Goal: Transaction & Acquisition: Purchase product/service

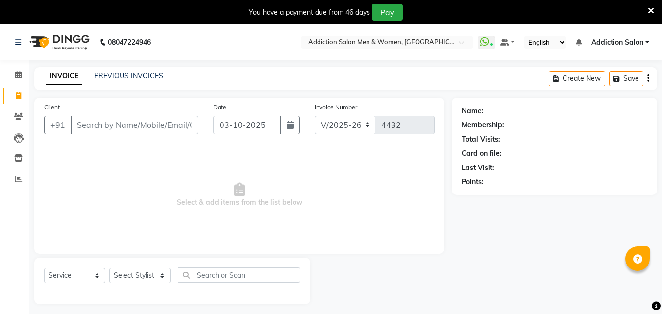
select select "6595"
select select "service"
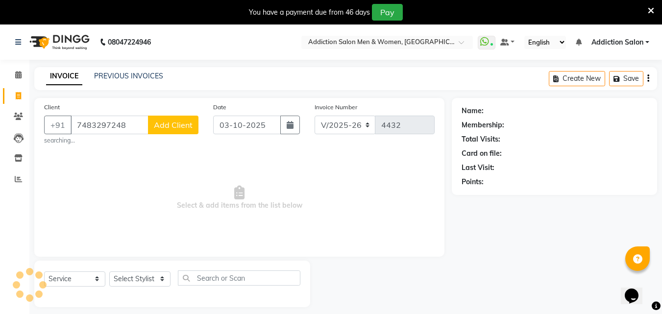
type input "7483297248"
click at [163, 123] on span "Add Client" at bounding box center [173, 125] width 39 height 10
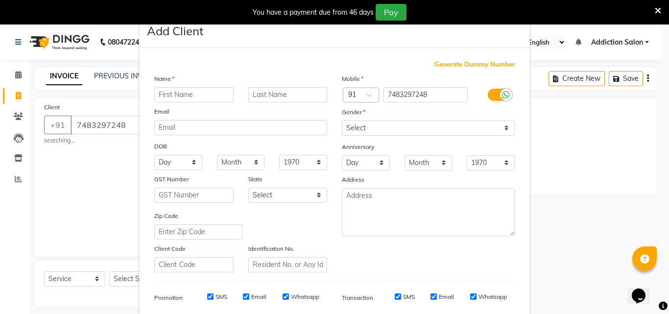
type input "s"
type input "[PERSON_NAME]"
click at [348, 126] on select "Select [DEMOGRAPHIC_DATA] [DEMOGRAPHIC_DATA] Other Prefer Not To Say" at bounding box center [428, 128] width 173 height 15
select select "[DEMOGRAPHIC_DATA]"
click at [342, 121] on select "Select [DEMOGRAPHIC_DATA] [DEMOGRAPHIC_DATA] Other Prefer Not To Say" at bounding box center [428, 128] width 173 height 15
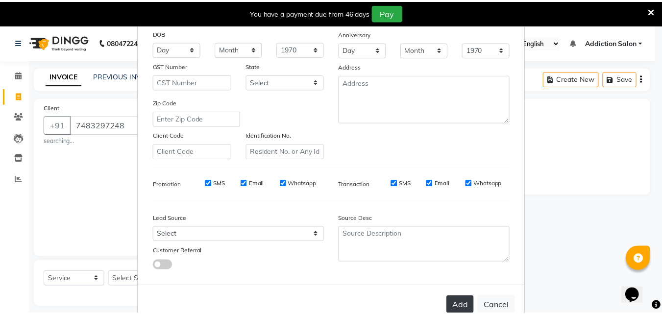
scroll to position [138, 0]
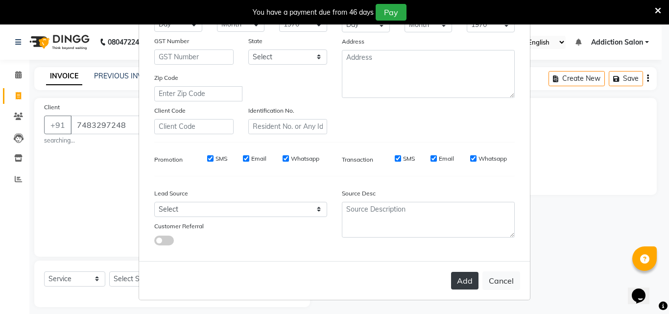
click at [469, 283] on button "Add" at bounding box center [464, 281] width 27 height 18
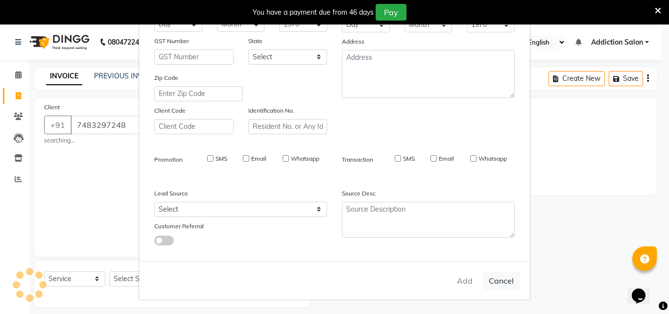
type input "74******48"
select select
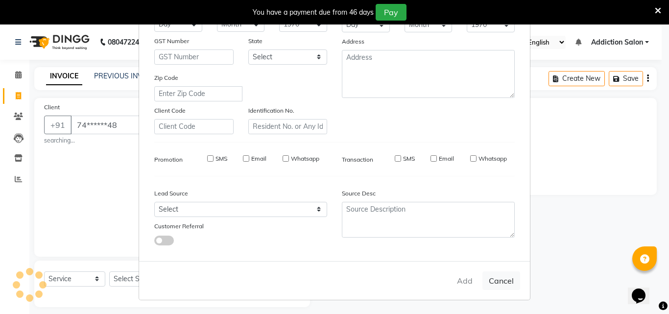
select select
checkbox input "false"
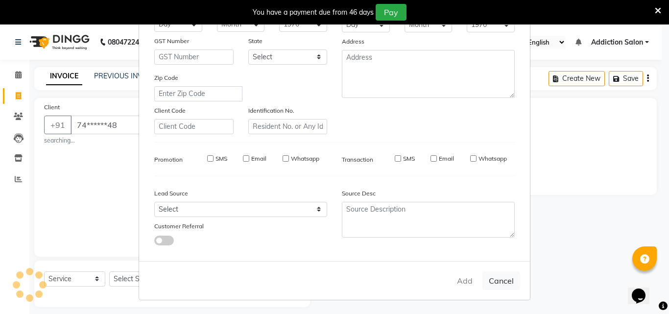
checkbox input "false"
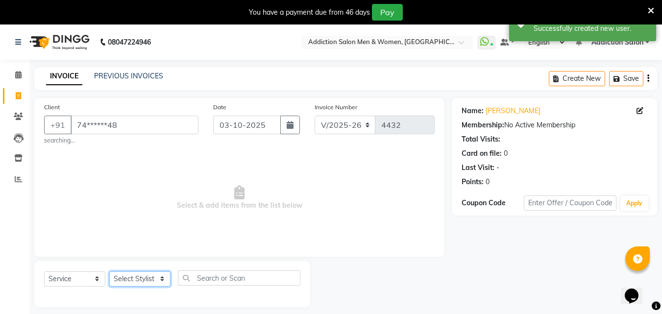
click at [134, 281] on select "Select Stylist Addiction Salon BANSIKA [PERSON_NAME] [PERSON_NAME] [PERSON_NAME…" at bounding box center [139, 278] width 61 height 15
click at [109, 271] on select "Select Stylist Addiction Salon BANSIKA [PERSON_NAME] [PERSON_NAME] [PERSON_NAME…" at bounding box center [139, 278] width 61 height 15
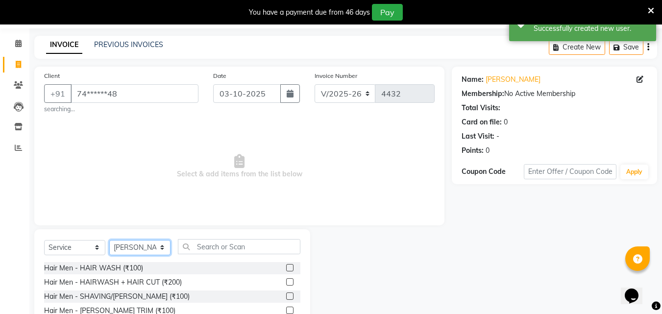
scroll to position [49, 0]
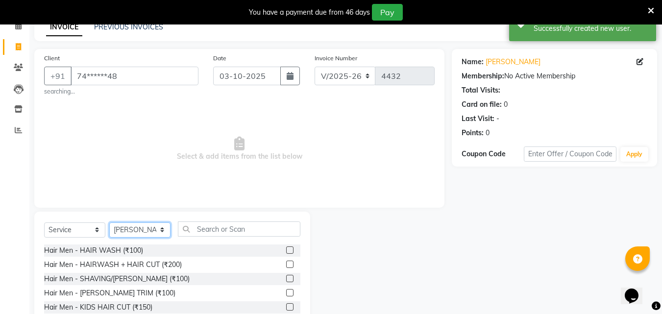
click at [135, 223] on select "Select Stylist Addiction Salon BANSIKA [PERSON_NAME] [PERSON_NAME] [PERSON_NAME…" at bounding box center [139, 229] width 61 height 15
select select "51001"
click at [109, 222] on select "Select Stylist Addiction Salon BANSIKA [PERSON_NAME] [PERSON_NAME] [PERSON_NAME…" at bounding box center [139, 229] width 61 height 15
click at [226, 228] on input "text" at bounding box center [239, 228] width 123 height 15
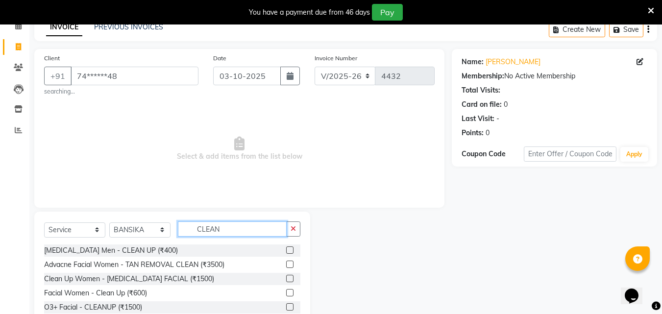
type input "CLEAN"
click at [286, 248] on label at bounding box center [289, 249] width 7 height 7
click at [286, 248] on input "checkbox" at bounding box center [289, 250] width 6 height 6
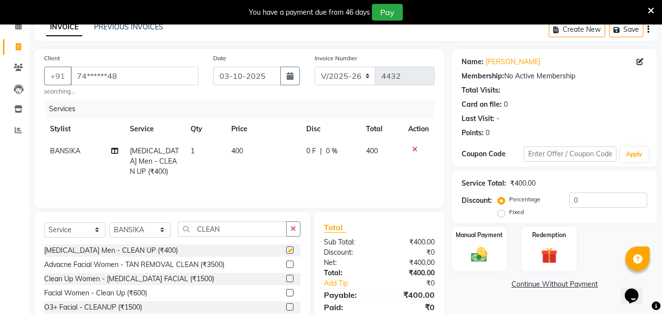
checkbox input "false"
click at [125, 232] on select "Select Stylist Addiction Salon BANSIKA [PERSON_NAME] [PERSON_NAME] [PERSON_NAME…" at bounding box center [139, 229] width 61 height 15
select select "67107"
click at [109, 222] on select "Select Stylist Addiction Salon BANSIKA [PERSON_NAME] [PERSON_NAME] [PERSON_NAME…" at bounding box center [139, 229] width 61 height 15
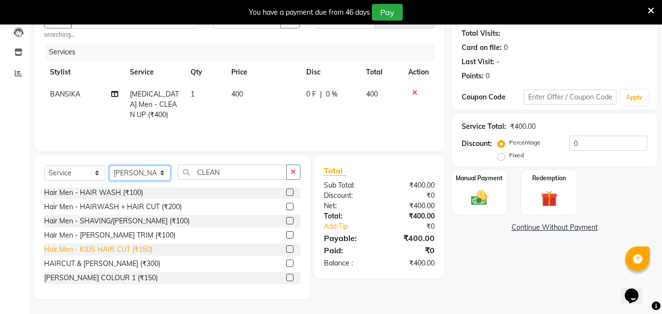
scroll to position [0, 0]
click at [286, 264] on label at bounding box center [289, 264] width 7 height 7
click at [286, 264] on input "checkbox" at bounding box center [289, 265] width 6 height 6
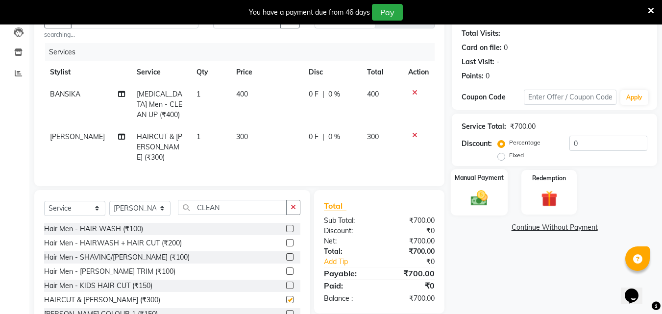
checkbox input "false"
click at [483, 196] on img at bounding box center [479, 198] width 27 height 20
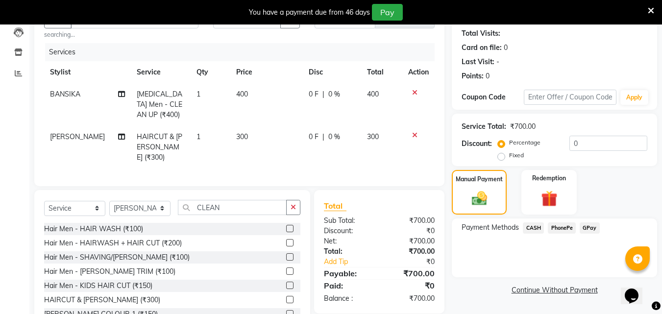
click at [539, 224] on span "CASH" at bounding box center [533, 227] width 21 height 11
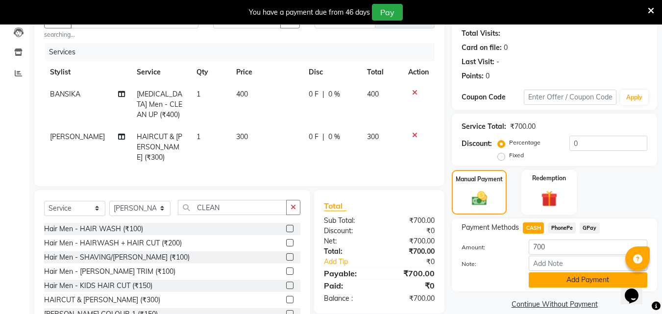
click at [542, 283] on button "Add Payment" at bounding box center [588, 279] width 119 height 15
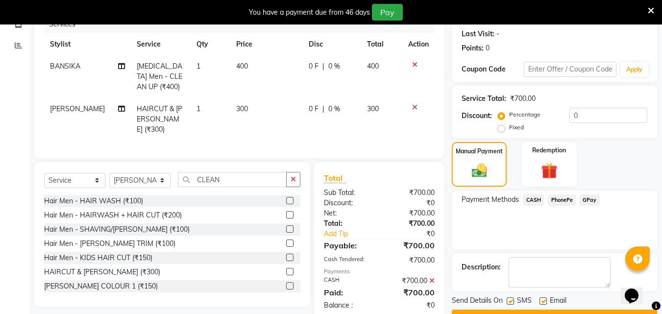
scroll to position [159, 0]
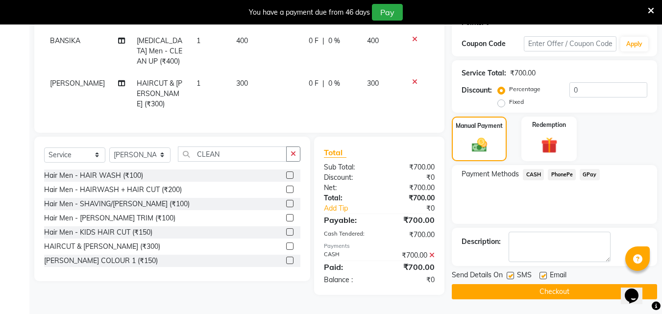
click at [542, 283] on div "Send Details On SMS Email Checkout" at bounding box center [554, 284] width 205 height 29
click at [546, 290] on button "Checkout" at bounding box center [554, 291] width 205 height 15
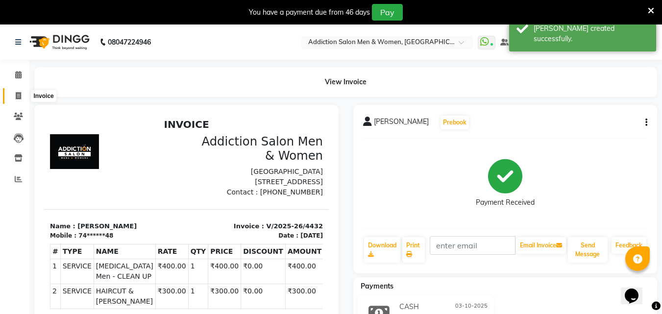
click at [15, 99] on span at bounding box center [18, 96] width 17 height 11
select select "6595"
select select "service"
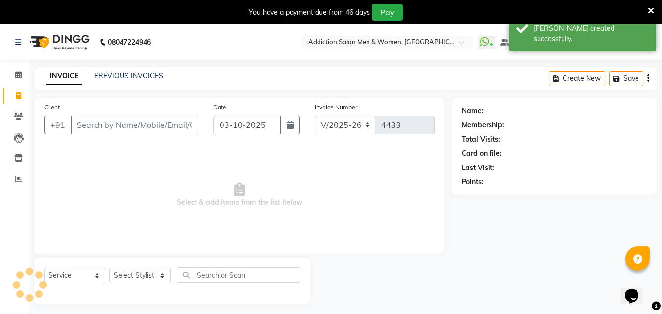
scroll to position [25, 0]
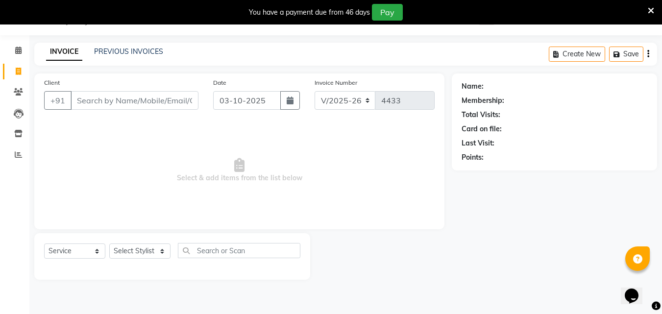
click at [105, 83] on div "Client +91" at bounding box center [121, 97] width 169 height 40
click at [135, 103] on input "Client" at bounding box center [135, 100] width 128 height 19
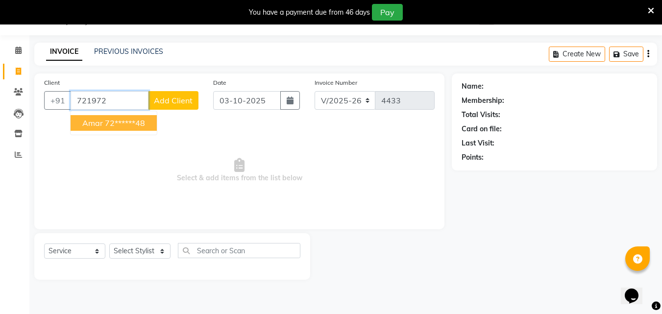
click at [144, 127] on ngb-highlight "72******48" at bounding box center [125, 123] width 40 height 10
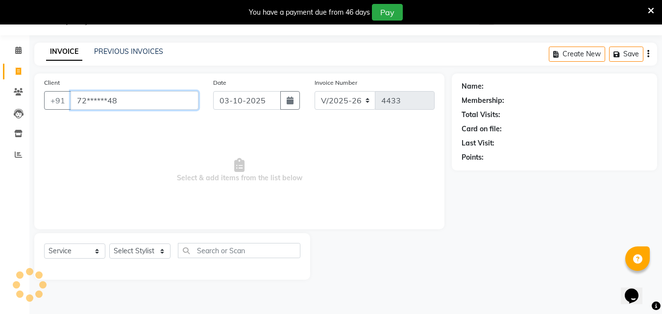
type input "72******48"
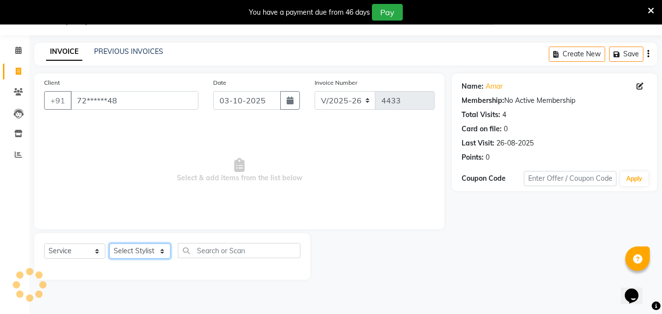
click at [153, 246] on select "Select Stylist Addiction Salon BANSIKA [PERSON_NAME] [PERSON_NAME] [PERSON_NAME…" at bounding box center [139, 251] width 61 height 15
select select "86847"
click at [109, 244] on select "Select Stylist Addiction Salon BANSIKA [PERSON_NAME] [PERSON_NAME] [PERSON_NAME…" at bounding box center [139, 251] width 61 height 15
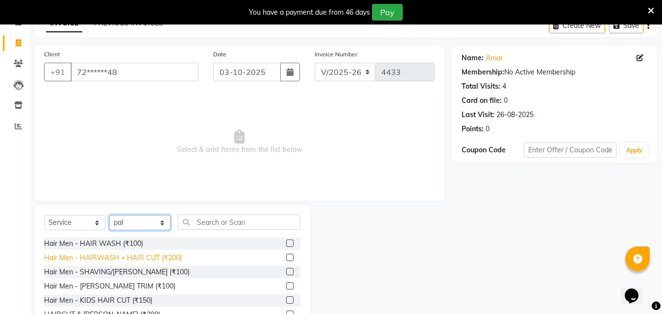
scroll to position [103, 0]
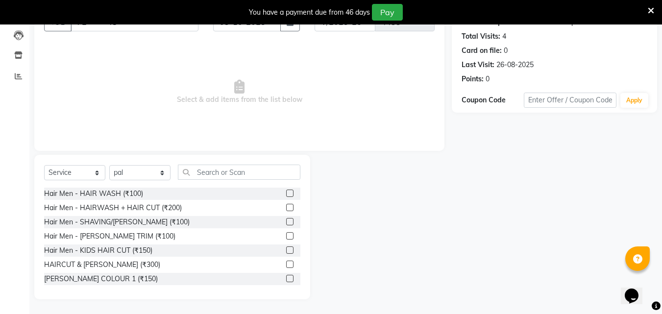
click at [286, 266] on label at bounding box center [289, 264] width 7 height 7
click at [286, 266] on input "checkbox" at bounding box center [289, 265] width 6 height 6
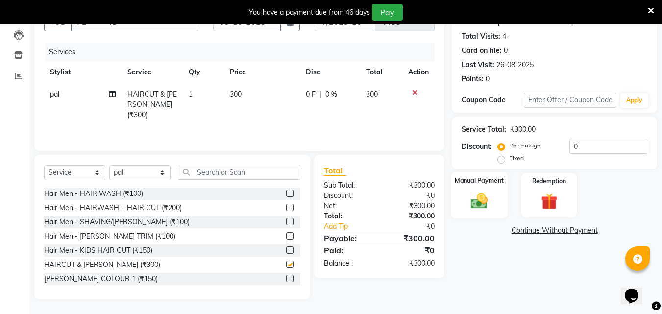
checkbox input "false"
drag, startPoint x: 496, startPoint y: 208, endPoint x: 503, endPoint y: 216, distance: 10.8
click at [496, 209] on div "Manual Payment" at bounding box center [479, 195] width 57 height 47
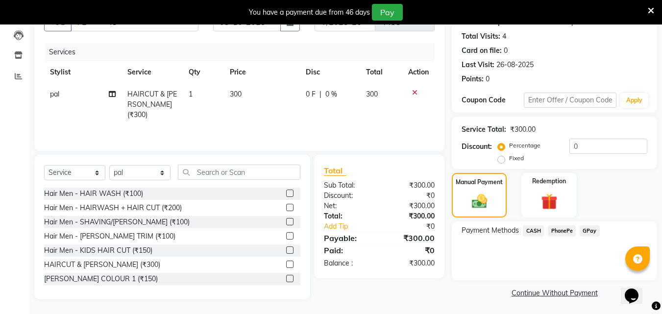
click at [554, 230] on span "PhonePe" at bounding box center [562, 230] width 28 height 11
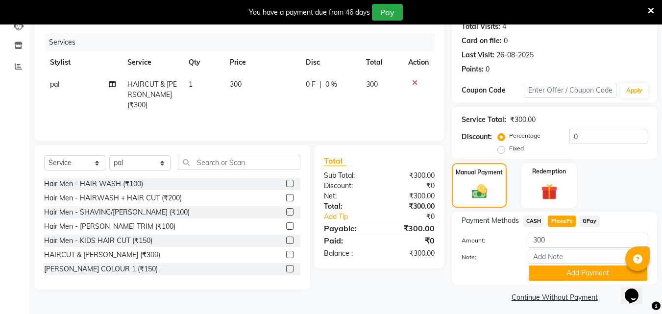
scroll to position [118, 0]
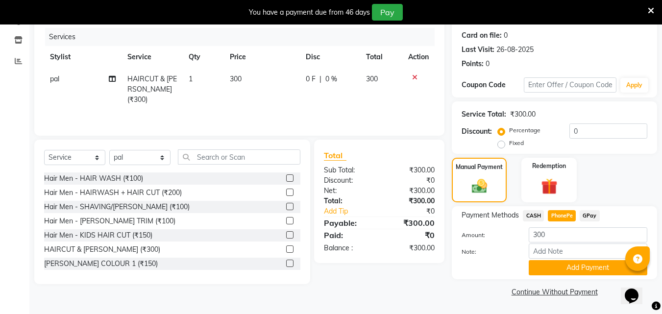
click at [551, 277] on div "Payment Methods CASH PhonePe GPay Amount: 300 Note: Add Payment" at bounding box center [554, 242] width 205 height 73
click at [552, 269] on button "Add Payment" at bounding box center [588, 267] width 119 height 15
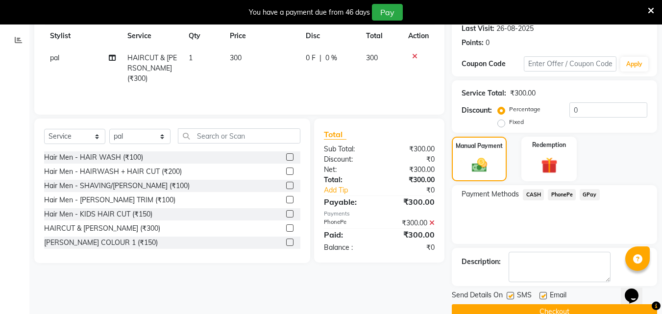
scroll to position [159, 0]
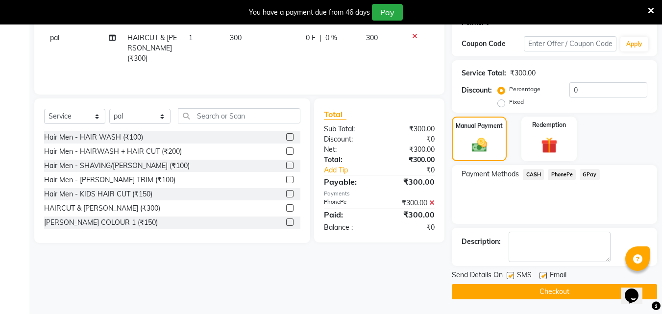
click at [554, 289] on button "Checkout" at bounding box center [554, 291] width 205 height 15
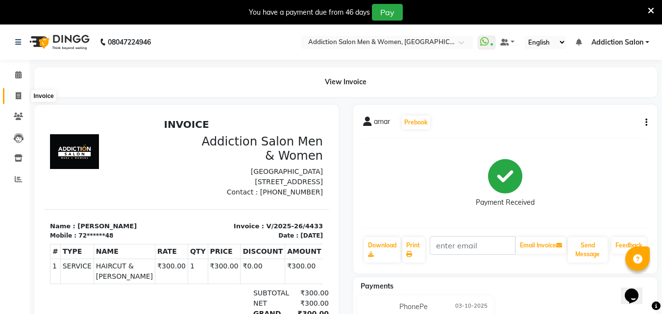
click at [13, 94] on span at bounding box center [18, 96] width 17 height 11
select select "service"
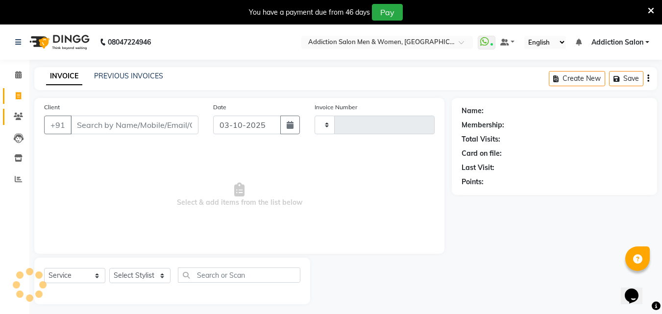
scroll to position [25, 0]
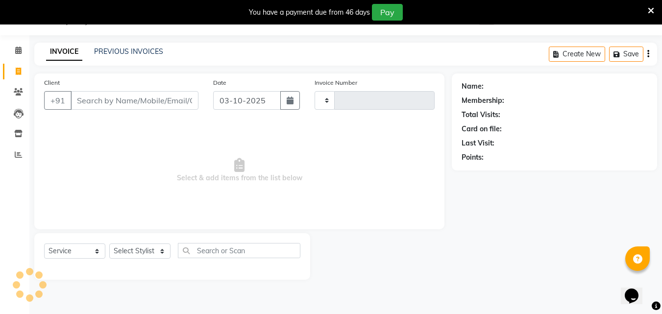
type input "4434"
select select "6595"
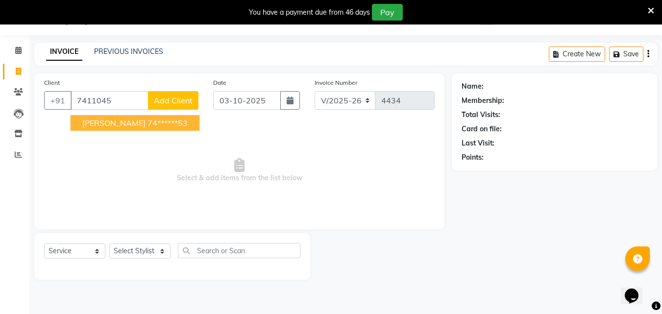
click at [148, 124] on ngb-highlight "74******53" at bounding box center [168, 123] width 40 height 10
type input "74******53"
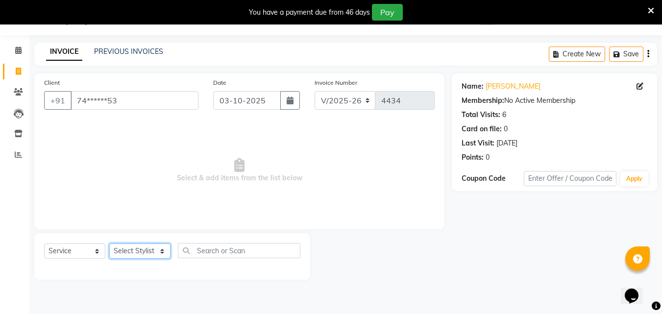
click at [156, 246] on select "Select Stylist Addiction Salon BANSIKA [PERSON_NAME] [PERSON_NAME] [PERSON_NAME…" at bounding box center [139, 251] width 61 height 15
select select "61697"
click at [109, 244] on select "Select Stylist Addiction Salon BANSIKA [PERSON_NAME] [PERSON_NAME] [PERSON_NAME…" at bounding box center [139, 251] width 61 height 15
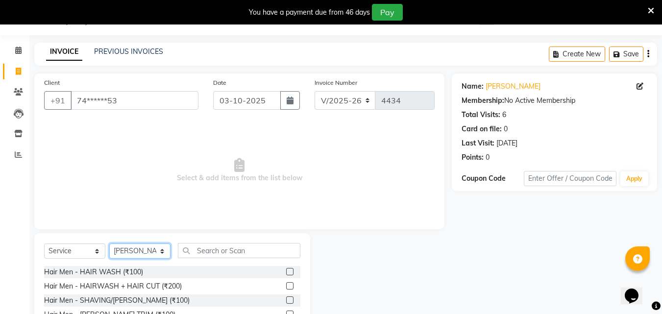
scroll to position [103, 0]
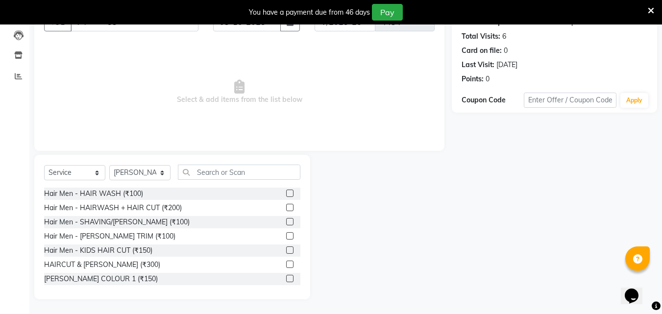
click at [286, 265] on label at bounding box center [289, 264] width 7 height 7
click at [286, 265] on input "checkbox" at bounding box center [289, 265] width 6 height 6
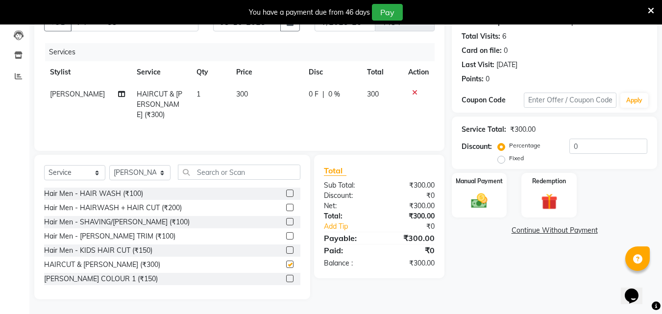
checkbox input "false"
click at [458, 180] on label "Manual Payment" at bounding box center [479, 180] width 49 height 9
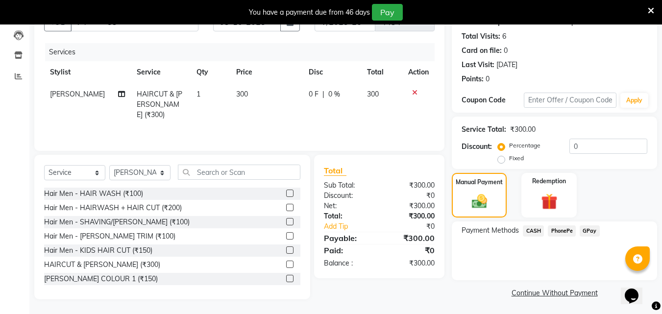
click at [567, 229] on span "PhonePe" at bounding box center [562, 230] width 28 height 11
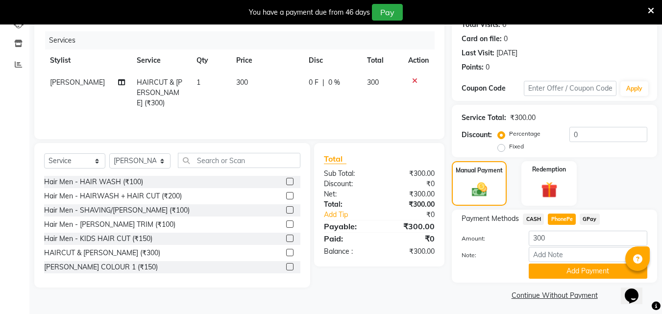
scroll to position [118, 0]
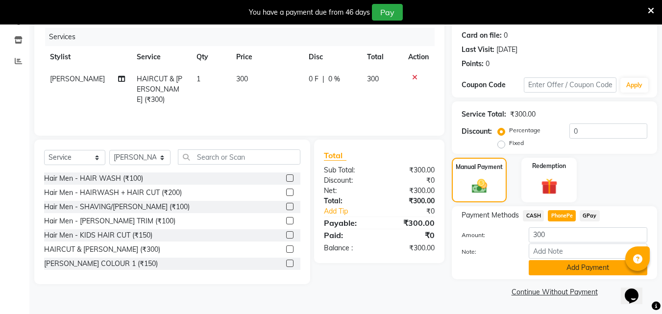
click at [590, 271] on button "Add Payment" at bounding box center [588, 267] width 119 height 15
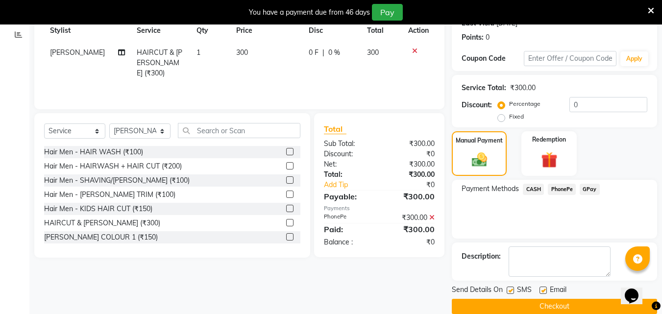
scroll to position [159, 0]
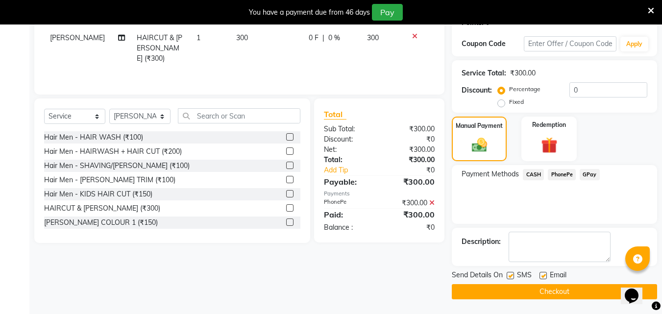
click at [579, 295] on button "Checkout" at bounding box center [554, 291] width 205 height 15
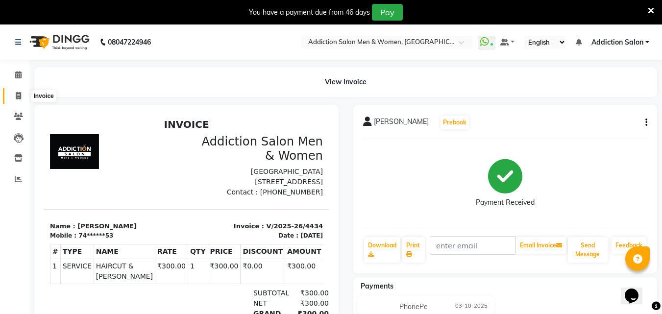
click at [19, 95] on icon at bounding box center [18, 95] width 5 height 7
select select "service"
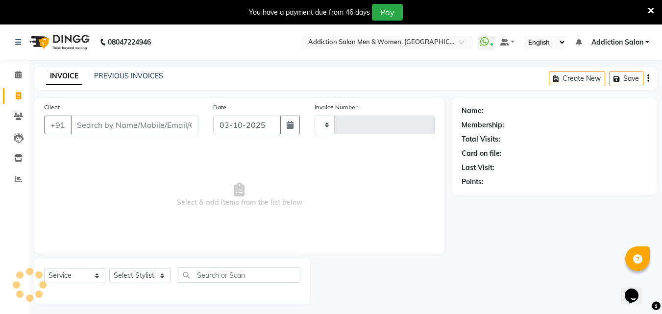
scroll to position [25, 0]
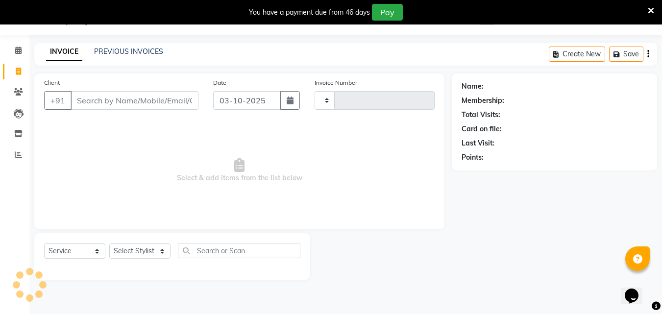
type input "4435"
select select "6595"
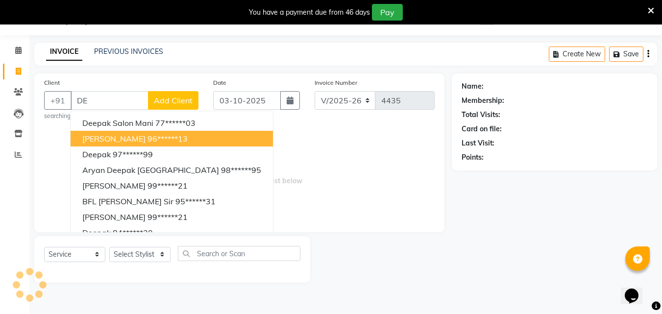
type input "D"
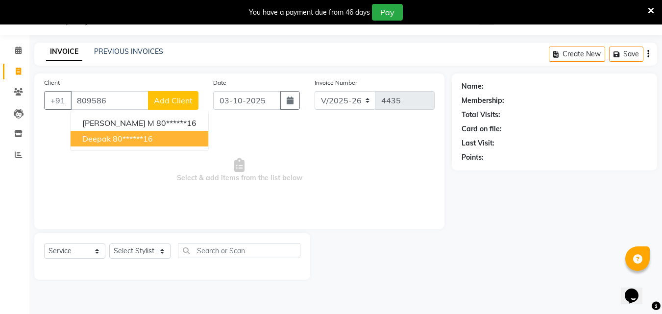
click at [114, 136] on ngb-highlight "80******16" at bounding box center [133, 139] width 40 height 10
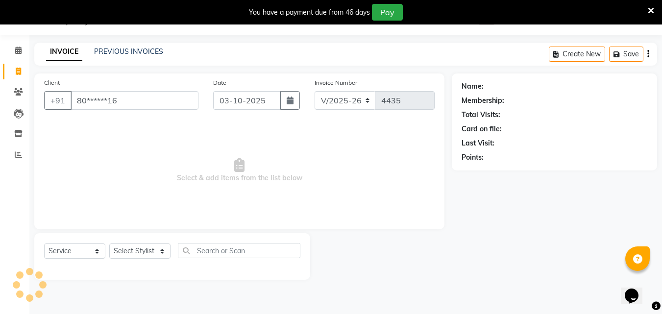
type input "80******16"
click at [131, 253] on select "Select Stylist Addiction Salon BANSIKA [PERSON_NAME] [PERSON_NAME] [PERSON_NAME…" at bounding box center [139, 251] width 61 height 15
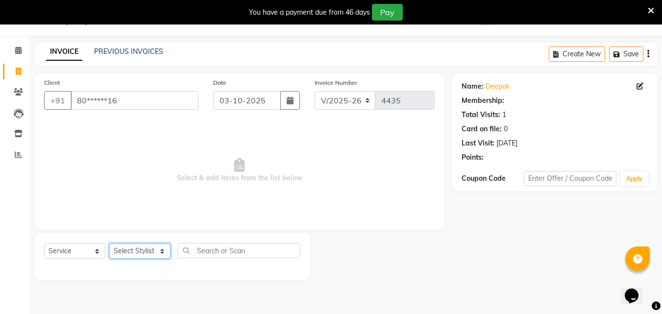
select select "67107"
click at [109, 244] on select "Select Stylist Addiction Salon BANSIKA [PERSON_NAME] [PERSON_NAME] [PERSON_NAME…" at bounding box center [139, 251] width 61 height 15
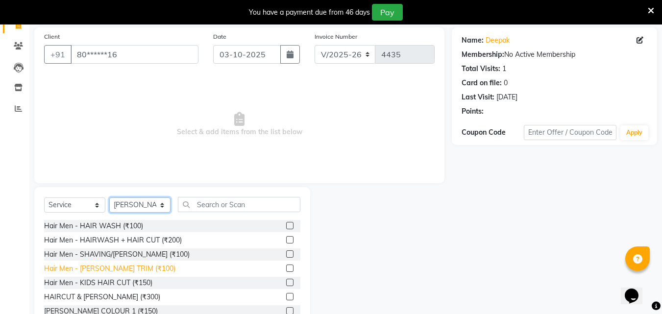
scroll to position [103, 0]
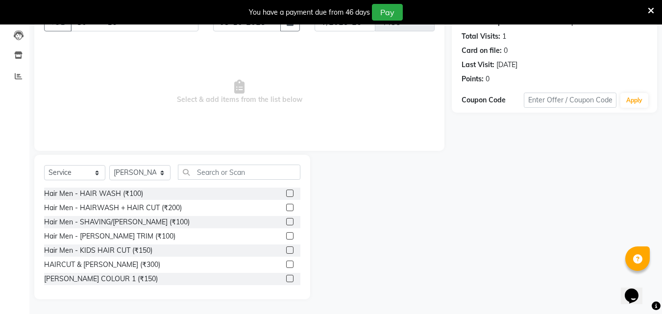
click at [286, 266] on label at bounding box center [289, 264] width 7 height 7
click at [286, 266] on input "checkbox" at bounding box center [289, 265] width 6 height 6
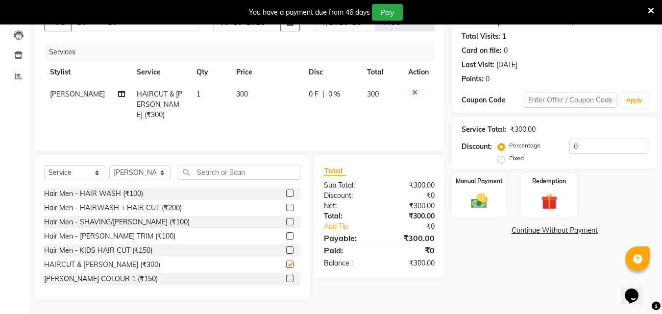
checkbox input "false"
click at [286, 205] on label at bounding box center [289, 207] width 7 height 7
click at [286, 205] on input "checkbox" at bounding box center [289, 208] width 6 height 6
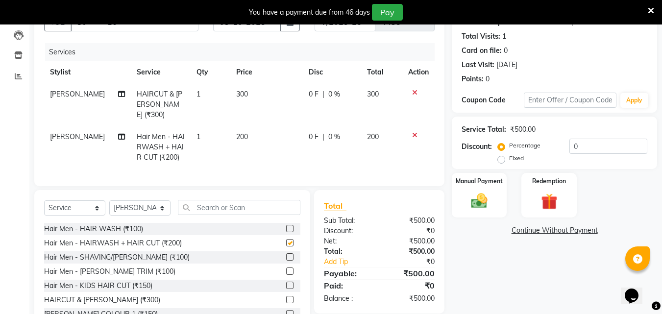
checkbox input "false"
click at [467, 202] on img at bounding box center [479, 201] width 27 height 20
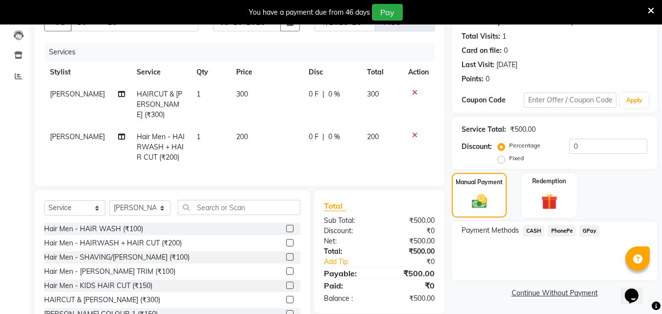
click at [559, 225] on span "PhonePe" at bounding box center [562, 230] width 28 height 11
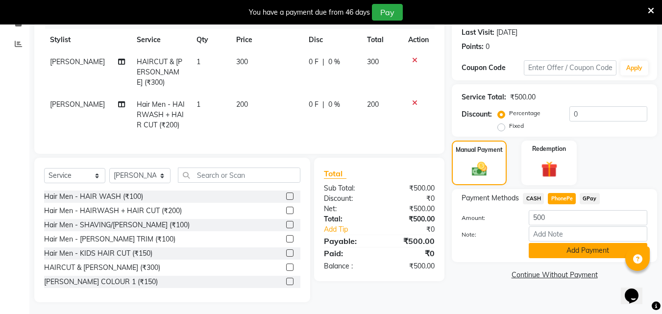
click at [562, 248] on button "Add Payment" at bounding box center [588, 250] width 119 height 15
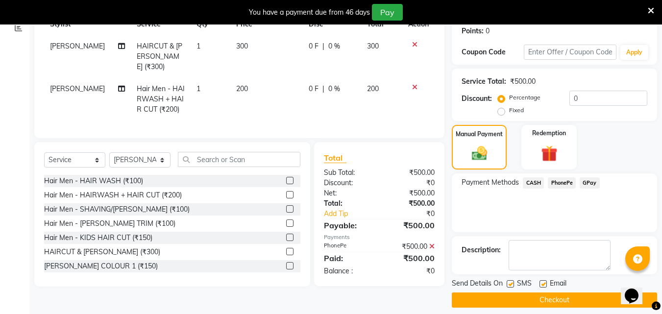
scroll to position [159, 0]
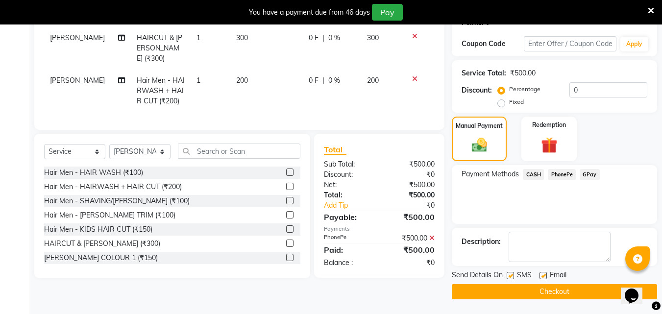
click at [568, 289] on button "Checkout" at bounding box center [554, 291] width 205 height 15
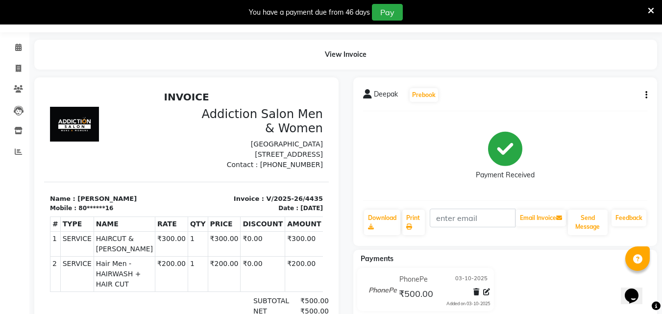
scroll to position [27, 0]
click at [15, 147] on span at bounding box center [18, 152] width 17 height 11
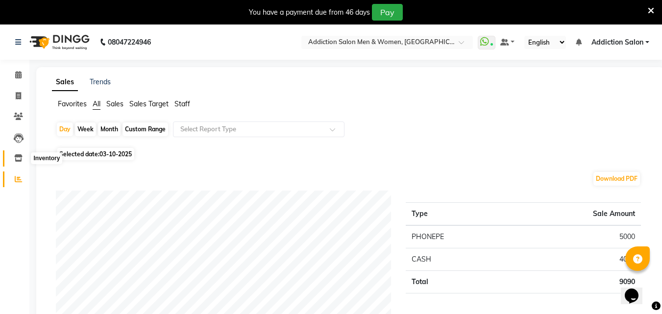
click at [14, 159] on span at bounding box center [18, 158] width 17 height 11
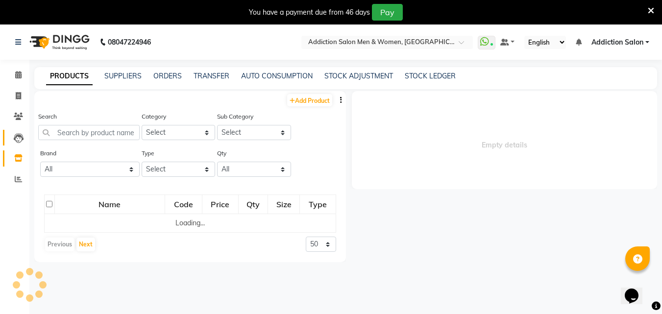
select select
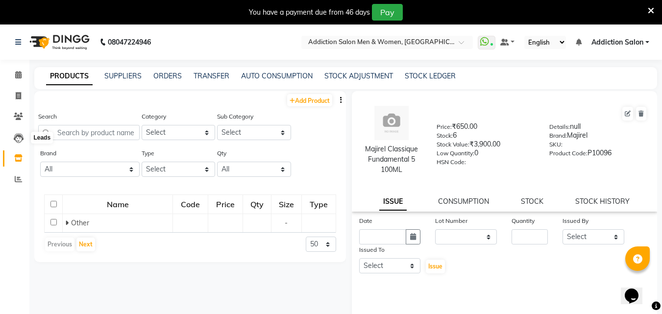
click at [27, 131] on body "08047224946 Select Location × Addiction Salon Men & Women, Blde Road WhatsApp S…" at bounding box center [331, 182] width 662 height 314
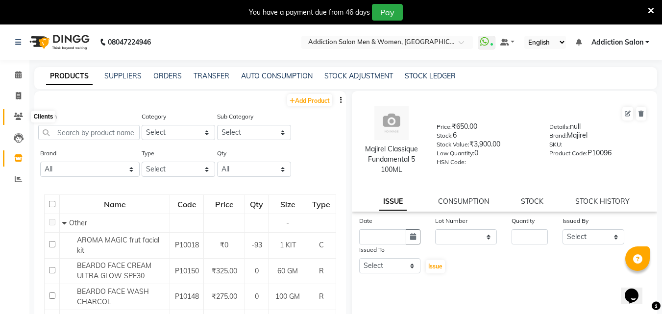
click at [19, 115] on icon at bounding box center [18, 116] width 9 height 7
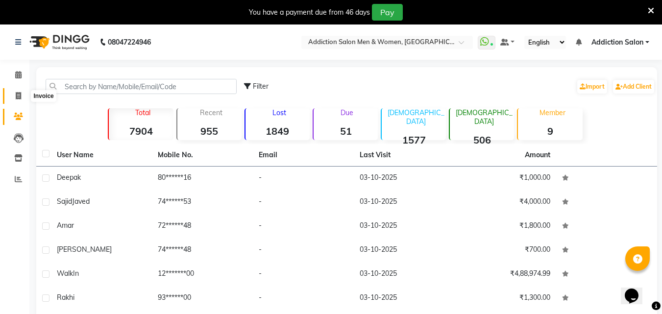
click at [20, 98] on icon at bounding box center [18, 95] width 5 height 7
select select "6595"
select select "service"
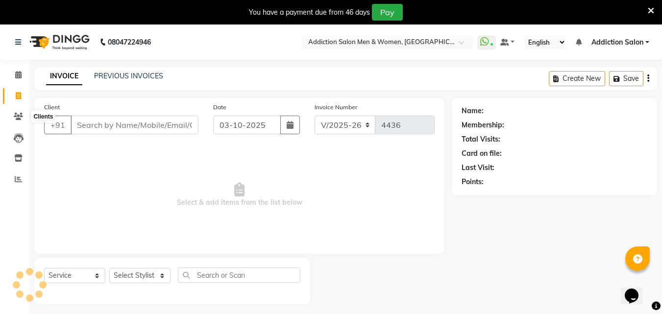
scroll to position [25, 0]
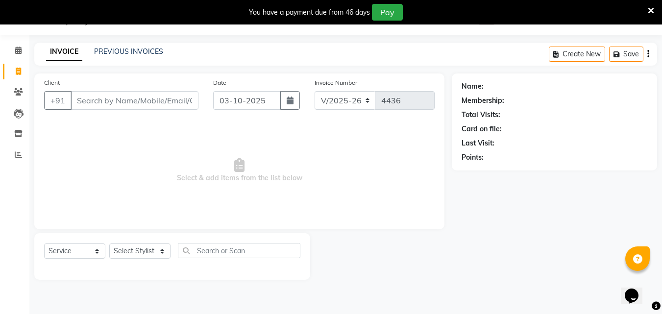
click at [20, 40] on div "Calendar Invoice Clients Leads Inventory Reports Completed InProgress Upcoming …" at bounding box center [66, 163] width 132 height 271
click at [22, 55] on span at bounding box center [18, 50] width 17 height 11
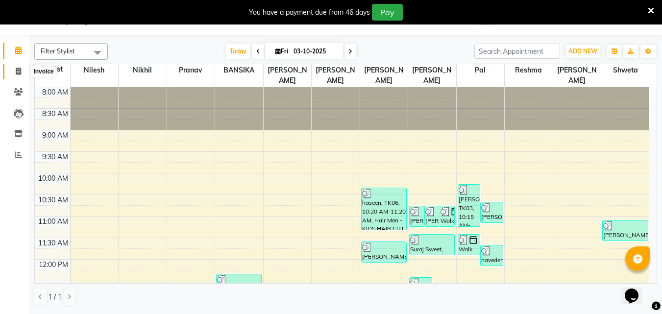
click at [25, 72] on span at bounding box center [18, 71] width 17 height 11
select select "6595"
select select "service"
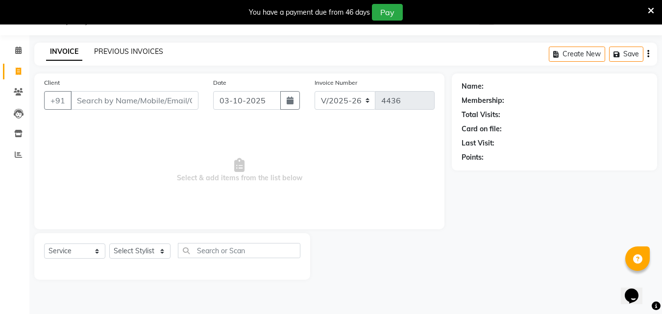
click at [112, 50] on link "PREVIOUS INVOICES" at bounding box center [128, 51] width 69 height 9
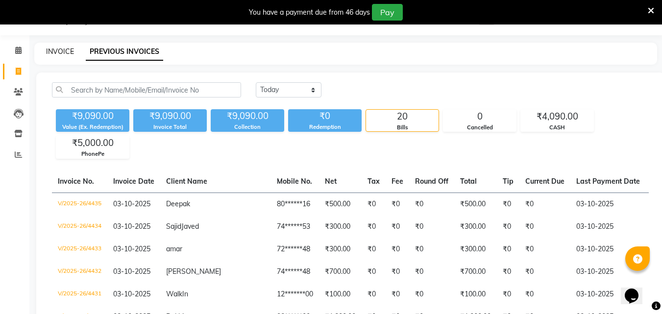
click at [67, 50] on link "INVOICE" at bounding box center [60, 51] width 28 height 9
select select "6595"
select select "service"
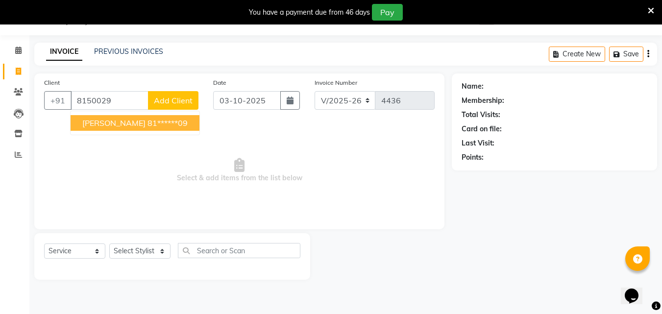
drag, startPoint x: 133, startPoint y: 120, endPoint x: 121, endPoint y: 122, distance: 12.4
click at [123, 122] on button "Vishal Tarase 81******09" at bounding box center [135, 123] width 129 height 16
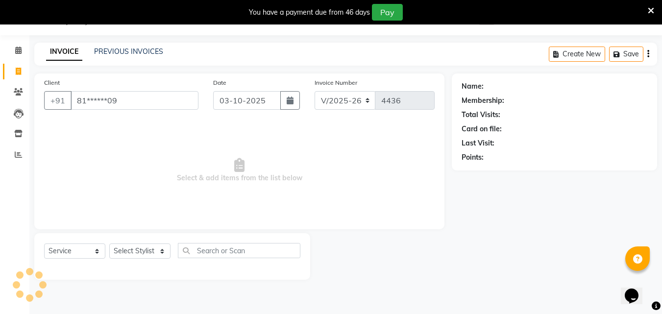
type input "81******09"
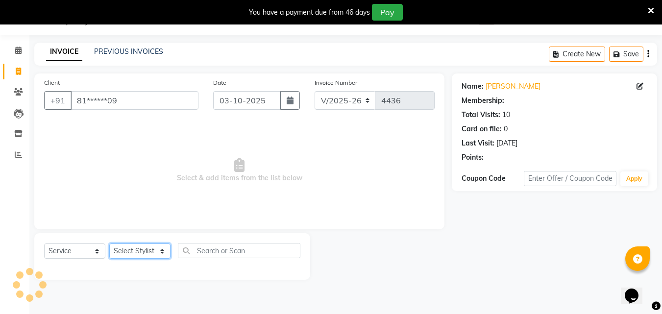
click at [144, 250] on select "Select Stylist Addiction Salon BANSIKA [PERSON_NAME] [PERSON_NAME] [PERSON_NAME…" at bounding box center [139, 251] width 61 height 15
select select "86847"
click at [109, 244] on select "Select Stylist Addiction Salon BANSIKA [PERSON_NAME] [PERSON_NAME] [PERSON_NAME…" at bounding box center [139, 251] width 61 height 15
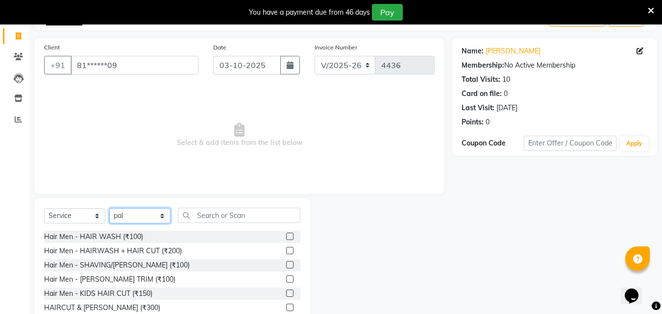
scroll to position [103, 0]
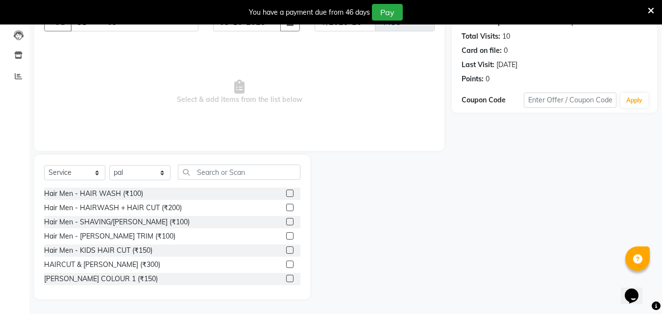
click at [286, 221] on label at bounding box center [289, 221] width 7 height 7
click at [286, 221] on input "checkbox" at bounding box center [289, 222] width 6 height 6
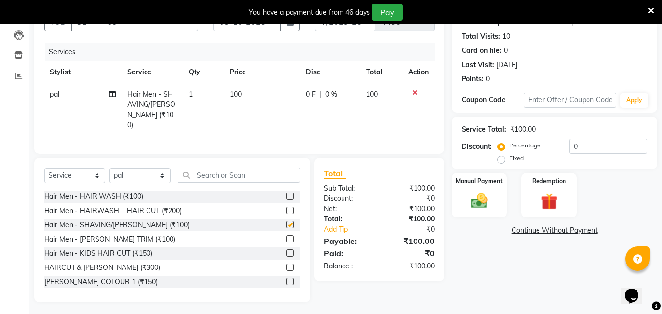
checkbox input "false"
click at [488, 208] on img at bounding box center [479, 201] width 27 height 20
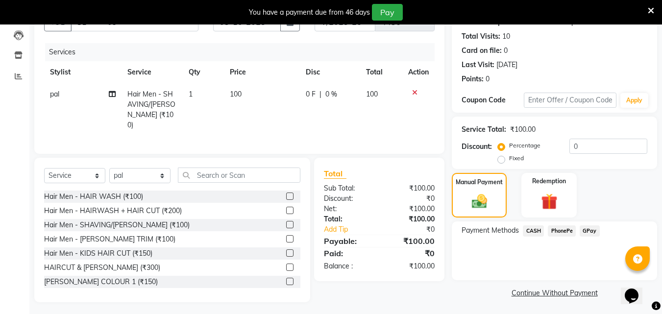
click at [532, 232] on span "CASH" at bounding box center [533, 230] width 21 height 11
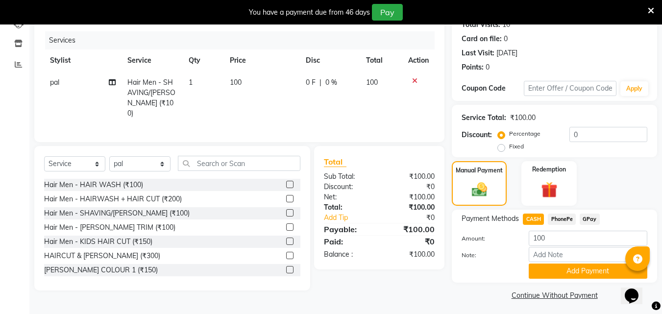
scroll to position [118, 0]
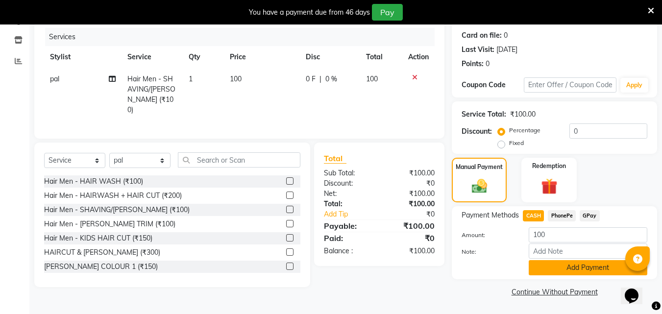
click at [548, 268] on button "Add Payment" at bounding box center [588, 267] width 119 height 15
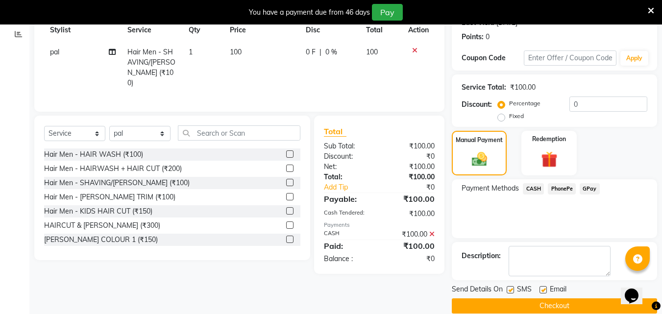
scroll to position [159, 0]
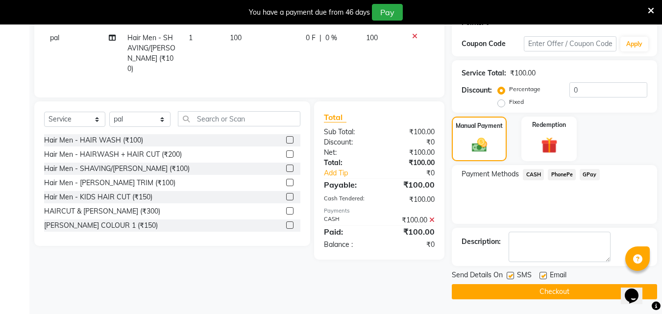
click at [573, 287] on button "Checkout" at bounding box center [554, 291] width 205 height 15
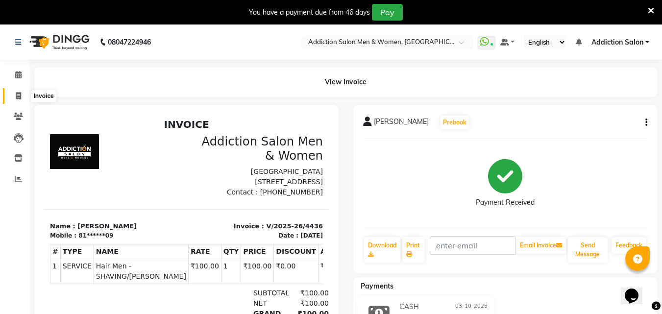
click at [14, 92] on span at bounding box center [18, 96] width 17 height 11
select select "service"
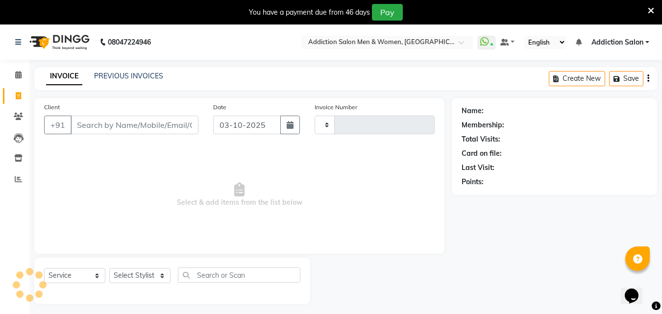
scroll to position [25, 0]
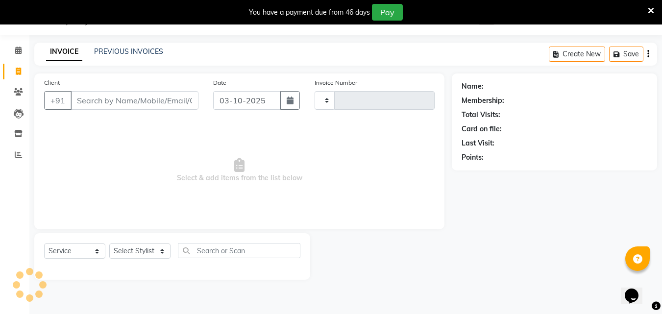
type input "4437"
select select "6595"
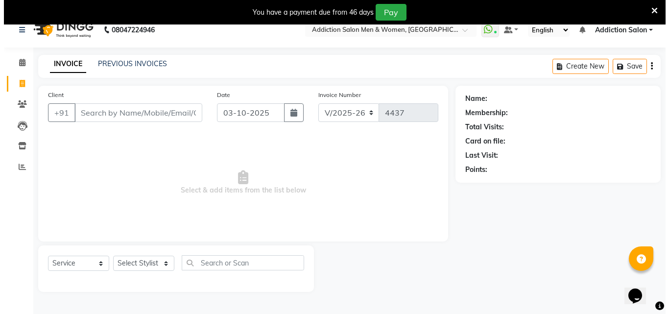
scroll to position [0, 0]
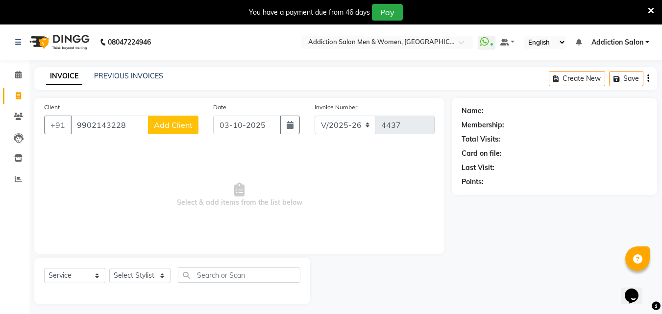
type input "9902143228"
click at [193, 121] on button "Add Client" at bounding box center [173, 125] width 50 height 19
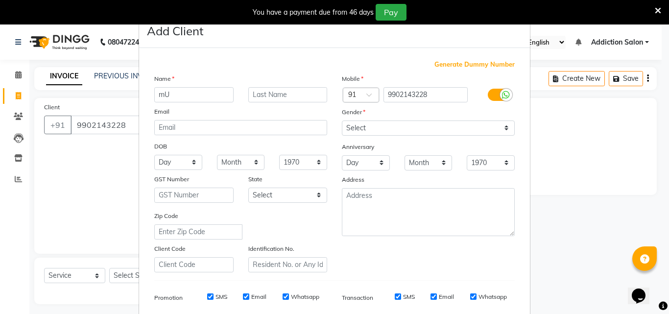
type input "m"
type input "[PERSON_NAME]"
click at [389, 123] on select "Select [DEMOGRAPHIC_DATA] [DEMOGRAPHIC_DATA] Other Prefer Not To Say" at bounding box center [428, 128] width 173 height 15
select select "[DEMOGRAPHIC_DATA]"
click at [342, 121] on select "Select [DEMOGRAPHIC_DATA] [DEMOGRAPHIC_DATA] Other Prefer Not To Say" at bounding box center [428, 128] width 173 height 15
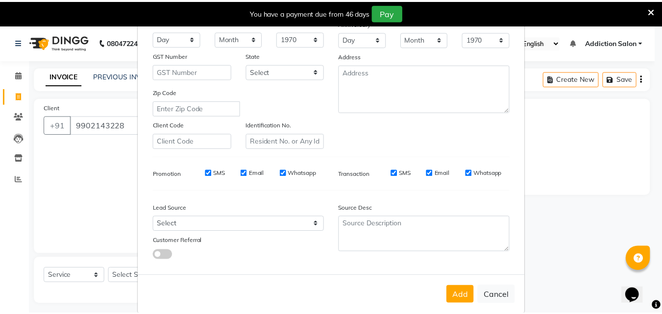
scroll to position [138, 0]
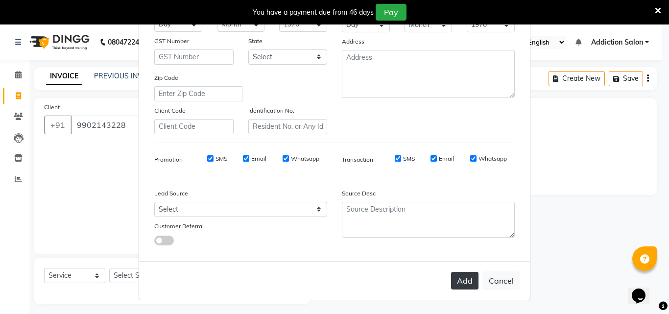
click at [469, 274] on button "Add" at bounding box center [464, 281] width 27 height 18
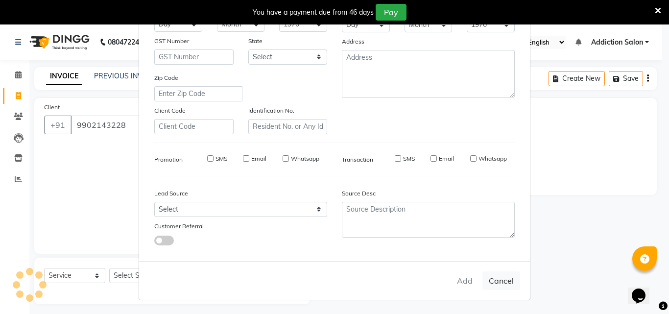
type input "99******28"
select select
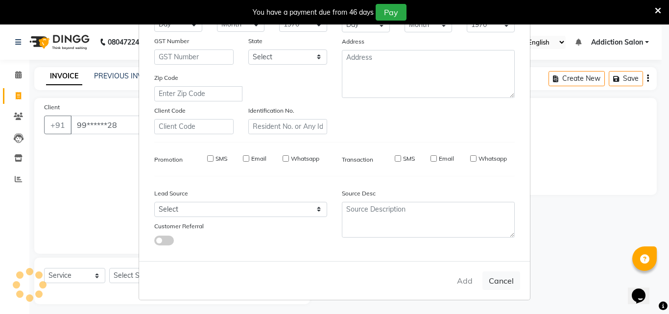
select select
checkbox input "false"
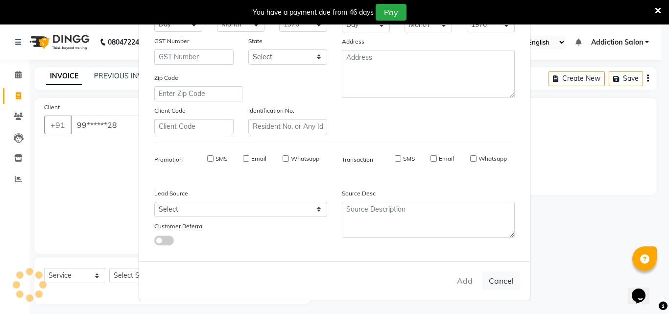
checkbox input "false"
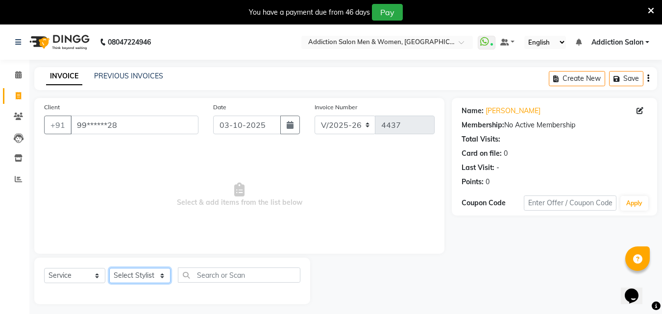
click at [127, 277] on select "Select Stylist Addiction Salon BANSIKA [PERSON_NAME] [PERSON_NAME] [PERSON_NAME…" at bounding box center [139, 275] width 61 height 15
select select "51001"
click at [109, 268] on select "Select Stylist Addiction Salon BANSIKA [PERSON_NAME] [PERSON_NAME] [PERSON_NAME…" at bounding box center [139, 275] width 61 height 15
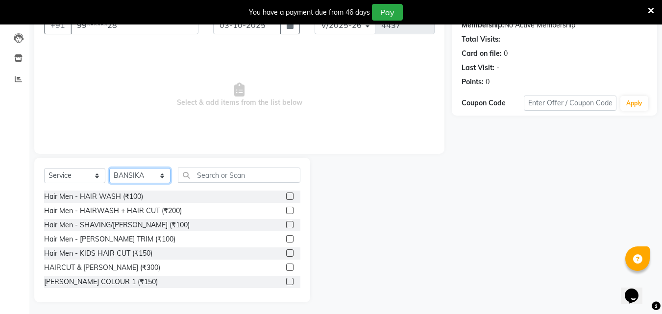
scroll to position [103, 0]
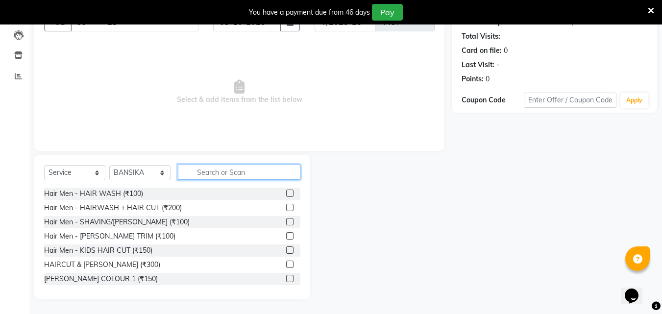
click at [194, 172] on input "text" at bounding box center [239, 172] width 123 height 15
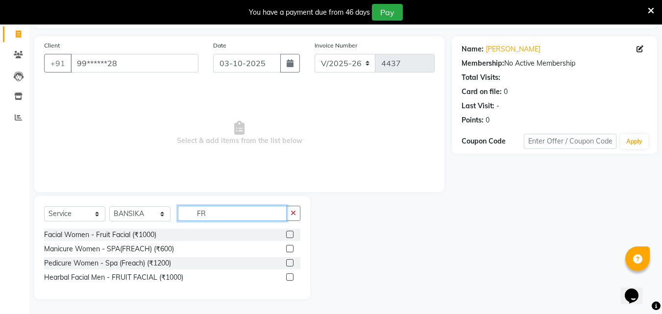
scroll to position [62, 0]
type input "FR"
click at [297, 207] on button "button" at bounding box center [293, 213] width 14 height 15
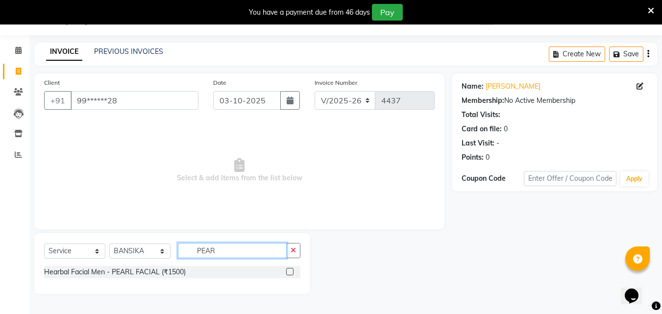
scroll to position [25, 0]
type input "PEAR"
click at [217, 274] on div "Hearbal Facial Men - PEARL FACIAL (₹1500)" at bounding box center [172, 272] width 256 height 12
click at [287, 270] on label at bounding box center [289, 271] width 7 height 7
click at [287, 270] on input "checkbox" at bounding box center [289, 272] width 6 height 6
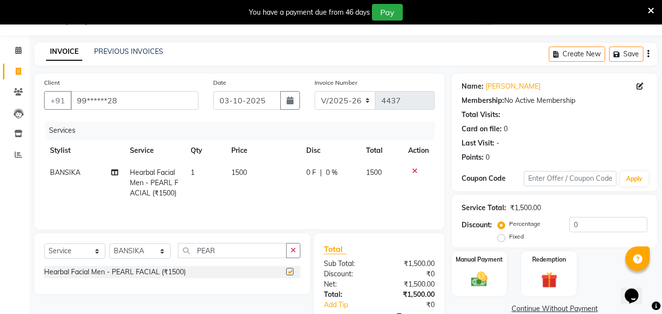
checkbox input "false"
click at [295, 256] on button "button" at bounding box center [293, 250] width 14 height 15
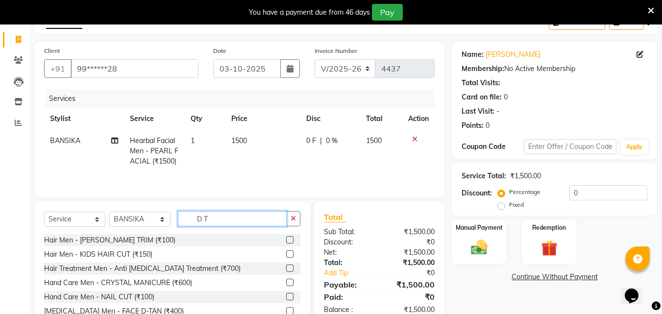
scroll to position [74, 0]
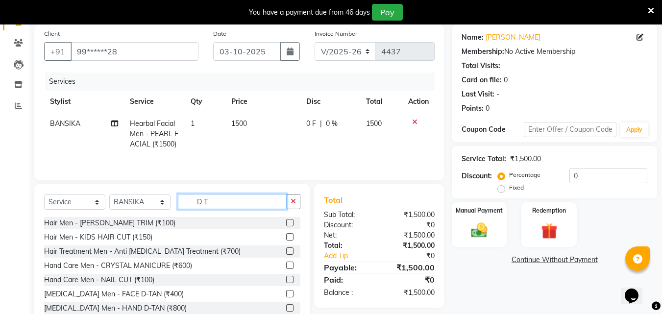
type input "D T"
click at [286, 295] on label at bounding box center [289, 293] width 7 height 7
click at [286, 295] on input "checkbox" at bounding box center [289, 294] width 6 height 6
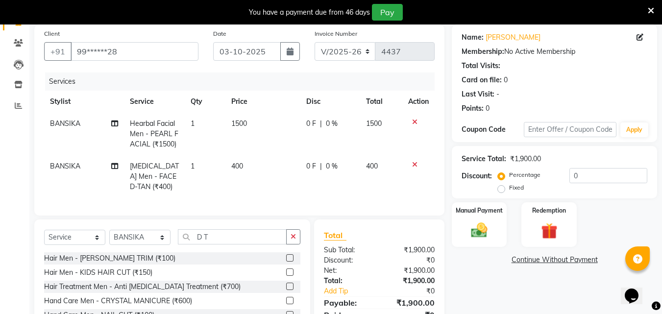
checkbox input "false"
click at [118, 240] on select "Select Stylist Addiction Salon BANSIKA [PERSON_NAME] [PERSON_NAME] [PERSON_NAME…" at bounding box center [139, 237] width 61 height 15
select select "93081"
click at [109, 237] on select "Select Stylist Addiction Salon BANSIKA [PERSON_NAME] [PERSON_NAME] [PERSON_NAME…" at bounding box center [139, 237] width 61 height 15
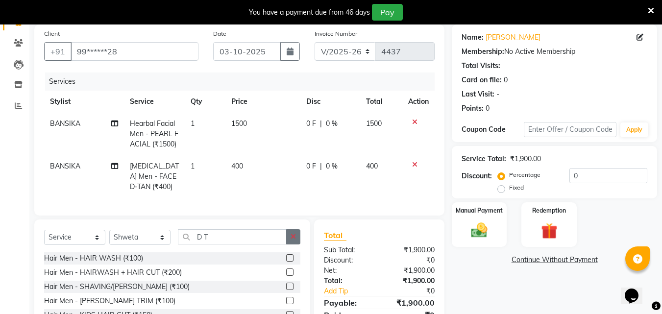
click at [295, 245] on button "button" at bounding box center [293, 236] width 14 height 15
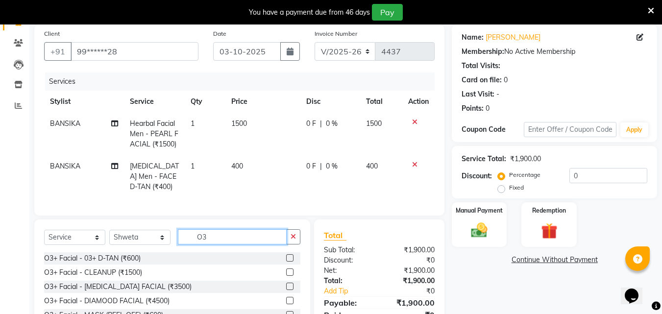
type input "O3"
click at [286, 262] on label at bounding box center [289, 257] width 7 height 7
click at [286, 262] on input "checkbox" at bounding box center [289, 258] width 6 height 6
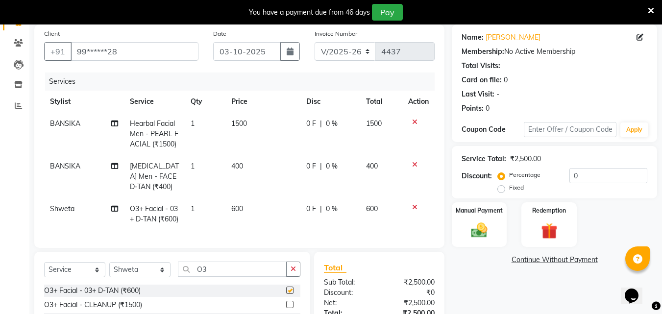
checkbox input "false"
click at [155, 277] on select "Select Stylist Addiction Salon BANSIKA [PERSON_NAME] [PERSON_NAME] [PERSON_NAME…" at bounding box center [139, 269] width 61 height 15
select select "86847"
click at [109, 277] on select "Select Stylist Addiction Salon BANSIKA [PERSON_NAME] [PERSON_NAME] [PERSON_NAME…" at bounding box center [139, 269] width 61 height 15
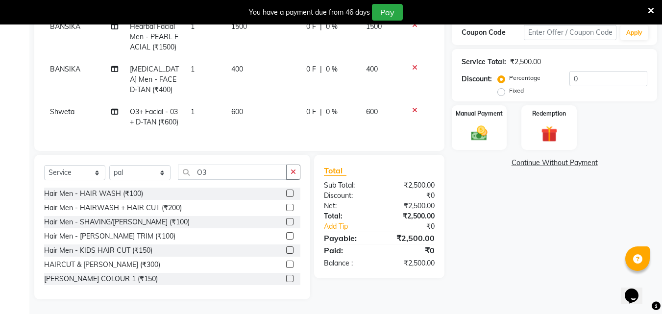
click at [286, 268] on label at bounding box center [289, 264] width 7 height 7
click at [286, 268] on input "checkbox" at bounding box center [289, 265] width 6 height 6
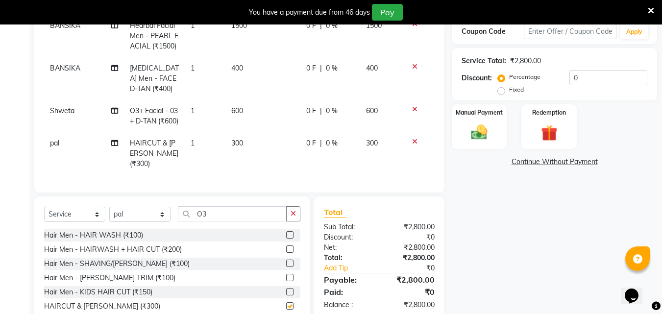
checkbox input "false"
click at [153, 222] on select "Select Stylist Addiction Salon BANSIKA [PERSON_NAME] [PERSON_NAME] [PERSON_NAME…" at bounding box center [139, 214] width 61 height 15
select select "61697"
click at [109, 214] on select "Select Stylist Addiction Salon BANSIKA [PERSON_NAME] [PERSON_NAME] [PERSON_NAME…" at bounding box center [139, 214] width 61 height 15
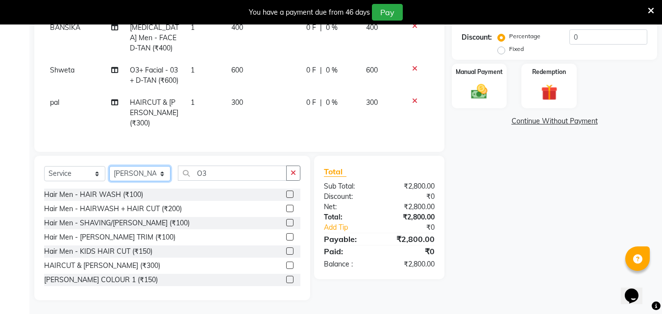
scroll to position [221, 0]
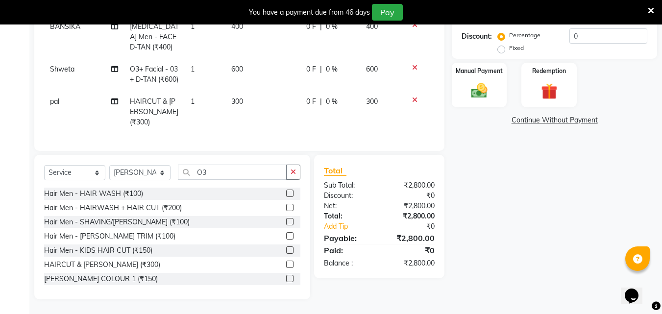
click at [286, 264] on label at bounding box center [289, 264] width 7 height 7
click at [286, 264] on input "checkbox" at bounding box center [289, 265] width 6 height 6
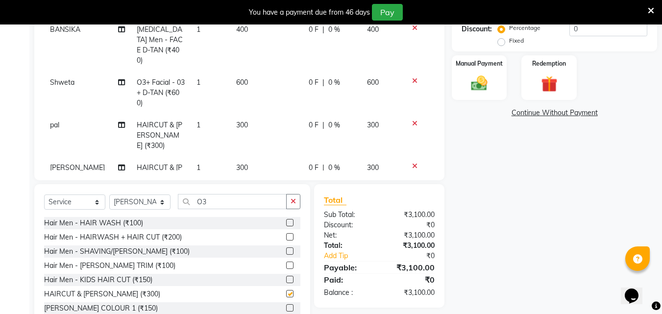
checkbox input "false"
click at [438, 76] on div "Client +91 99******28 Date 03-10-2025 Invoice Number V/2025 V/2025-26 4437 Serv…" at bounding box center [239, 28] width 410 height 303
click at [459, 87] on div "Manual Payment" at bounding box center [479, 77] width 57 height 47
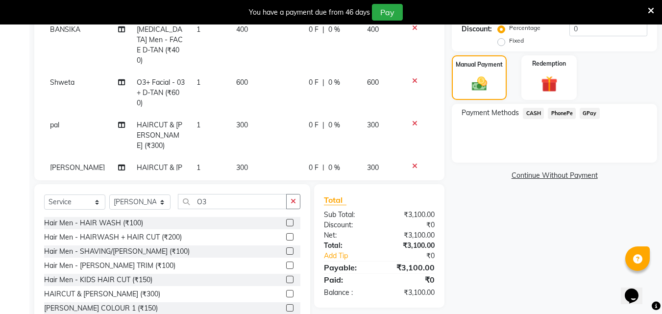
click at [557, 113] on span "PhonePe" at bounding box center [562, 113] width 28 height 11
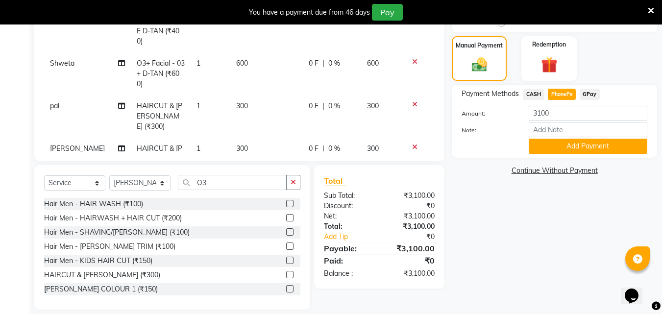
scroll to position [250, 0]
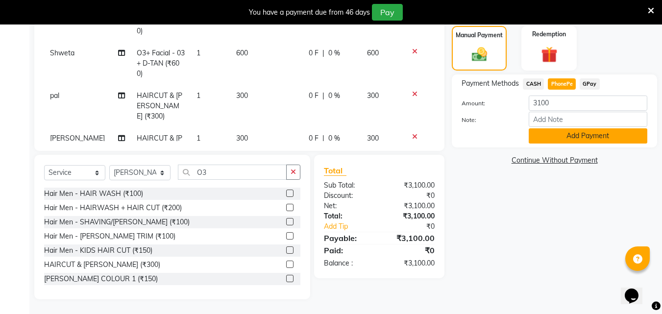
click at [556, 131] on button "Add Payment" at bounding box center [588, 135] width 119 height 15
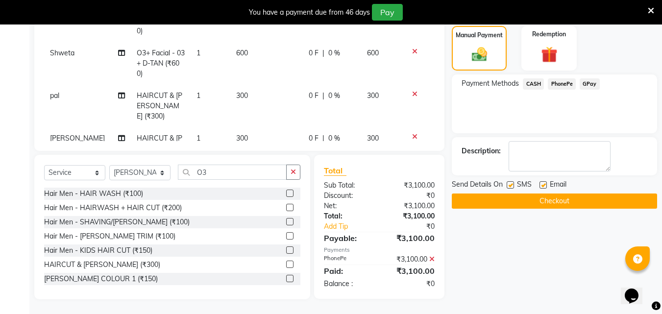
click at [565, 197] on button "Checkout" at bounding box center [554, 201] width 205 height 15
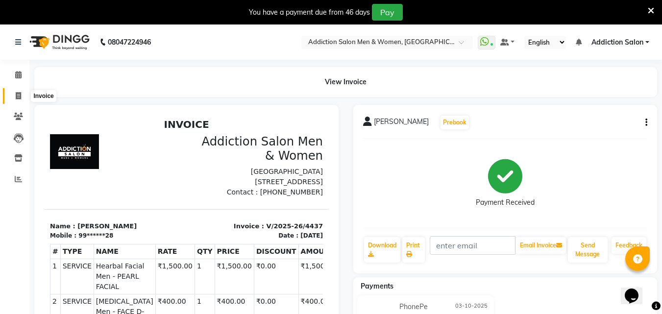
click at [17, 92] on icon at bounding box center [18, 95] width 5 height 7
select select "service"
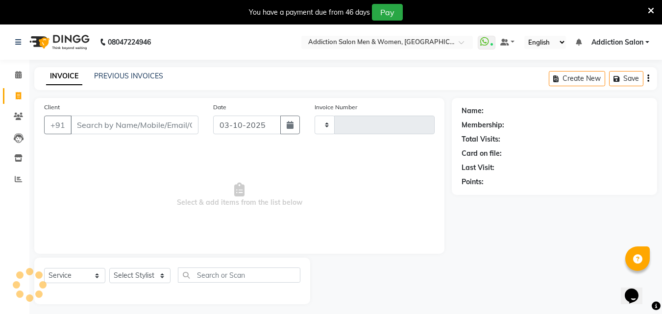
scroll to position [25, 0]
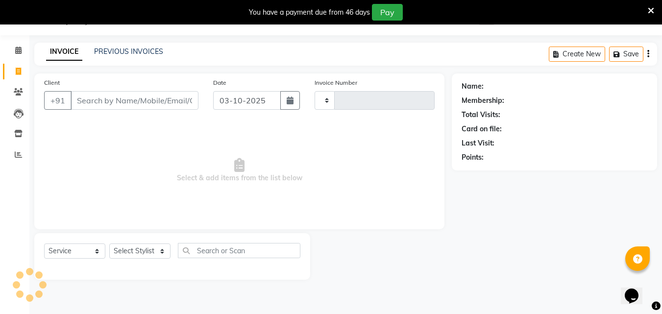
type input "4438"
select select "6595"
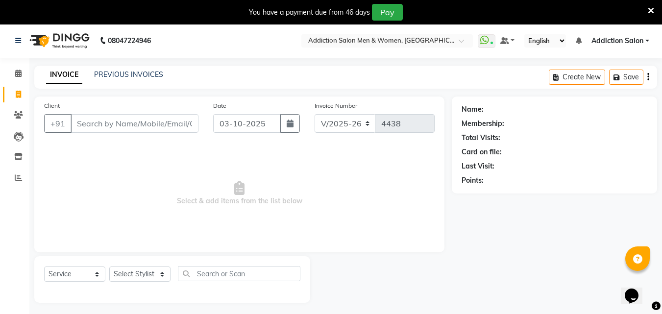
scroll to position [0, 0]
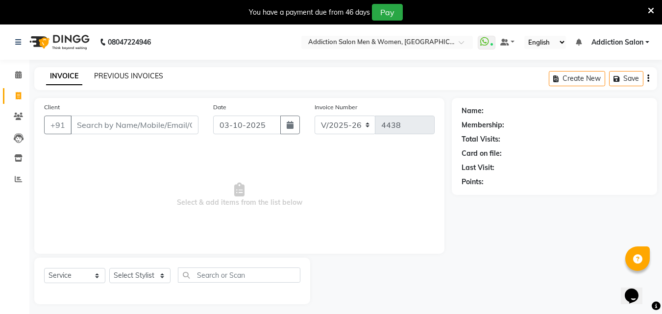
click at [98, 77] on link "PREVIOUS INVOICES" at bounding box center [128, 76] width 69 height 9
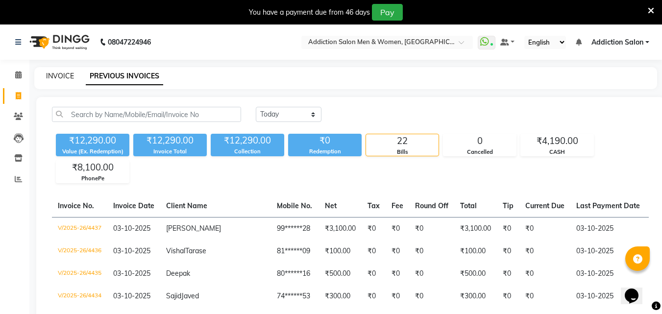
click at [54, 77] on link "INVOICE" at bounding box center [60, 76] width 28 height 9
select select "service"
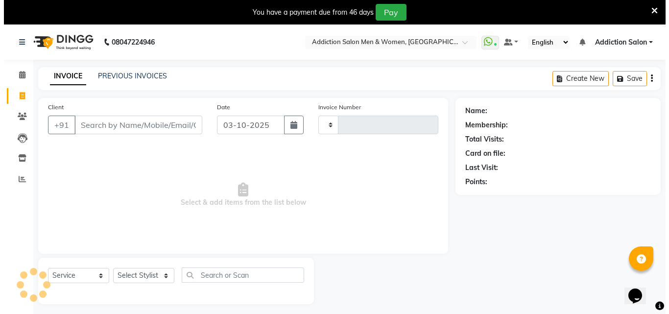
scroll to position [25, 0]
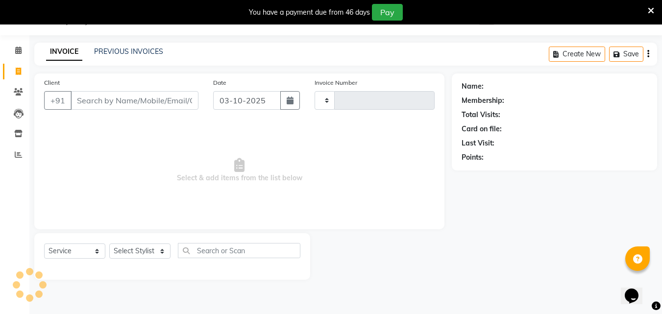
type input "4438"
select select "6595"
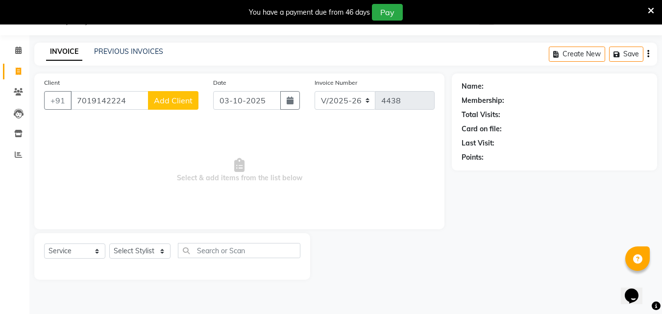
type input "7019142224"
click at [180, 97] on span "Add Client" at bounding box center [173, 101] width 39 height 10
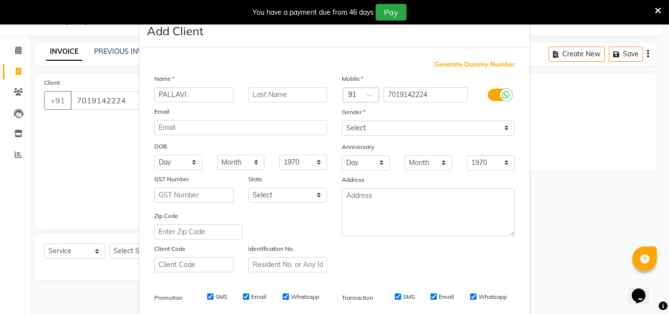
type input "PALLAVI"
click at [467, 130] on select "Select [DEMOGRAPHIC_DATA] [DEMOGRAPHIC_DATA] Other Prefer Not To Say" at bounding box center [428, 128] width 173 height 15
select select "female"
click at [342, 121] on select "Select [DEMOGRAPHIC_DATA] [DEMOGRAPHIC_DATA] Other Prefer Not To Say" at bounding box center [428, 128] width 173 height 15
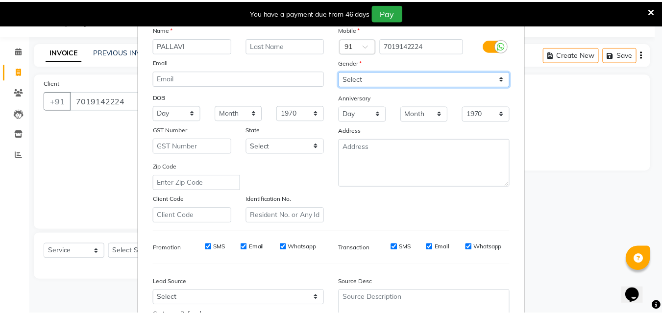
scroll to position [138, 0]
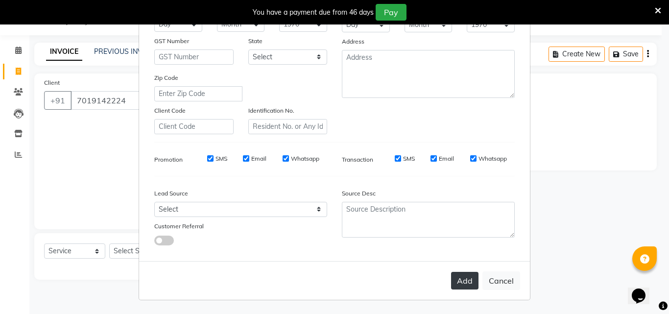
click at [459, 274] on button "Add" at bounding box center [464, 281] width 27 height 18
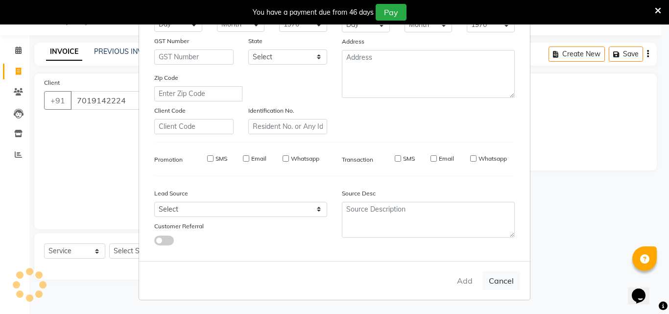
type input "70******24"
select select
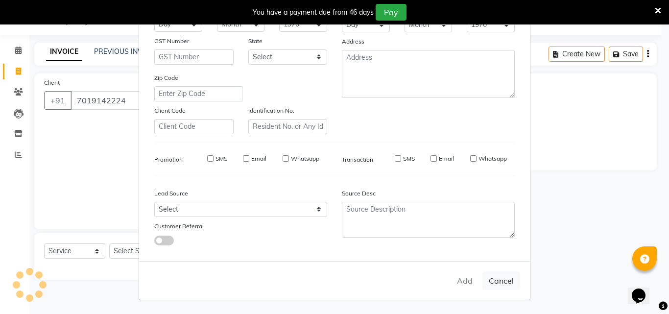
select select
checkbox input "false"
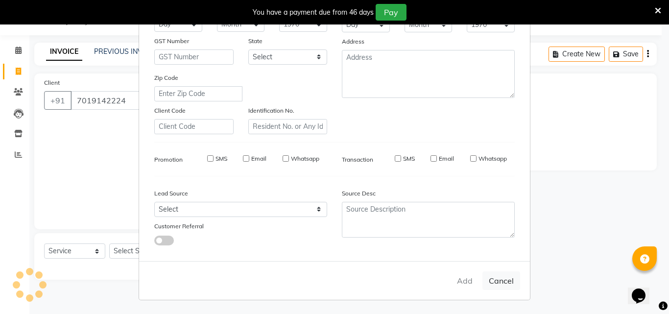
checkbox input "false"
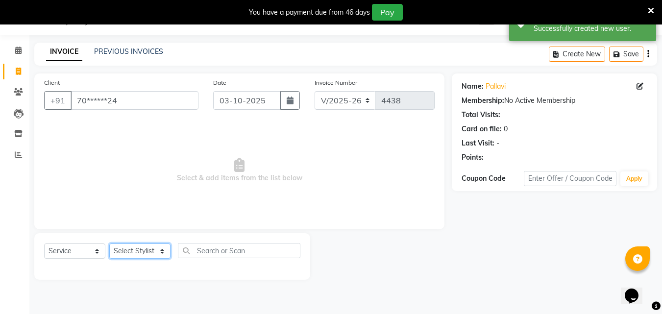
click at [160, 244] on select "Select Stylist Addiction Salon BANSIKA [PERSON_NAME] [PERSON_NAME] [PERSON_NAME…" at bounding box center [139, 251] width 61 height 15
select select "51001"
click at [109, 244] on select "Select Stylist Addiction Salon BANSIKA [PERSON_NAME] [PERSON_NAME] [PERSON_NAME…" at bounding box center [139, 251] width 61 height 15
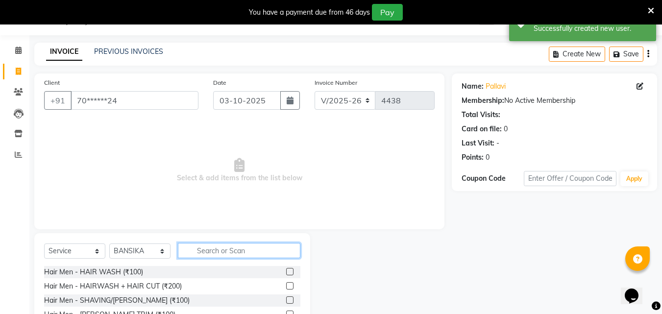
click at [209, 246] on input "text" at bounding box center [239, 250] width 123 height 15
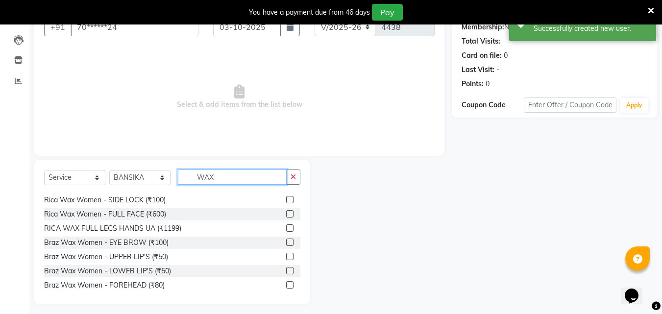
scroll to position [103, 0]
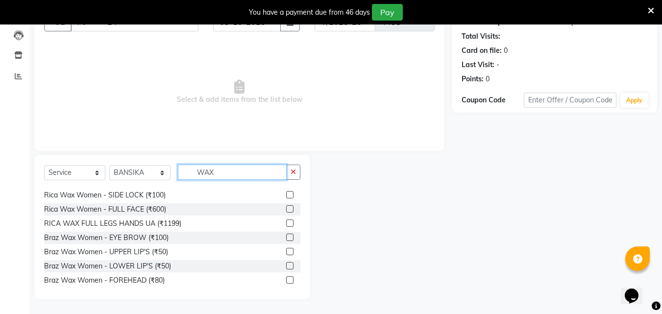
type input "WAX"
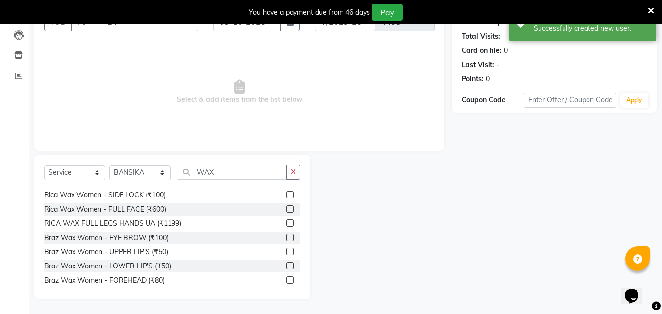
click at [286, 253] on label at bounding box center [289, 251] width 7 height 7
click at [286, 253] on input "checkbox" at bounding box center [289, 252] width 6 height 6
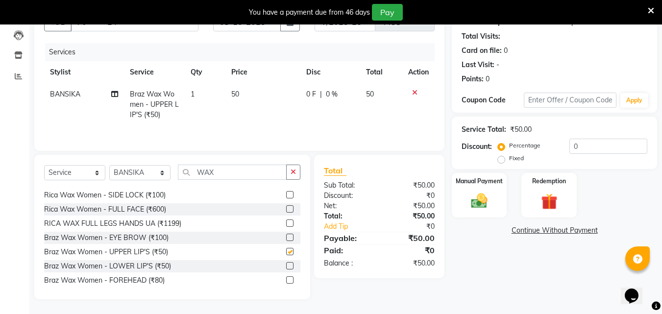
checkbox input "false"
click at [489, 201] on img at bounding box center [479, 201] width 27 height 20
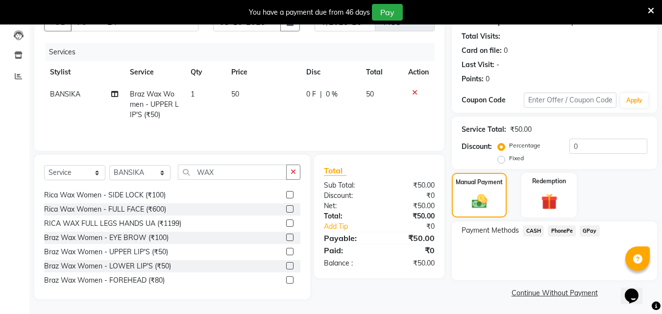
click at [564, 229] on span "PhonePe" at bounding box center [562, 230] width 28 height 11
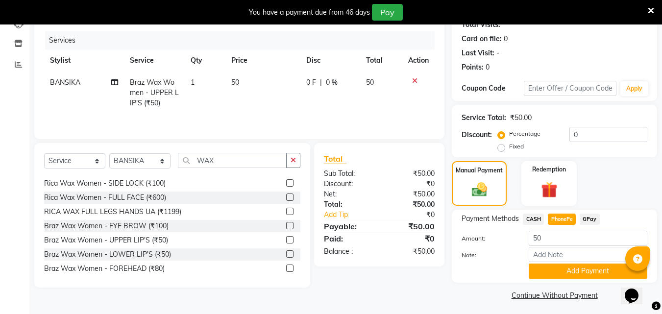
scroll to position [118, 0]
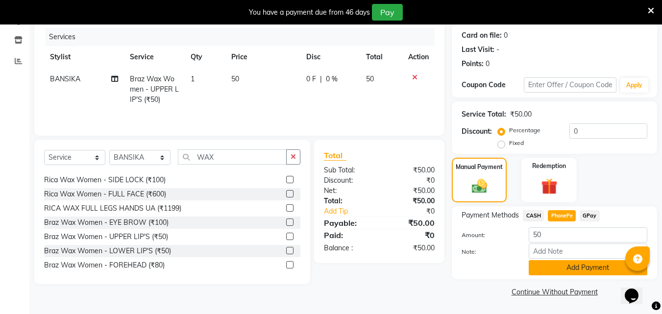
click at [564, 263] on button "Add Payment" at bounding box center [588, 267] width 119 height 15
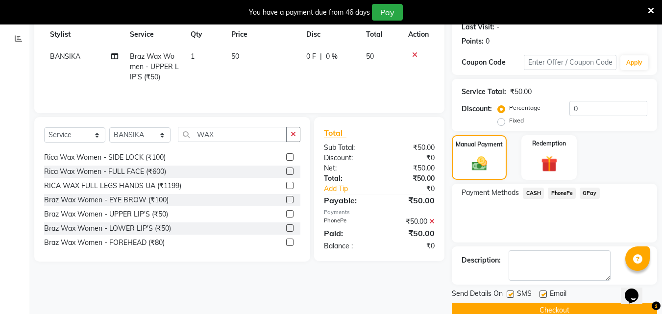
scroll to position [159, 0]
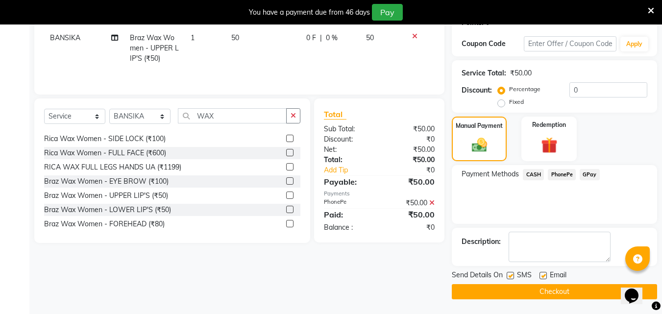
click at [564, 288] on button "Checkout" at bounding box center [554, 291] width 205 height 15
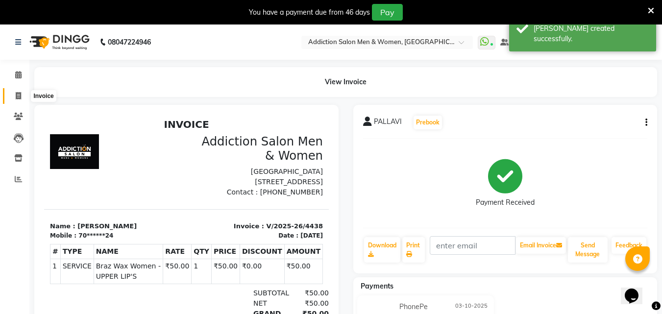
click at [19, 93] on icon at bounding box center [18, 95] width 5 height 7
select select "service"
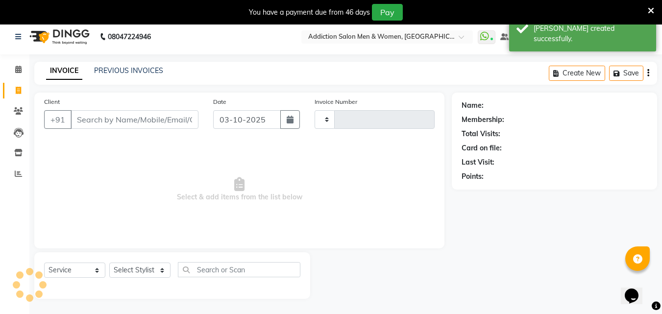
scroll to position [25, 0]
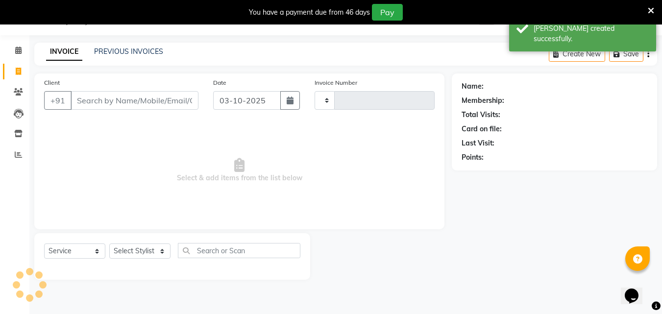
type input "4439"
select select "6595"
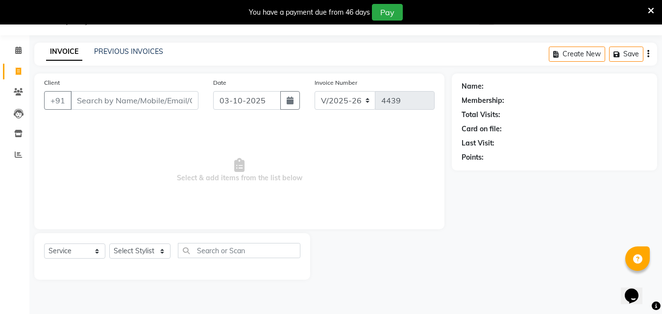
click at [557, 38] on body "08047224946 Select Location × Addiction Salon Men & Women, Blde Road WhatsApp S…" at bounding box center [331, 157] width 662 height 314
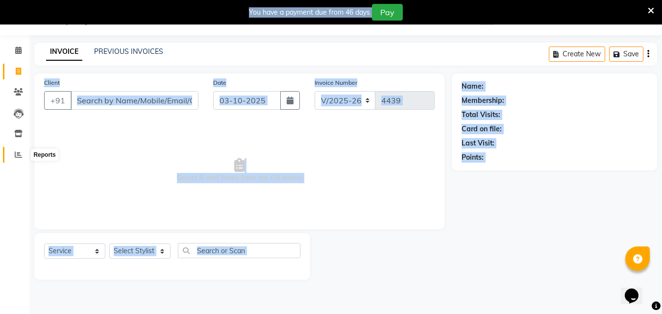
click at [17, 151] on icon at bounding box center [18, 154] width 7 height 7
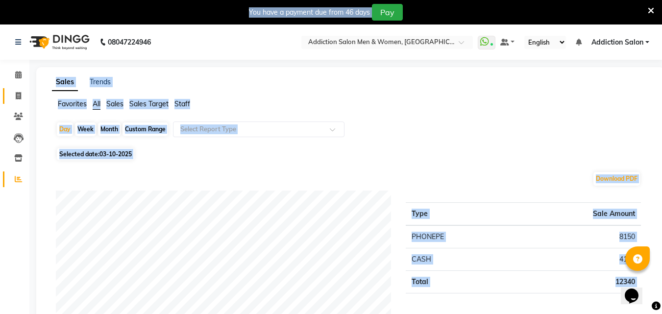
click at [12, 103] on link "Invoice" at bounding box center [15, 96] width 24 height 16
select select "service"
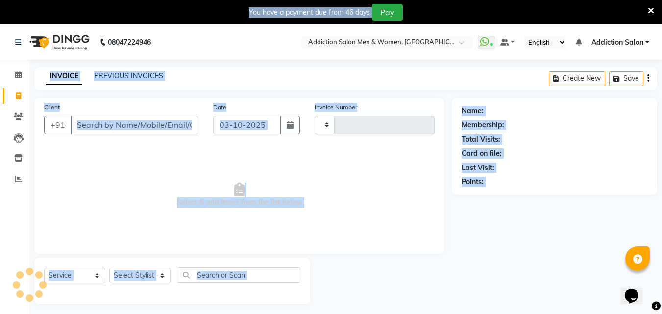
scroll to position [25, 0]
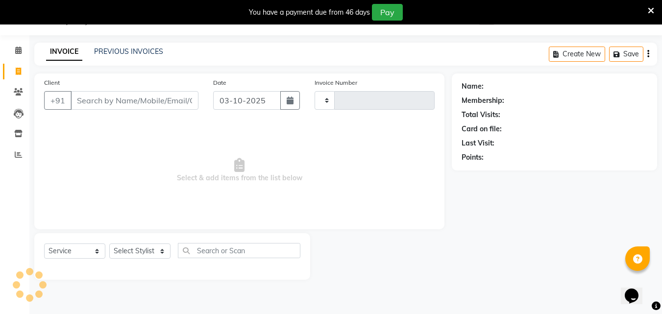
type input "4439"
select select "6595"
click at [112, 48] on link "PREVIOUS INVOICES" at bounding box center [128, 51] width 69 height 9
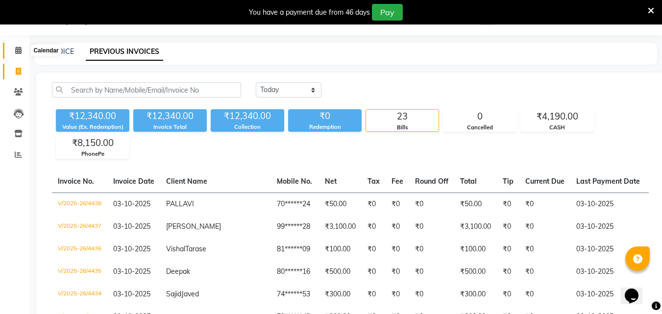
click at [14, 50] on span at bounding box center [18, 50] width 17 height 11
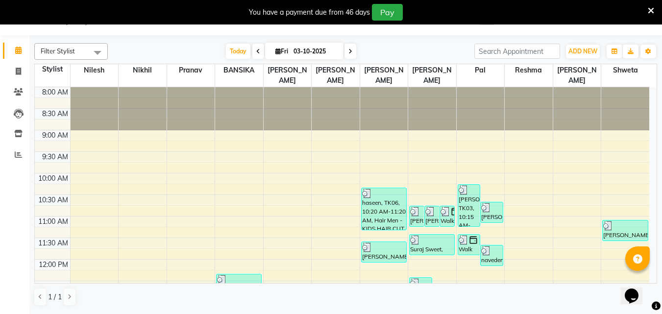
click at [256, 52] on icon at bounding box center [258, 52] width 4 height 6
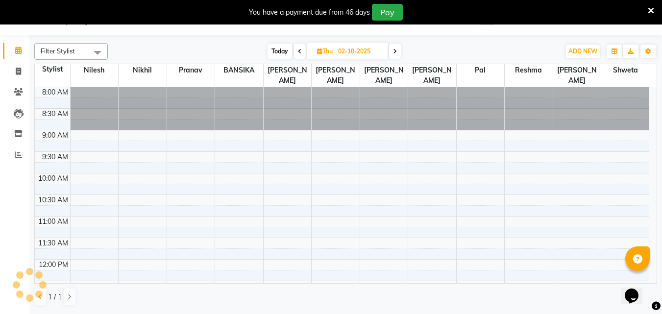
scroll to position [364, 0]
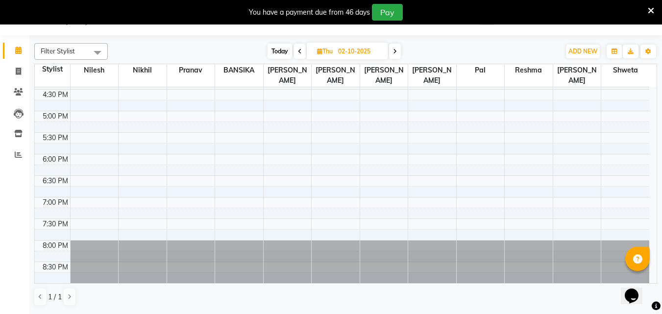
click at [296, 52] on span at bounding box center [300, 51] width 12 height 15
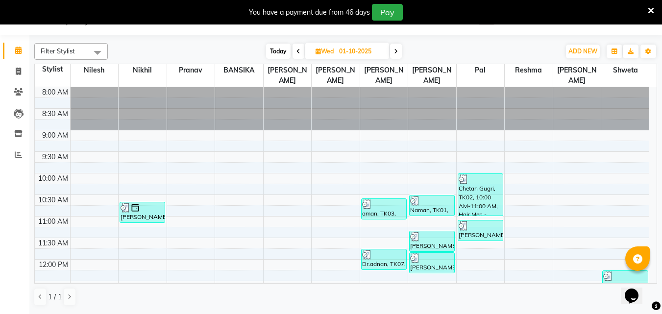
scroll to position [0, 0]
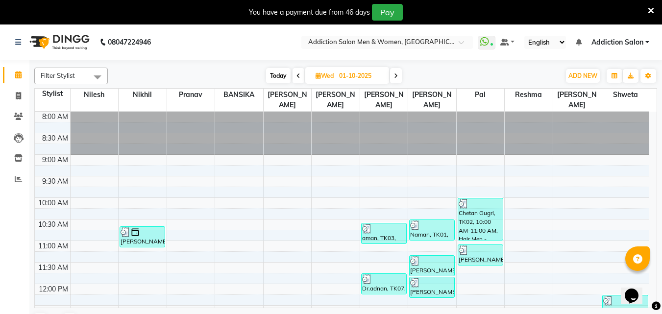
click at [393, 78] on span at bounding box center [396, 75] width 12 height 15
type input "02-10-2025"
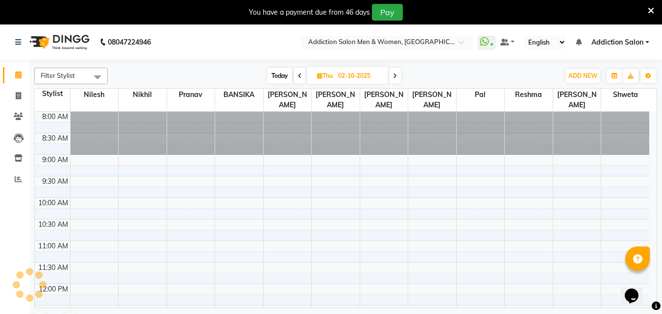
scroll to position [364, 0]
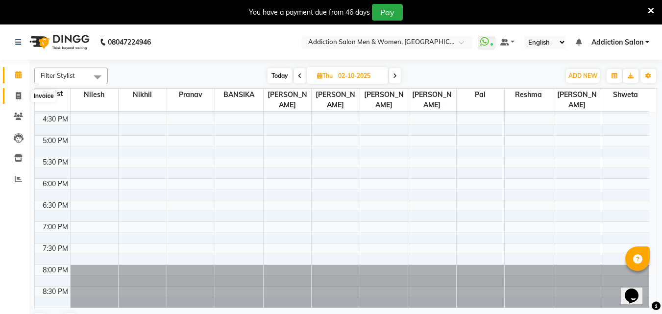
click at [20, 96] on icon at bounding box center [18, 95] width 5 height 7
select select "service"
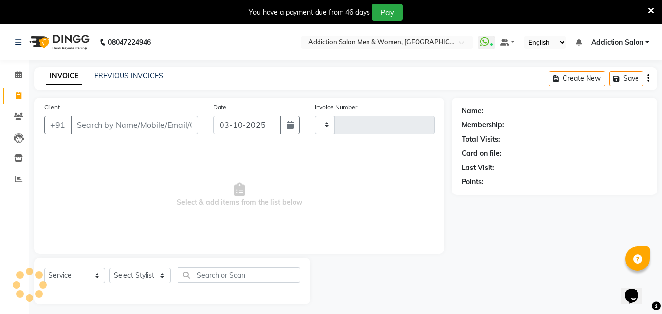
type input "4439"
select select "6595"
click at [14, 79] on span at bounding box center [18, 75] width 17 height 11
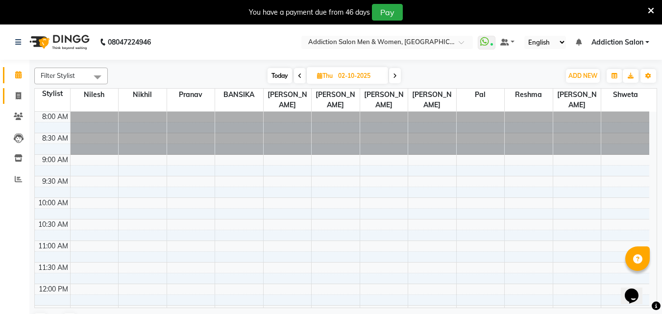
click at [7, 96] on link "Invoice" at bounding box center [15, 96] width 24 height 16
select select "service"
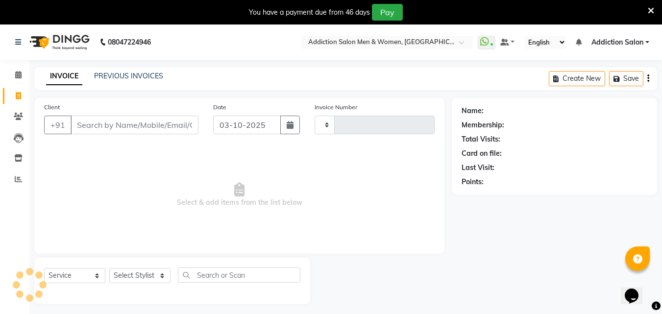
type input "4439"
select select "6595"
click at [13, 79] on span at bounding box center [18, 75] width 17 height 11
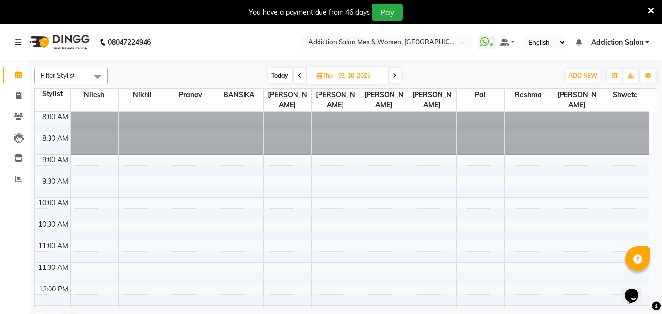
click at [303, 77] on span at bounding box center [300, 75] width 12 height 15
type input "01-10-2025"
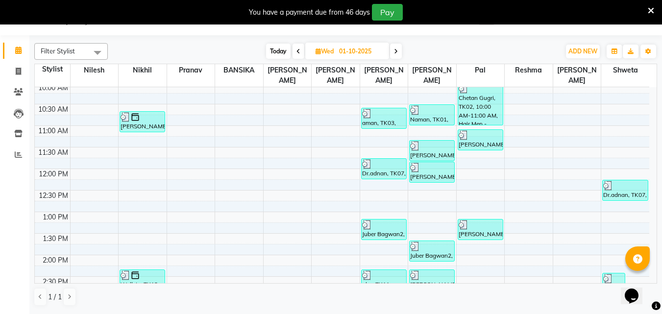
scroll to position [70, 0]
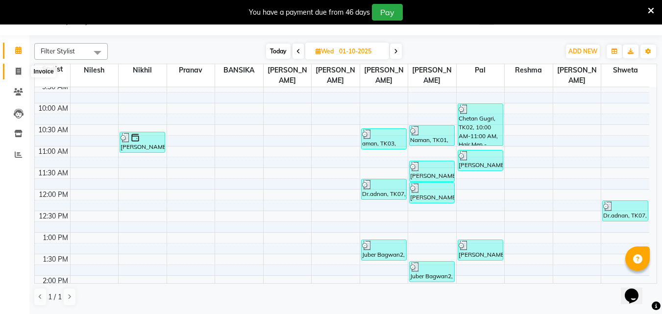
click at [17, 73] on icon at bounding box center [18, 71] width 5 height 7
select select "service"
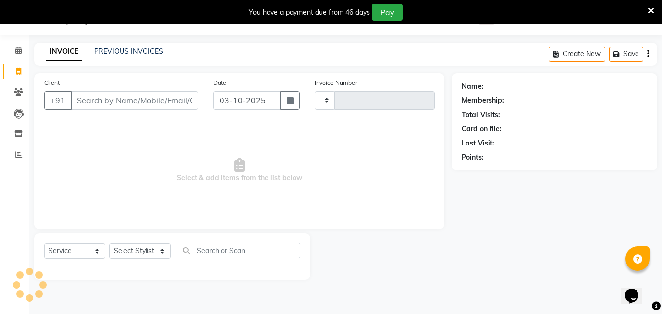
type input "4439"
select select "6595"
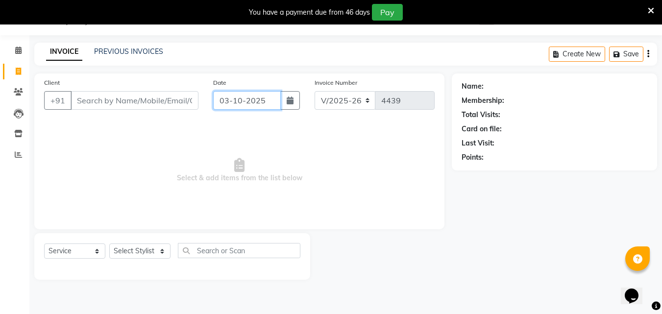
click at [259, 102] on input "03-10-2025" at bounding box center [247, 100] width 68 height 19
select select "10"
select select "2025"
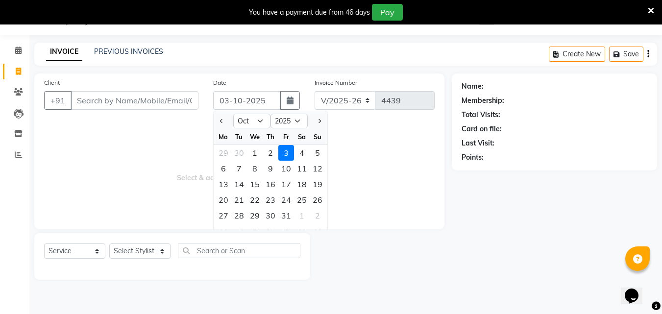
click at [166, 56] on div "INVOICE PREVIOUS INVOICES" at bounding box center [104, 52] width 141 height 11
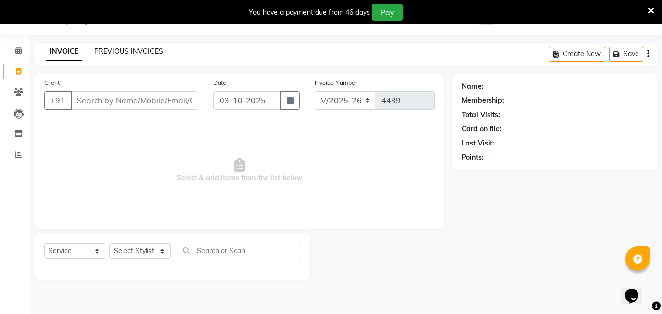
click at [157, 53] on link "PREVIOUS INVOICES" at bounding box center [128, 51] width 69 height 9
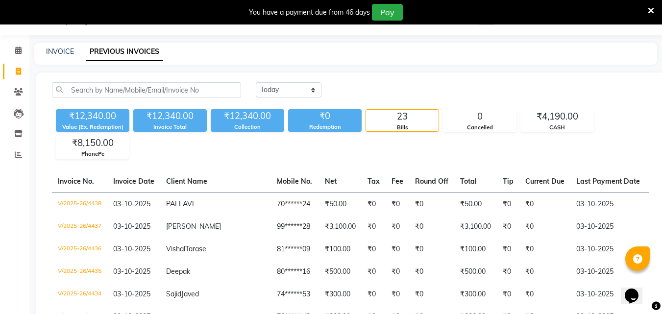
click at [294, 89] on select "Today Yesterday Custom Range" at bounding box center [289, 89] width 66 height 15
select select "range"
click at [256, 82] on select "Today Yesterday Custom Range" at bounding box center [289, 89] width 66 height 15
click at [351, 83] on input "03-10-2025" at bounding box center [368, 90] width 69 height 14
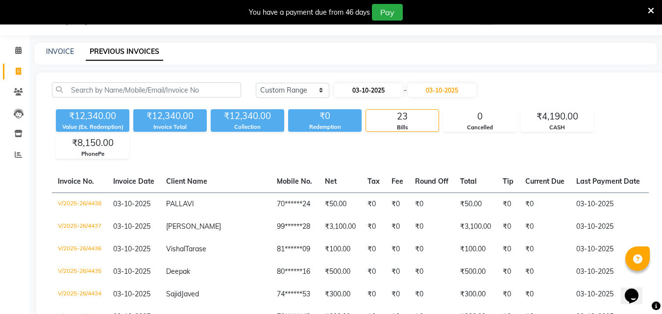
select select "10"
select select "2025"
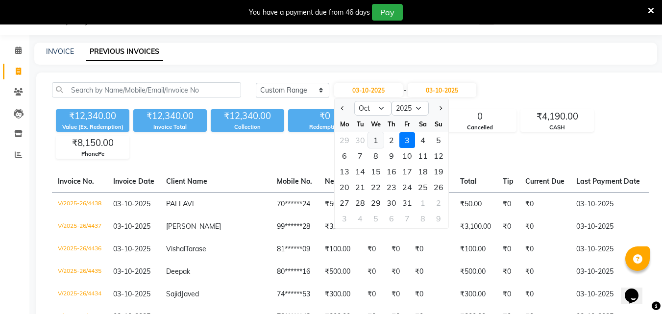
click at [368, 140] on div "1" at bounding box center [376, 140] width 16 height 16
type input "01-10-2025"
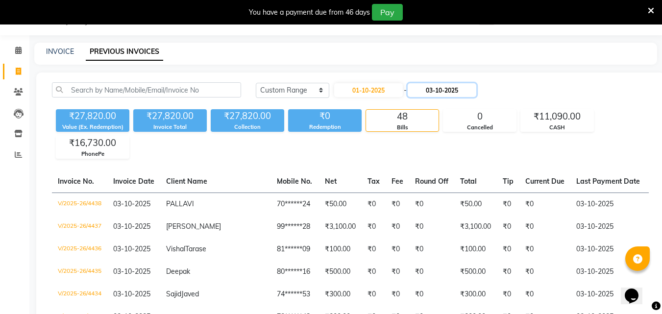
click at [441, 94] on input "03-10-2025" at bounding box center [442, 90] width 69 height 14
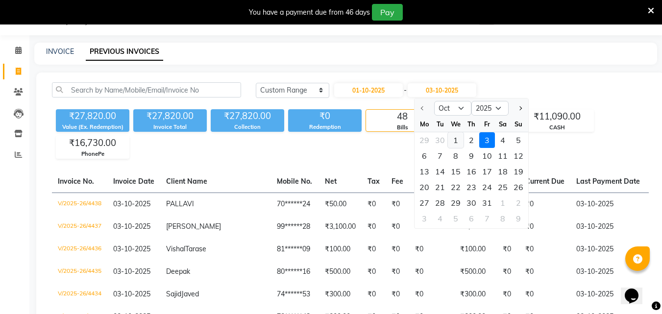
click at [458, 141] on div "1" at bounding box center [456, 140] width 16 height 16
type input "01-10-2025"
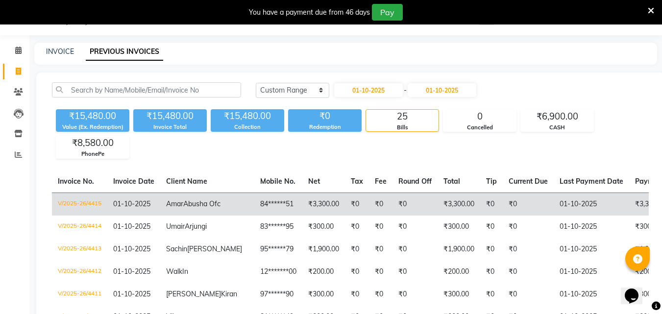
click at [345, 210] on td "₹0" at bounding box center [357, 204] width 24 height 23
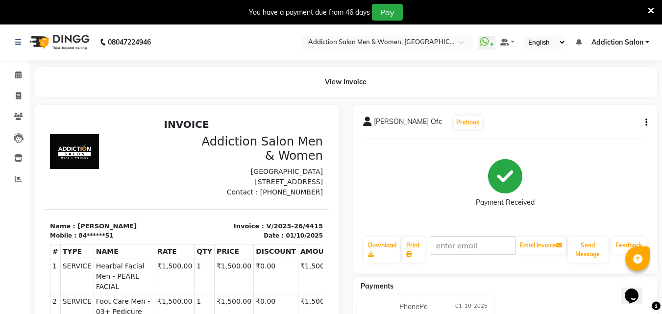
click at [643, 122] on button "button" at bounding box center [644, 123] width 6 height 10
click at [644, 125] on button "button" at bounding box center [644, 123] width 6 height 10
click at [584, 142] on div "Edit Invoice" at bounding box center [597, 141] width 67 height 12
select select "service"
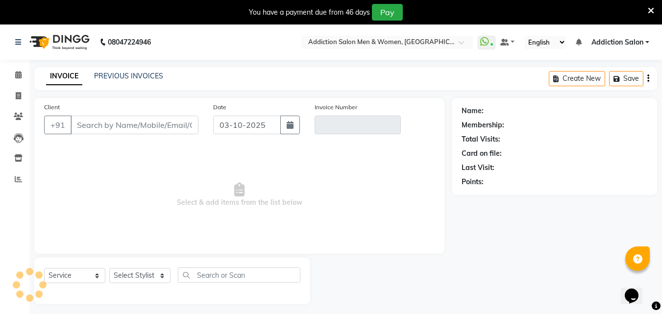
scroll to position [25, 0]
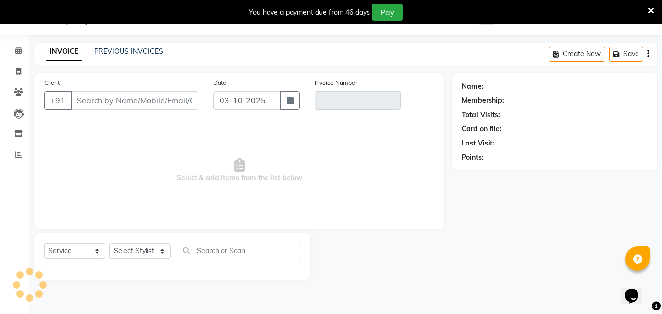
type input "84******51"
type input "V/2025-26/4415"
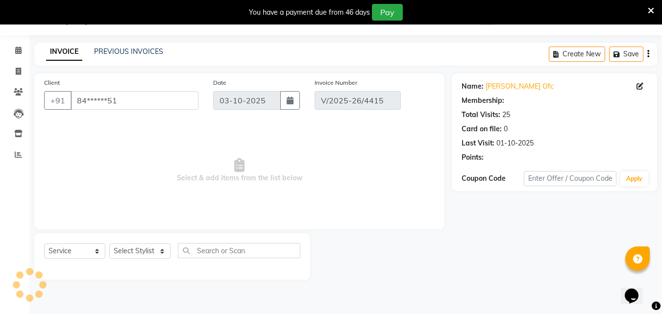
type input "01-10-2025"
select select "select"
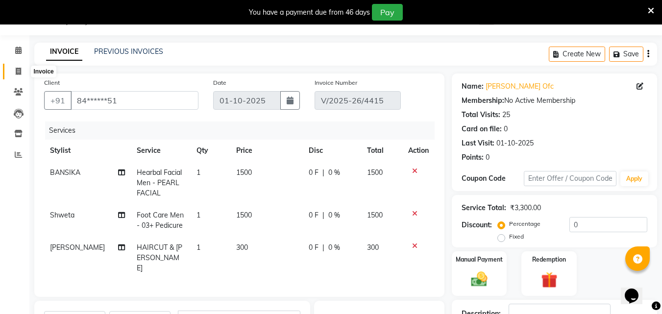
click at [21, 75] on span at bounding box center [18, 71] width 17 height 11
select select "6595"
select select "service"
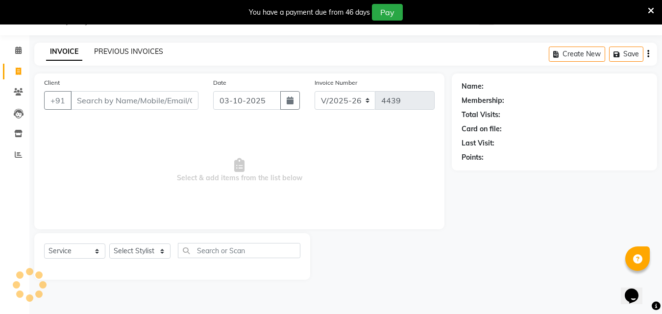
click at [124, 50] on link "PREVIOUS INVOICES" at bounding box center [128, 51] width 69 height 9
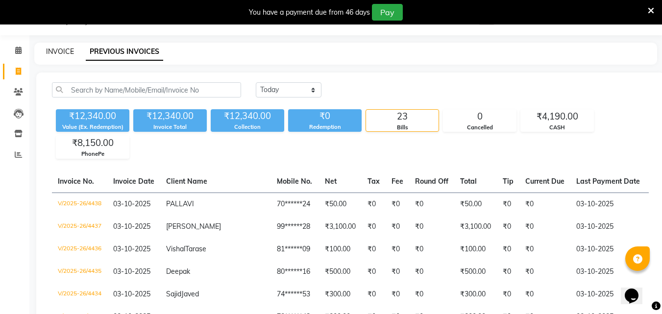
click at [65, 54] on link "INVOICE" at bounding box center [60, 51] width 28 height 9
select select "service"
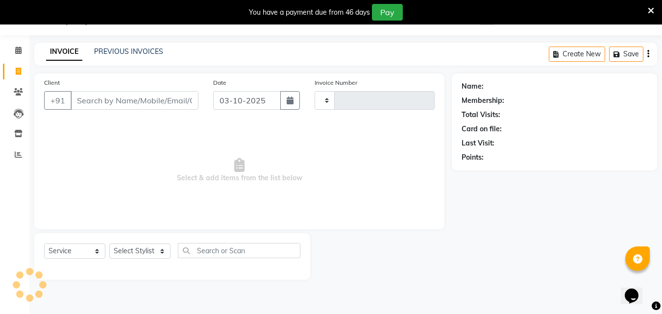
type input "4439"
select select "6595"
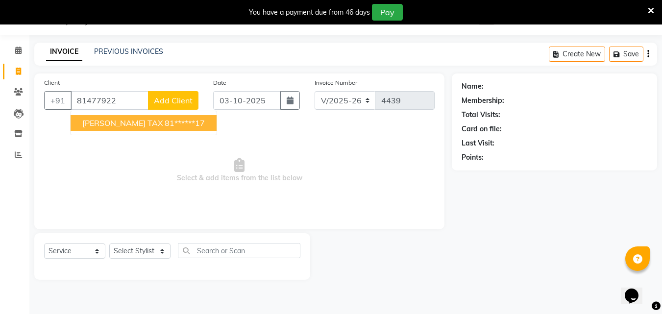
click at [98, 124] on span "KARTIKEYA TAX" at bounding box center [122, 123] width 80 height 10
type input "81******17"
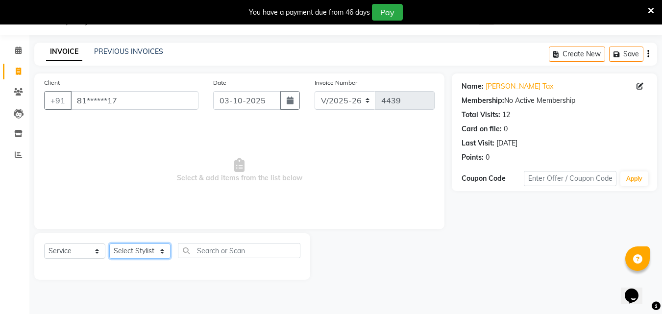
click at [126, 255] on select "Select Stylist Addiction Salon BANSIKA [PERSON_NAME] [PERSON_NAME] [PERSON_NAME…" at bounding box center [139, 251] width 61 height 15
select select "67107"
click at [109, 244] on select "Select Stylist Addiction Salon BANSIKA [PERSON_NAME] [PERSON_NAME] [PERSON_NAME…" at bounding box center [139, 251] width 61 height 15
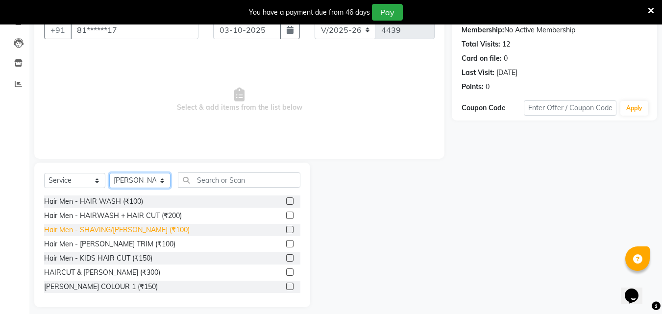
scroll to position [103, 0]
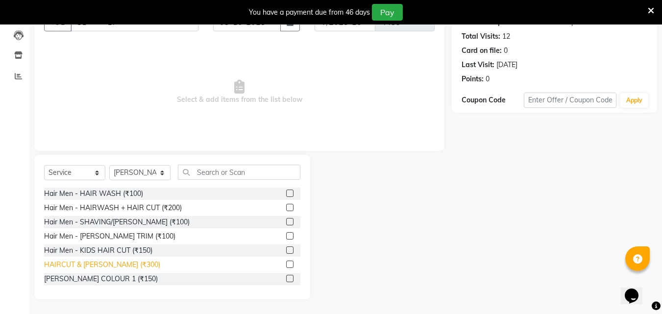
click at [120, 262] on div "HAIRCUT & [PERSON_NAME] (₹300)" at bounding box center [102, 265] width 116 height 10
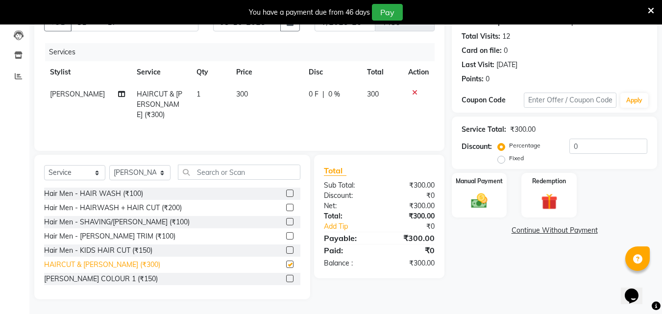
checkbox input "false"
click at [476, 199] on img at bounding box center [479, 201] width 27 height 20
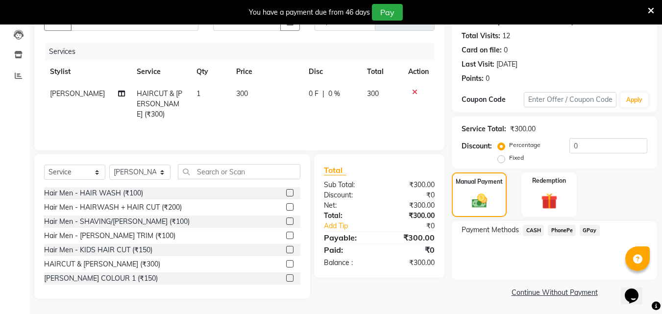
scroll to position [104, 0]
click at [554, 229] on span "PhonePe" at bounding box center [562, 229] width 28 height 11
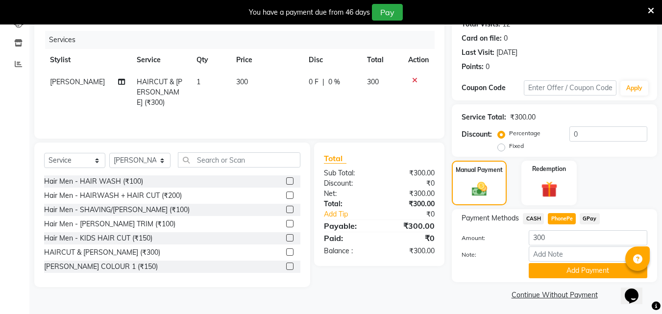
scroll to position [118, 0]
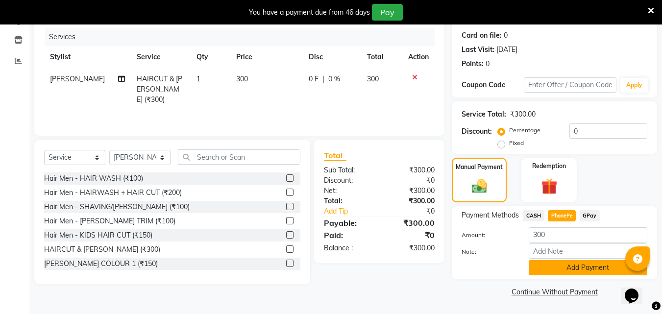
click at [570, 269] on button "Add Payment" at bounding box center [588, 267] width 119 height 15
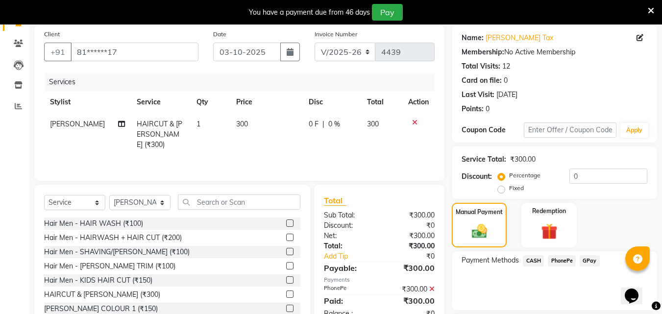
scroll to position [159, 0]
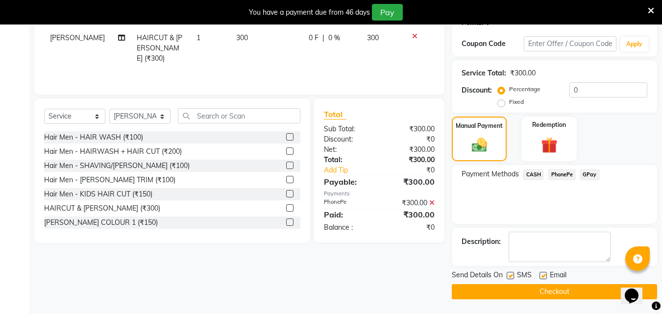
click at [520, 291] on button "Checkout" at bounding box center [554, 291] width 205 height 15
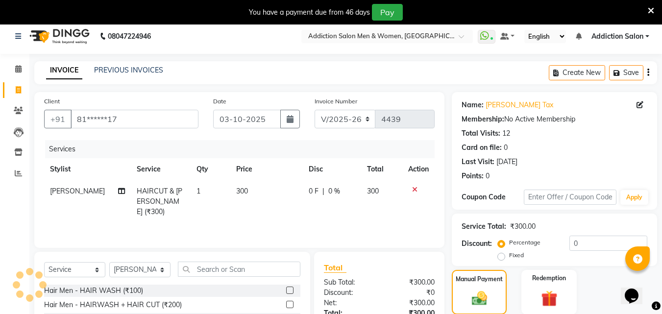
scroll to position [0, 0]
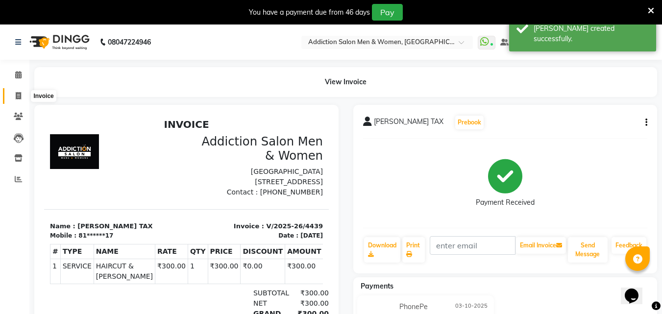
click at [18, 99] on icon at bounding box center [18, 95] width 5 height 7
select select "service"
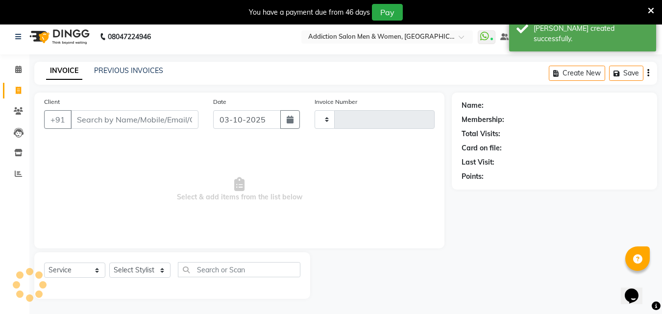
scroll to position [25, 0]
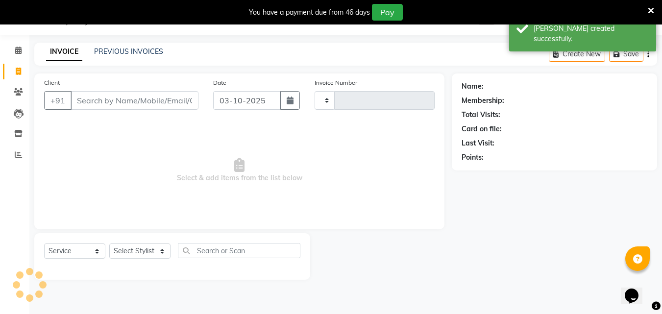
type input "4440"
select select "6595"
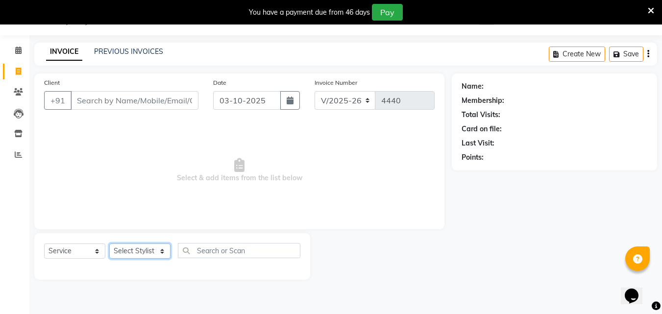
click at [140, 253] on select "Select Stylist Addiction Salon BANSIKA [PERSON_NAME] [PERSON_NAME] [PERSON_NAME…" at bounding box center [139, 251] width 61 height 15
select select "86847"
click at [109, 244] on select "Select Stylist Addiction Salon BANSIKA [PERSON_NAME] [PERSON_NAME] [PERSON_NAME…" at bounding box center [139, 251] width 61 height 15
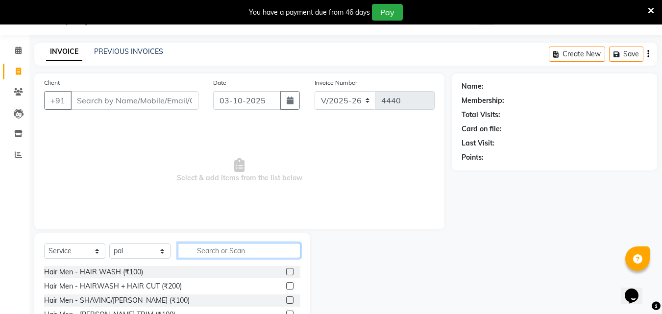
click at [209, 255] on input "text" at bounding box center [239, 250] width 123 height 15
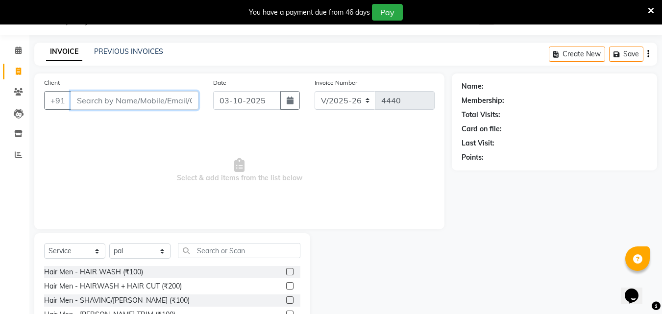
click at [143, 98] on input "Client" at bounding box center [135, 100] width 128 height 19
click at [127, 47] on div "PREVIOUS INVOICES" at bounding box center [128, 52] width 69 height 10
click at [127, 50] on link "PREVIOUS INVOICES" at bounding box center [128, 51] width 69 height 9
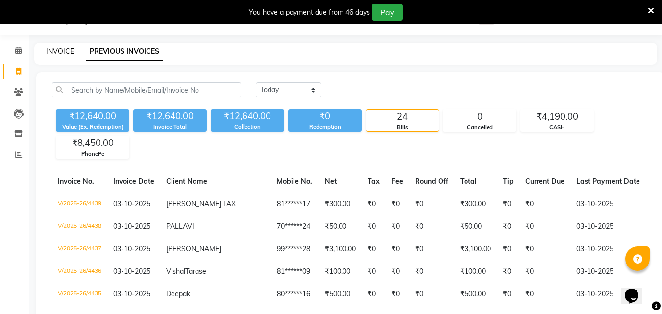
click at [57, 49] on link "INVOICE" at bounding box center [60, 51] width 28 height 9
select select "service"
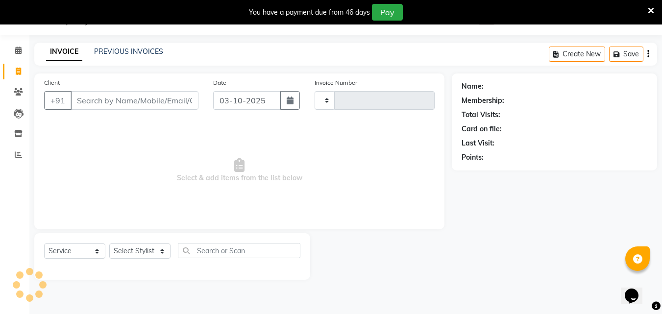
type input "4440"
select select "6595"
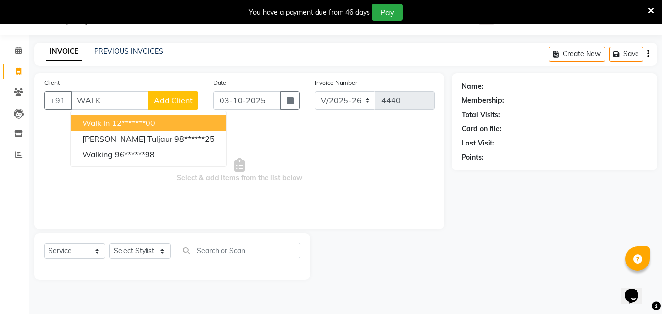
click at [139, 128] on button "Walk In 12*******00" at bounding box center [149, 123] width 156 height 16
type input "12*******00"
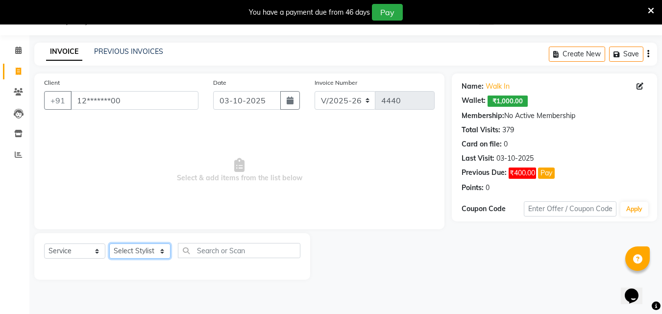
click at [161, 256] on select "Select Stylist Addiction Salon BANSIKA [PERSON_NAME] [PERSON_NAME] [PERSON_NAME…" at bounding box center [139, 251] width 61 height 15
select select "51001"
click at [109, 244] on select "Select Stylist Addiction Salon BANSIKA [PERSON_NAME] [PERSON_NAME] [PERSON_NAME…" at bounding box center [139, 251] width 61 height 15
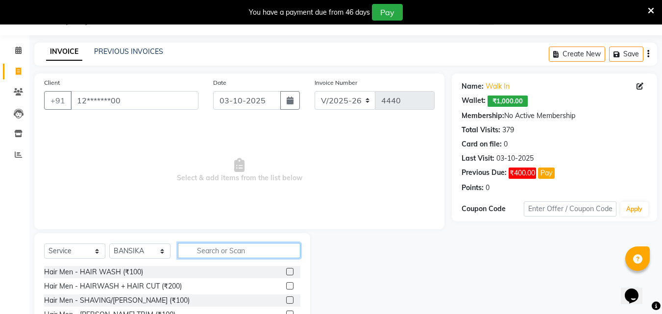
click at [229, 251] on input "text" at bounding box center [239, 250] width 123 height 15
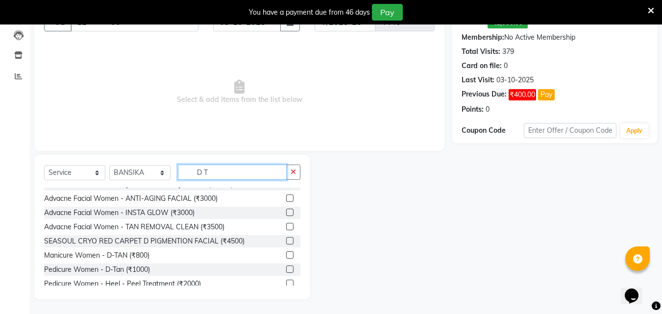
scroll to position [294, 0]
type input "D T"
click at [296, 172] on button "button" at bounding box center [293, 172] width 14 height 15
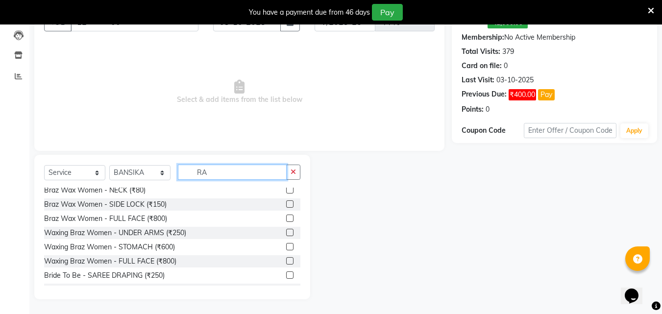
scroll to position [180, 0]
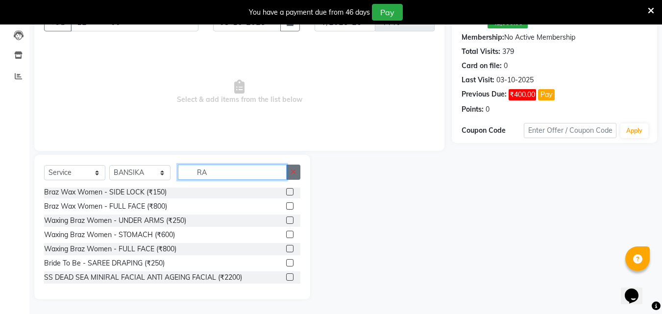
type input "RA"
click at [293, 166] on button "button" at bounding box center [293, 172] width 14 height 15
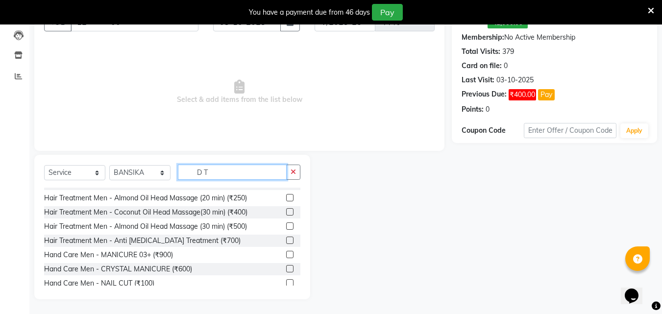
scroll to position [0, 0]
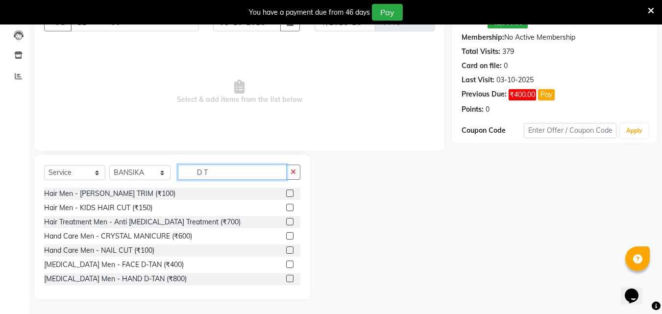
type input "D T"
click at [286, 265] on label at bounding box center [289, 264] width 7 height 7
click at [286, 265] on input "checkbox" at bounding box center [289, 265] width 6 height 6
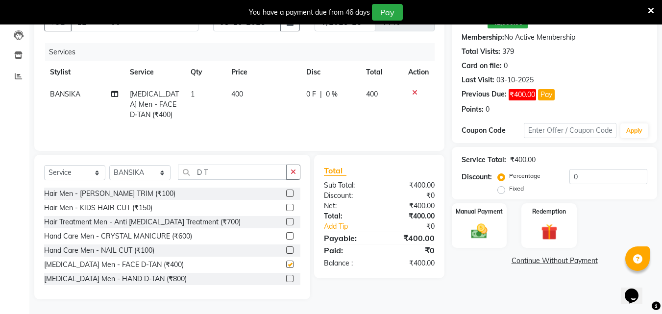
checkbox input "false"
click at [144, 168] on select "Select Stylist Addiction Salon BANSIKA [PERSON_NAME] [PERSON_NAME] [PERSON_NAME…" at bounding box center [139, 172] width 61 height 15
select select "86847"
click at [109, 165] on select "Select Stylist Addiction Salon BANSIKA [PERSON_NAME] [PERSON_NAME] [PERSON_NAME…" at bounding box center [139, 172] width 61 height 15
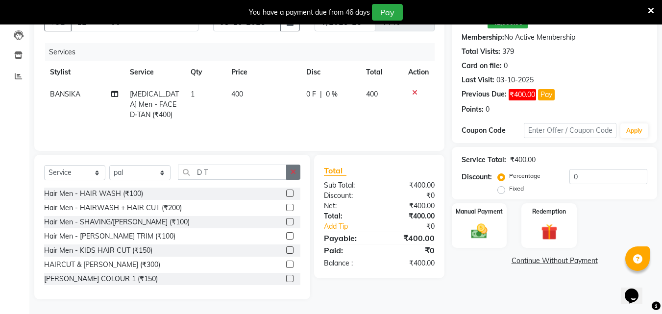
click at [289, 177] on button "button" at bounding box center [293, 172] width 14 height 15
click at [286, 221] on label at bounding box center [289, 221] width 7 height 7
click at [286, 221] on input "checkbox" at bounding box center [289, 222] width 6 height 6
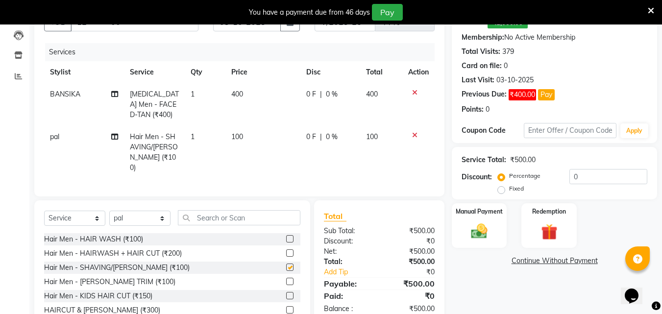
checkbox input "false"
click at [279, 216] on input "text" at bounding box center [239, 217] width 123 height 15
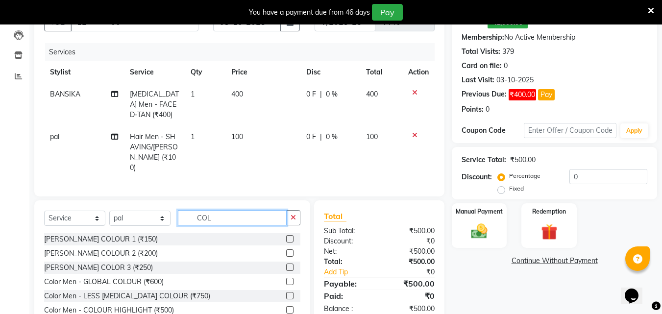
type input "COL"
click at [286, 281] on label at bounding box center [289, 281] width 7 height 7
click at [286, 281] on input "checkbox" at bounding box center [289, 282] width 6 height 6
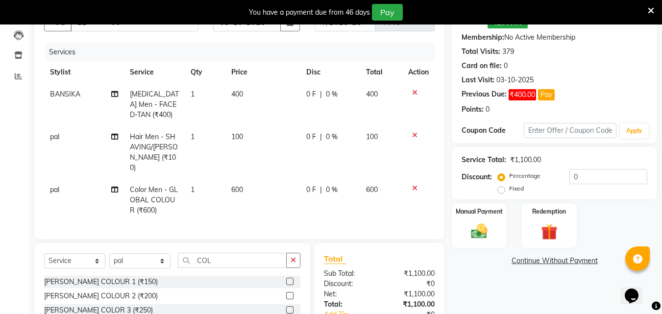
checkbox input "false"
click at [295, 262] on button "button" at bounding box center [293, 260] width 14 height 15
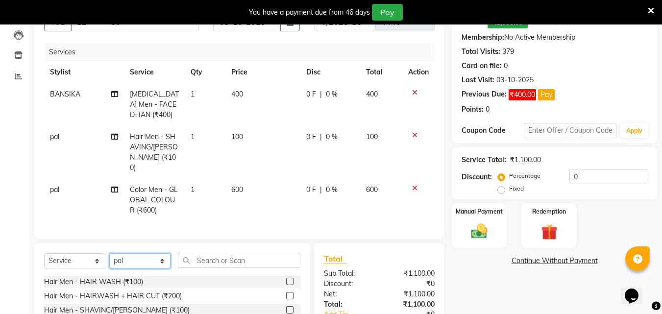
click at [135, 259] on select "Select Stylist Addiction Salon BANSIKA [PERSON_NAME] [PERSON_NAME] [PERSON_NAME…" at bounding box center [139, 260] width 61 height 15
select select "93081"
click at [109, 253] on select "Select Stylist Addiction Salon BANSIKA [PERSON_NAME] [PERSON_NAME] [PERSON_NAME…" at bounding box center [139, 260] width 61 height 15
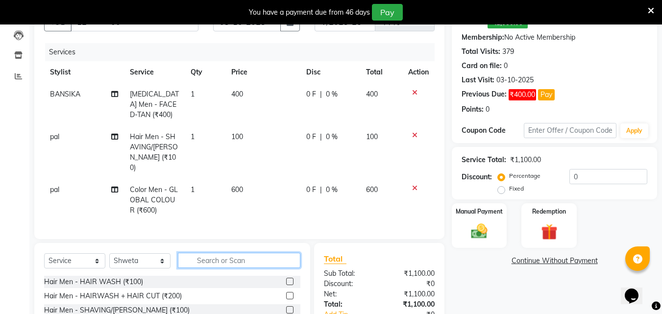
click at [231, 264] on input "text" at bounding box center [239, 260] width 123 height 15
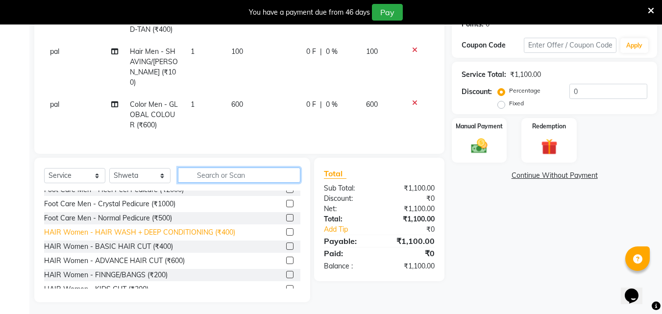
scroll to position [539, 0]
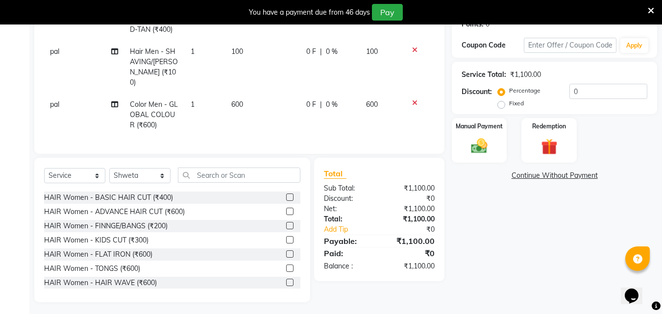
click at [286, 236] on label at bounding box center [289, 239] width 7 height 7
click at [286, 237] on input "checkbox" at bounding box center [289, 240] width 6 height 6
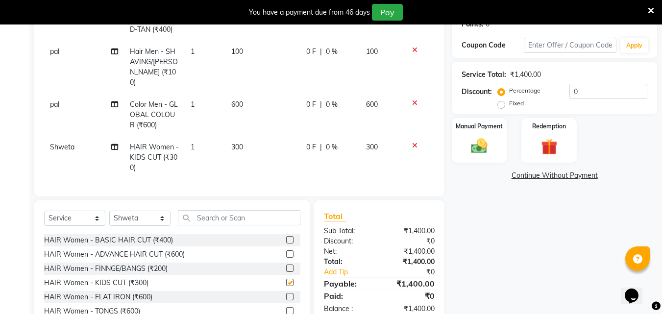
checkbox input "false"
click at [469, 154] on img at bounding box center [479, 146] width 27 height 20
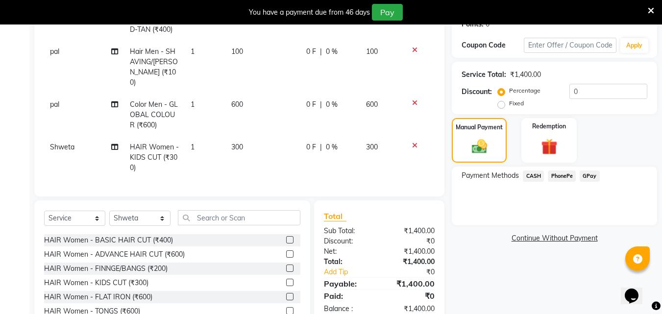
click at [523, 174] on span "CASH" at bounding box center [533, 176] width 21 height 11
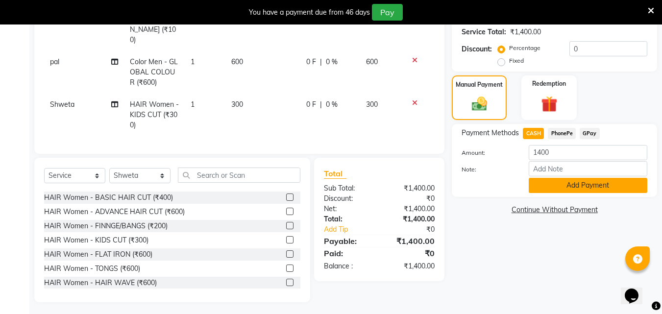
click at [534, 180] on button "Add Payment" at bounding box center [588, 185] width 119 height 15
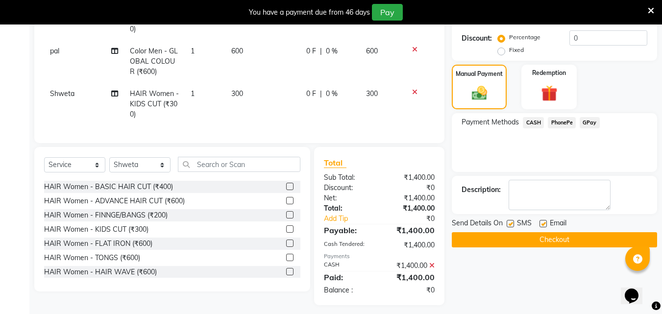
scroll to position [245, 0]
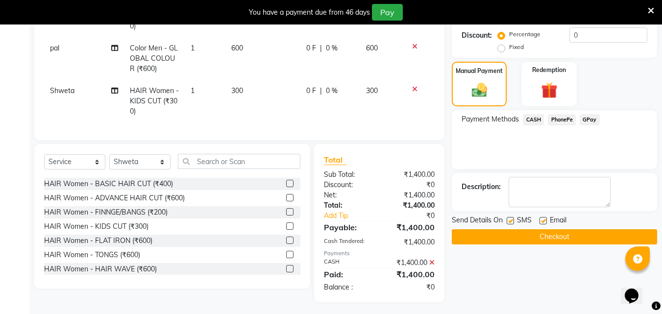
click at [537, 233] on button "Checkout" at bounding box center [554, 236] width 205 height 15
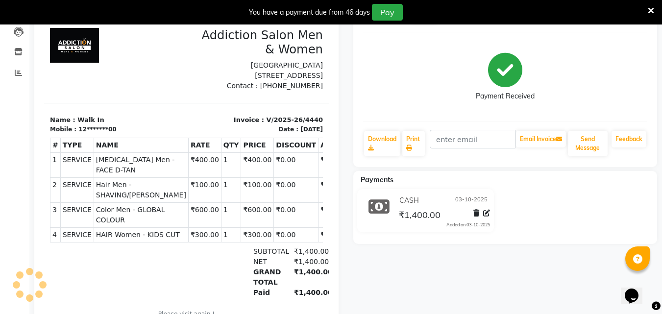
scroll to position [28, 0]
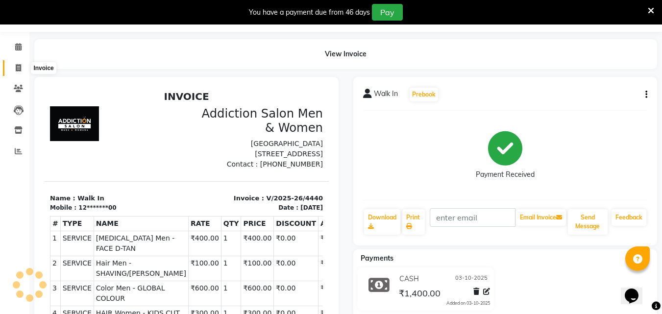
click at [15, 70] on span at bounding box center [18, 68] width 17 height 11
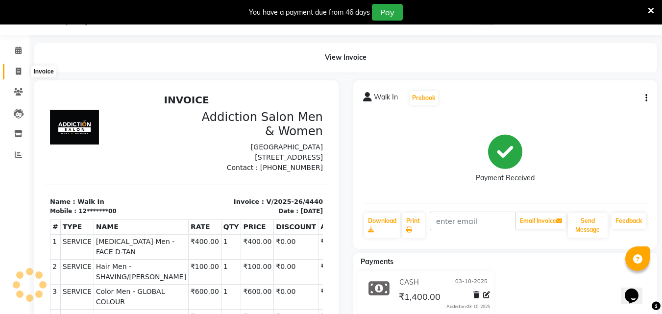
select select "service"
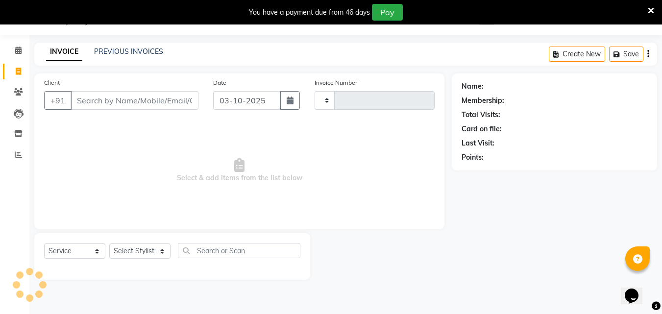
click at [94, 98] on input "Client" at bounding box center [135, 100] width 128 height 19
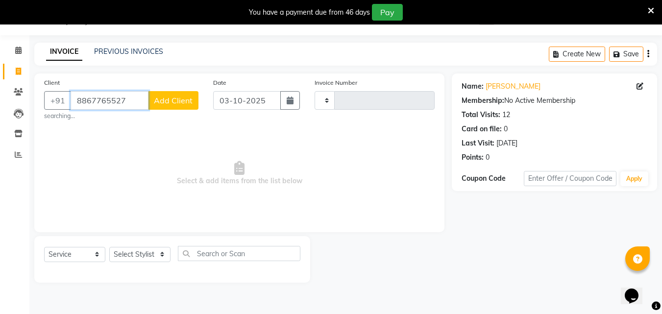
click at [137, 96] on input "8867765527" at bounding box center [110, 100] width 78 height 19
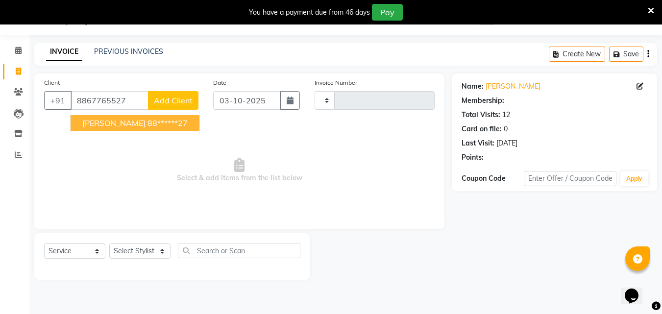
click at [147, 117] on button "Pravin Nikkam 88******27" at bounding box center [135, 123] width 129 height 16
type input "88******27"
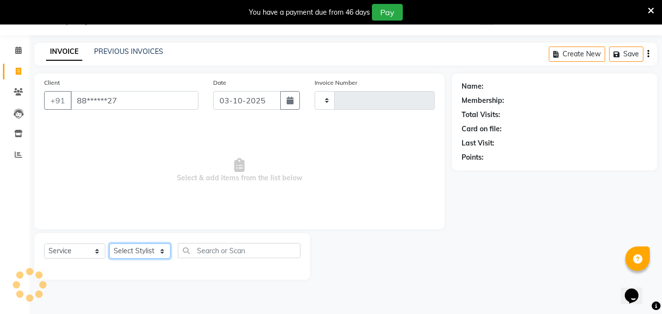
click at [146, 253] on select "Select Stylist" at bounding box center [139, 251] width 61 height 15
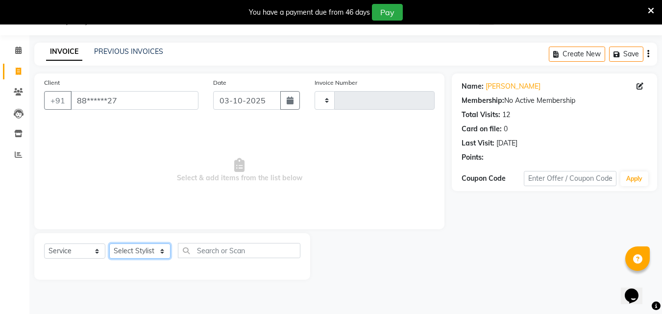
click at [150, 251] on select "Select Stylist" at bounding box center [139, 251] width 61 height 15
click at [146, 242] on div "Select Service Product Membership Package Voucher Prepaid Gift Card Select Styl…" at bounding box center [172, 256] width 276 height 47
click at [146, 248] on select "Select Stylist" at bounding box center [139, 251] width 61 height 15
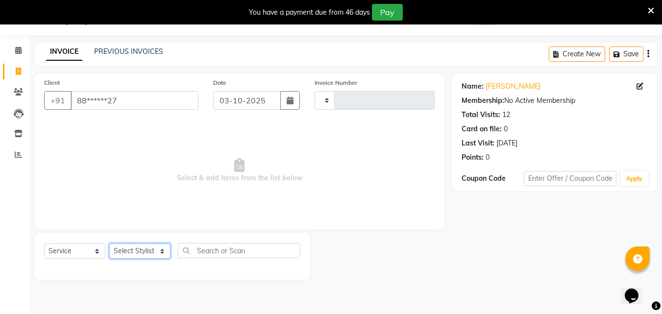
click at [146, 248] on select "Select Stylist" at bounding box center [139, 251] width 61 height 15
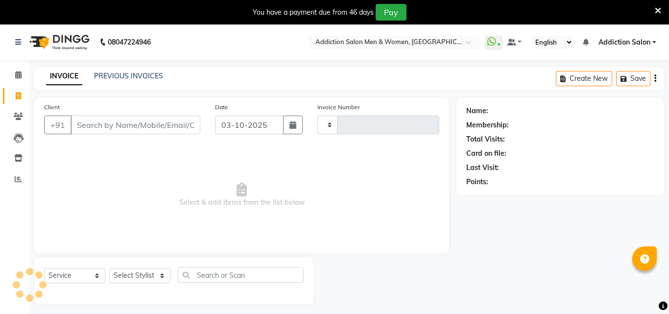
select select "service"
type input "4441"
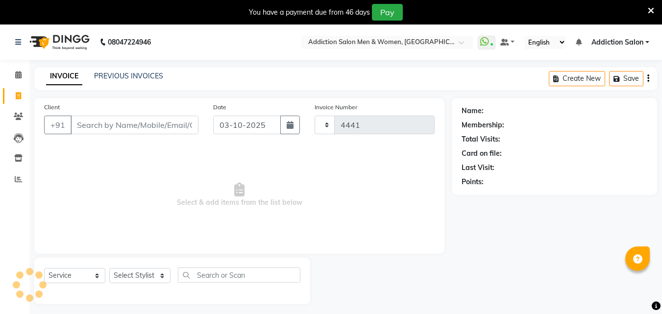
select select "6595"
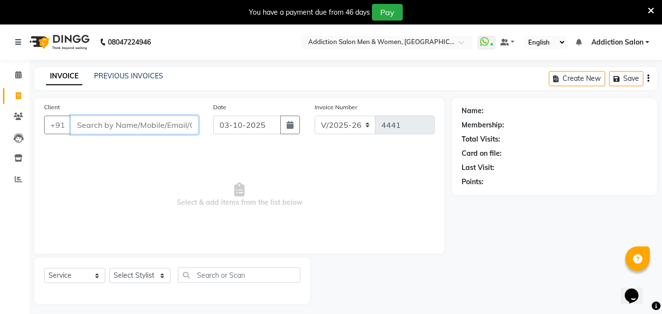
click at [162, 124] on input "Client" at bounding box center [135, 125] width 128 height 19
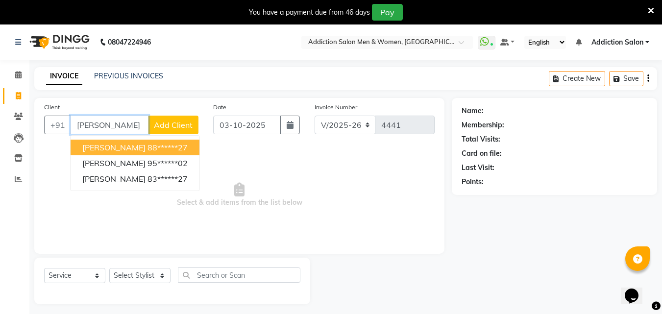
click at [148, 150] on ngb-highlight "88******27" at bounding box center [168, 148] width 40 height 10
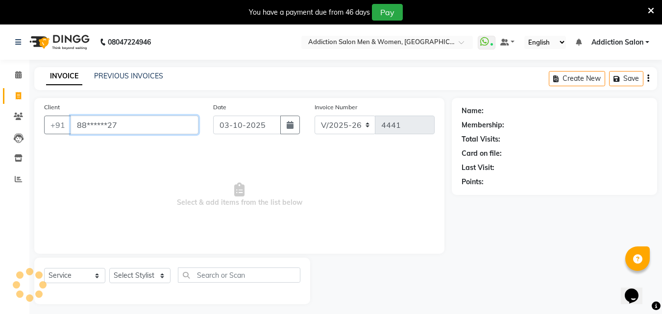
type input "88******27"
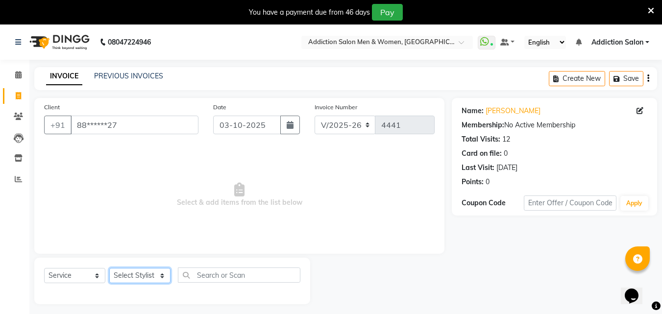
click at [140, 276] on select "Select Stylist Addiction Salon BANSIKA [PERSON_NAME] [PERSON_NAME] [PERSON_NAME…" at bounding box center [139, 275] width 61 height 15
select select "61697"
click at [109, 268] on select "Select Stylist Addiction Salon BANSIKA [PERSON_NAME] [PERSON_NAME] [PERSON_NAME…" at bounding box center [139, 275] width 61 height 15
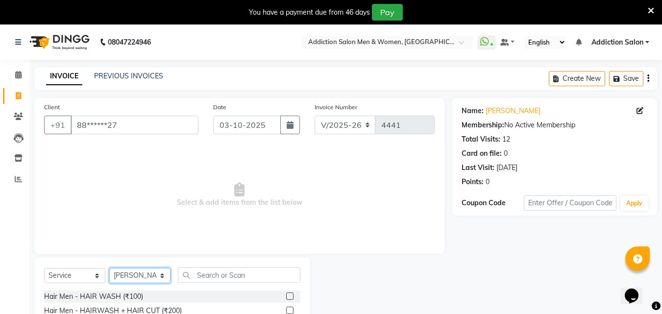
scroll to position [103, 0]
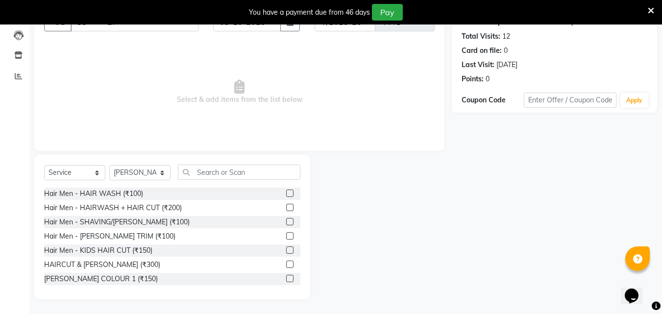
click at [286, 262] on label at bounding box center [289, 264] width 7 height 7
click at [286, 262] on input "checkbox" at bounding box center [289, 265] width 6 height 6
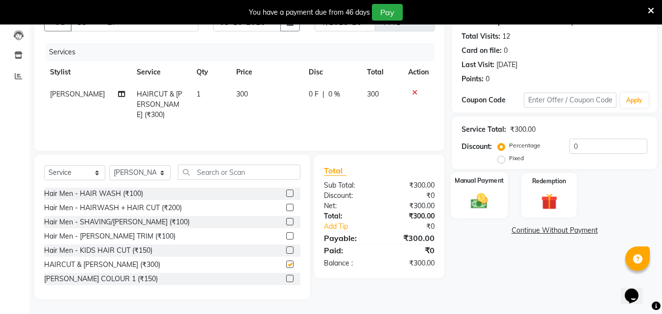
checkbox input "false"
click at [475, 197] on img at bounding box center [479, 201] width 27 height 20
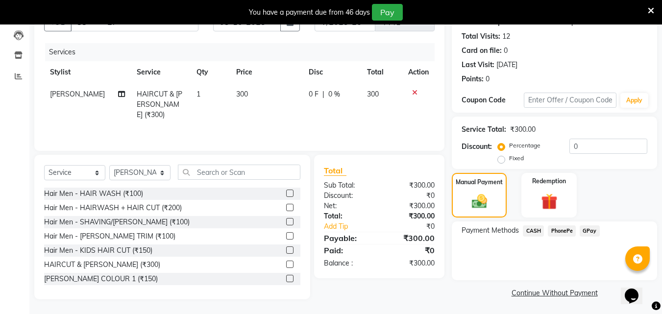
click at [538, 232] on span "CASH" at bounding box center [533, 230] width 21 height 11
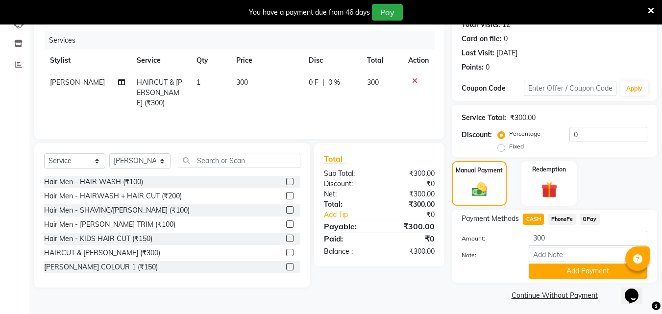
scroll to position [118, 0]
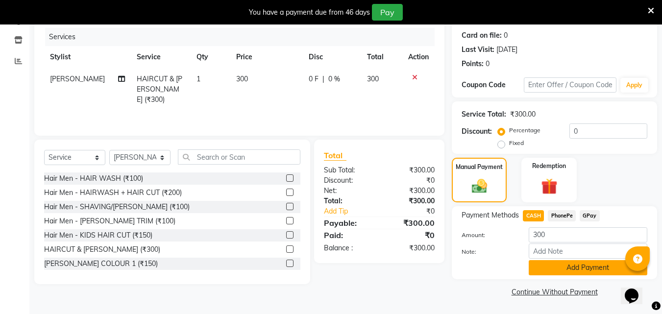
click at [567, 271] on button "Add Payment" at bounding box center [588, 267] width 119 height 15
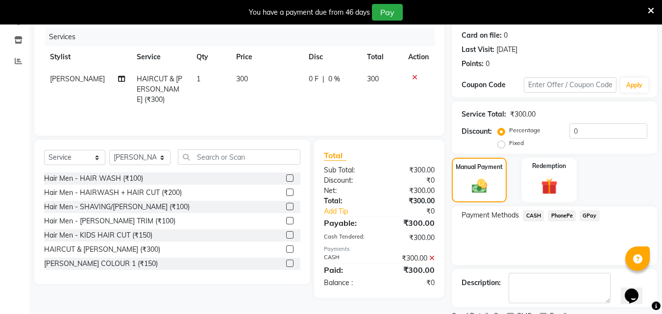
scroll to position [159, 0]
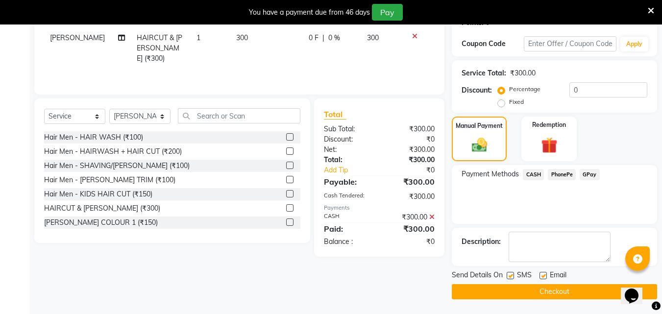
click at [567, 287] on button "Checkout" at bounding box center [554, 291] width 205 height 15
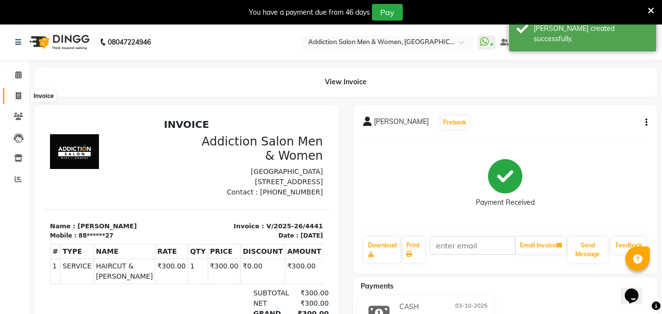
click at [23, 93] on span at bounding box center [18, 96] width 17 height 11
select select "6595"
select select "service"
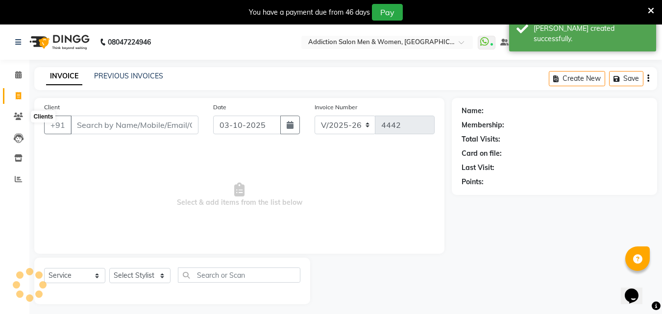
scroll to position [25, 0]
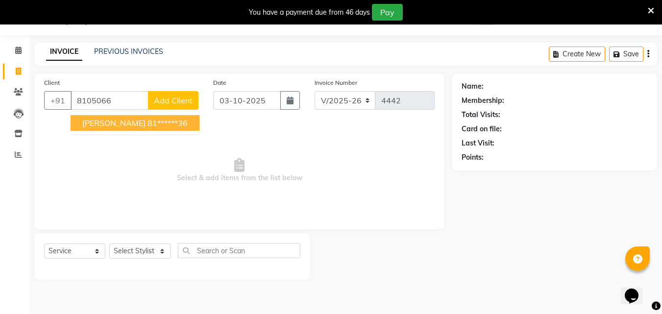
click at [80, 117] on button "Usha Bhosale 81******36" at bounding box center [135, 123] width 129 height 16
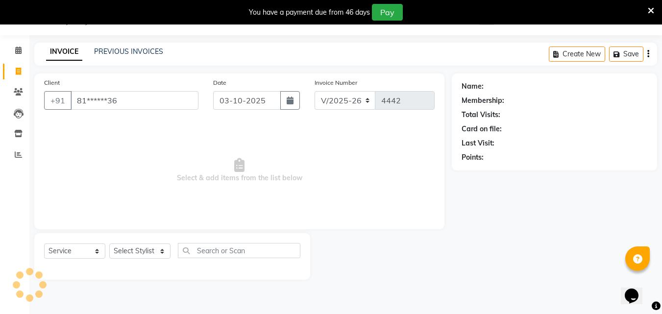
type input "81******36"
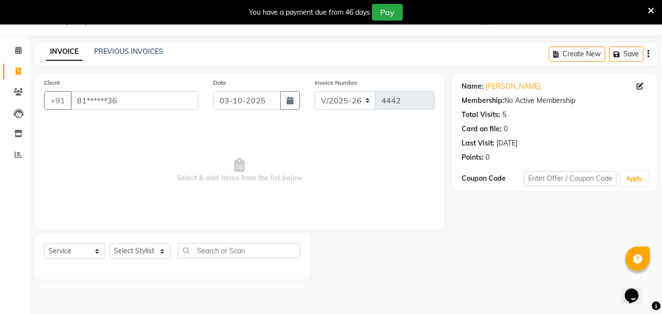
click at [142, 243] on div "Select Service Product Membership Package Voucher Prepaid Gift Card Select Styl…" at bounding box center [172, 254] width 256 height 23
click at [142, 251] on select "Select Stylist Addiction Salon BANSIKA [PERSON_NAME] [PERSON_NAME] [PERSON_NAME…" at bounding box center [139, 251] width 61 height 15
select select "93081"
click at [109, 244] on select "Select Stylist Addiction Salon BANSIKA [PERSON_NAME] [PERSON_NAME] [PERSON_NAME…" at bounding box center [139, 251] width 61 height 15
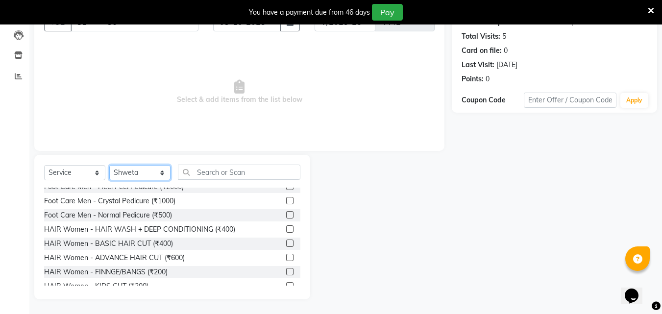
scroll to position [539, 0]
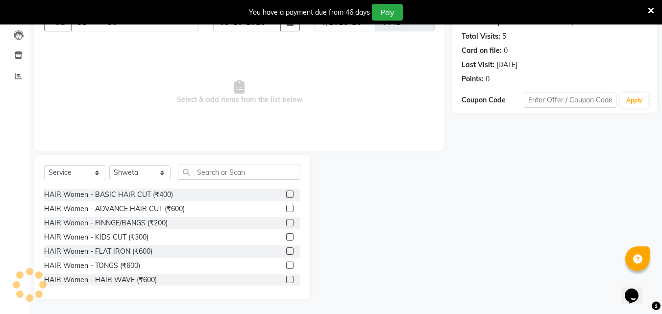
click at [286, 194] on label at bounding box center [289, 194] width 7 height 7
click at [286, 194] on input "checkbox" at bounding box center [289, 195] width 6 height 6
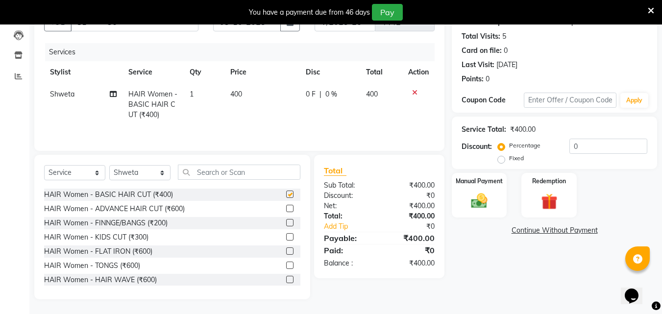
checkbox input "false"
click at [459, 193] on div "Manual Payment" at bounding box center [479, 195] width 57 height 47
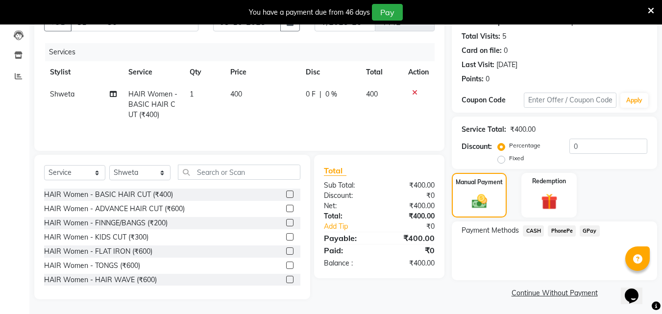
click at [528, 230] on span "CASH" at bounding box center [533, 230] width 21 height 11
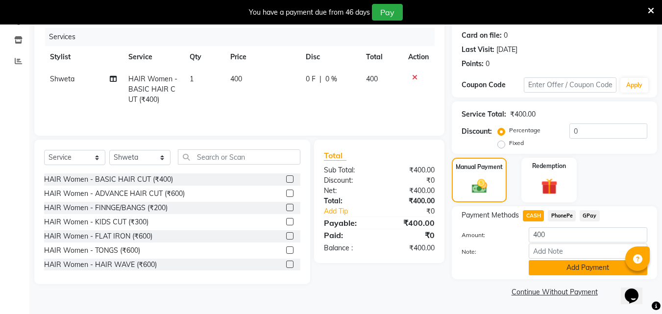
click at [560, 268] on button "Add Payment" at bounding box center [588, 267] width 119 height 15
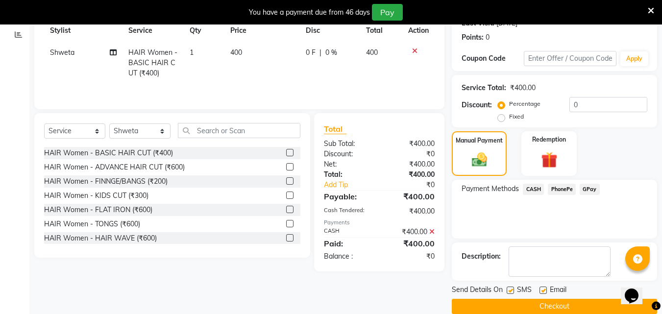
scroll to position [159, 0]
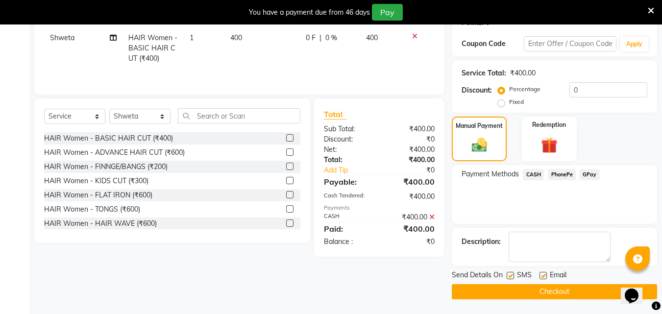
click at [564, 284] on button "Checkout" at bounding box center [554, 291] width 205 height 15
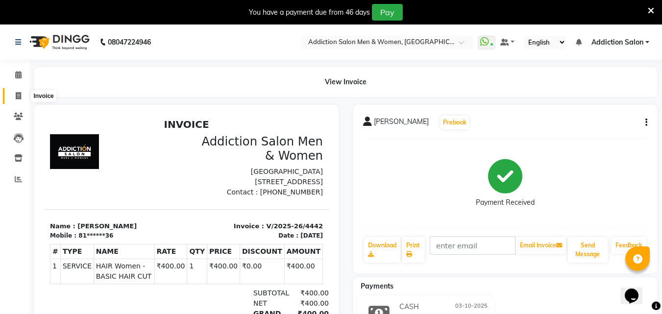
click at [18, 97] on icon at bounding box center [18, 95] width 5 height 7
select select "service"
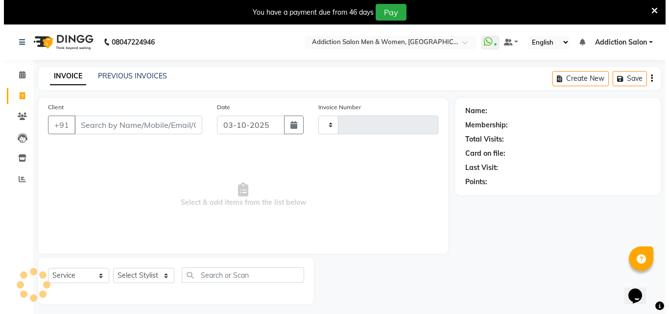
scroll to position [25, 0]
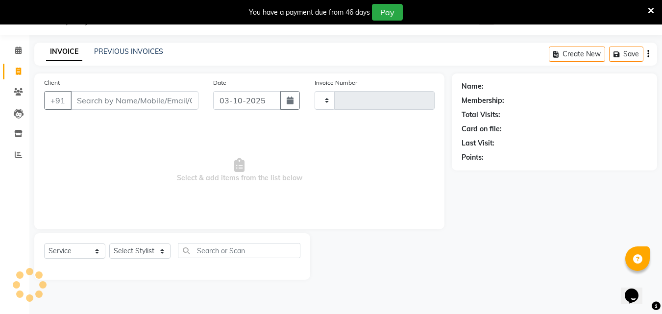
type input "4443"
select select "6595"
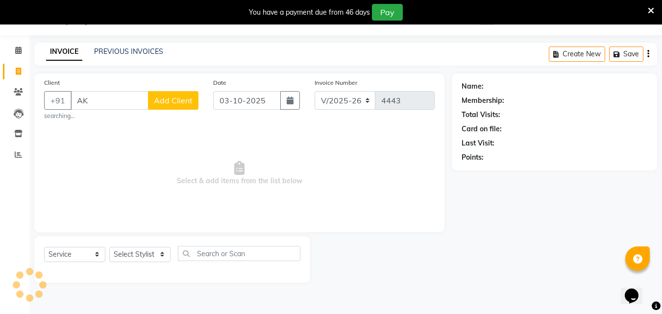
type input "A"
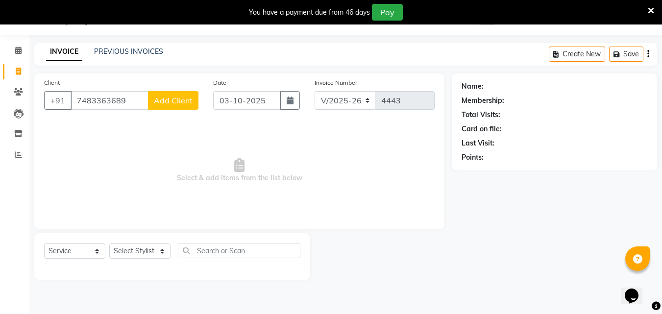
type input "7483363689"
click at [180, 102] on span "Add Client" at bounding box center [173, 101] width 39 height 10
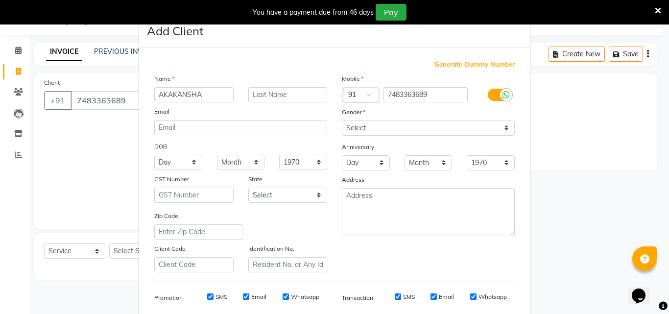
type input "AKAKANSHA"
click at [370, 126] on select "Select [DEMOGRAPHIC_DATA] [DEMOGRAPHIC_DATA] Other Prefer Not To Say" at bounding box center [428, 128] width 173 height 15
click at [342, 121] on select "Select [DEMOGRAPHIC_DATA] [DEMOGRAPHIC_DATA] Other Prefer Not To Say" at bounding box center [428, 128] width 173 height 15
click at [369, 132] on select "Select [DEMOGRAPHIC_DATA] [DEMOGRAPHIC_DATA] Other Prefer Not To Say" at bounding box center [428, 128] width 173 height 15
select select "female"
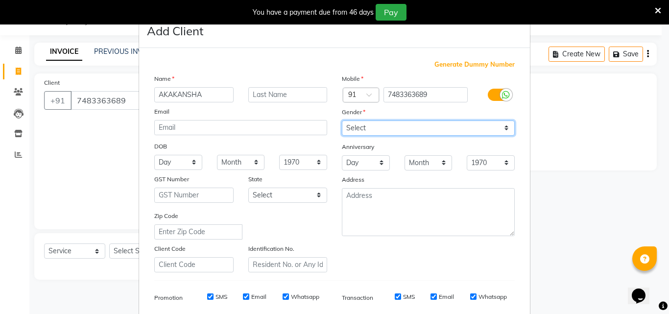
click at [342, 121] on select "Select [DEMOGRAPHIC_DATA] [DEMOGRAPHIC_DATA] Other Prefer Not To Say" at bounding box center [428, 128] width 173 height 15
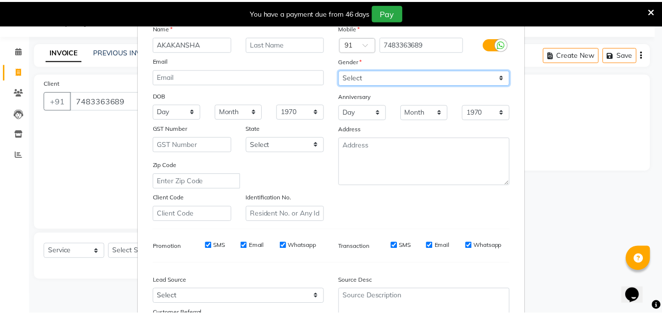
scroll to position [138, 0]
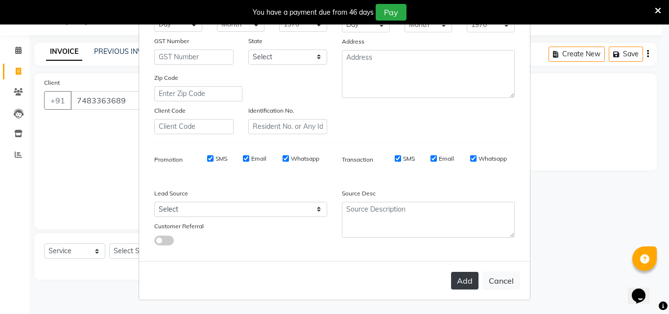
click at [466, 273] on button "Add" at bounding box center [464, 281] width 27 height 18
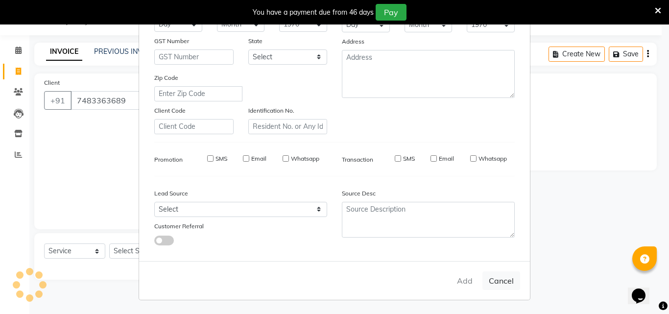
type input "74******89"
select select
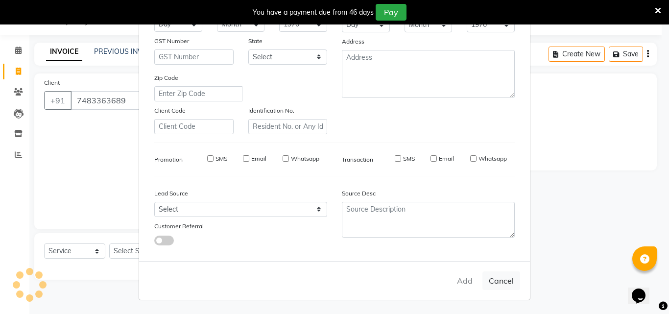
select select
checkbox input "false"
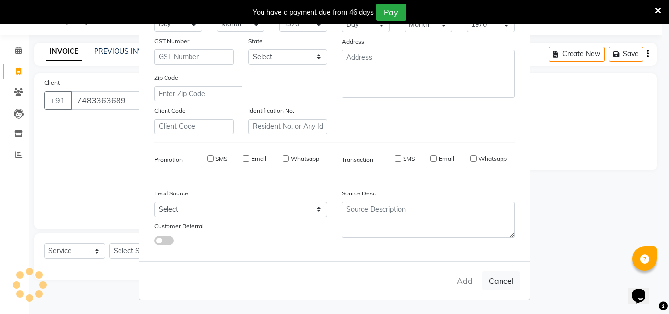
checkbox input "false"
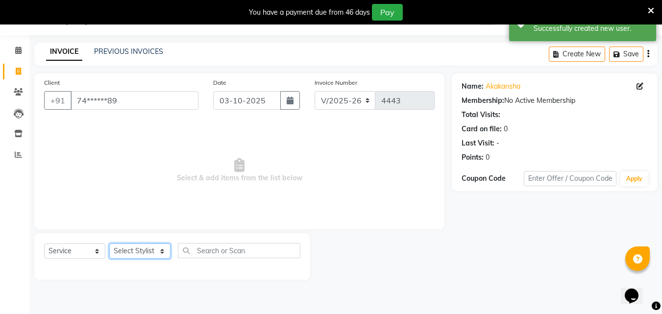
click at [159, 257] on select "Select Stylist Addiction Salon BANSIKA [PERSON_NAME] [PERSON_NAME] [PERSON_NAME…" at bounding box center [139, 251] width 61 height 15
select select "51001"
click at [109, 244] on select "Select Stylist Addiction Salon BANSIKA [PERSON_NAME] [PERSON_NAME] [PERSON_NAME…" at bounding box center [139, 251] width 61 height 15
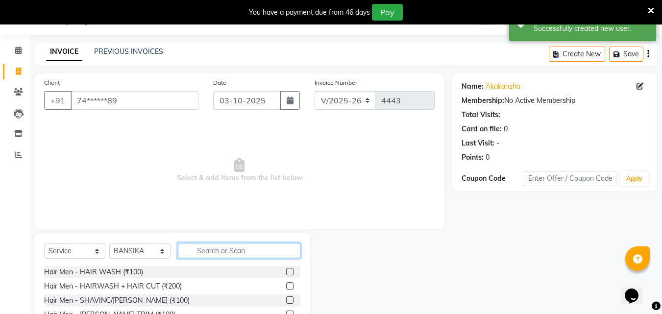
click at [234, 253] on input "text" at bounding box center [239, 250] width 123 height 15
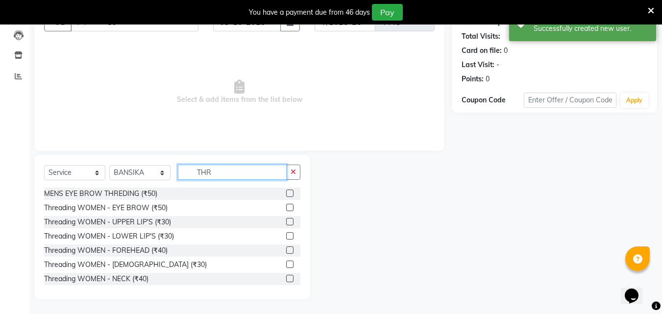
type input "THR"
click at [286, 209] on label at bounding box center [289, 207] width 7 height 7
click at [286, 209] on input "checkbox" at bounding box center [289, 208] width 6 height 6
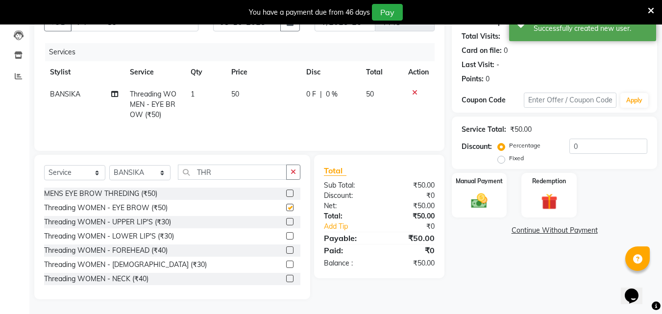
checkbox input "false"
click at [286, 220] on label at bounding box center [289, 221] width 7 height 7
click at [286, 220] on input "checkbox" at bounding box center [289, 222] width 6 height 6
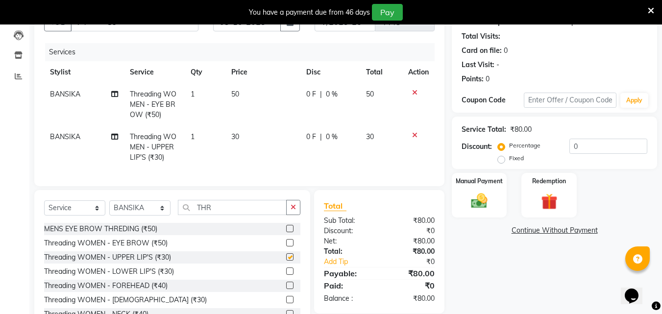
checkbox input "false"
click at [286, 212] on button "button" at bounding box center [293, 207] width 14 height 15
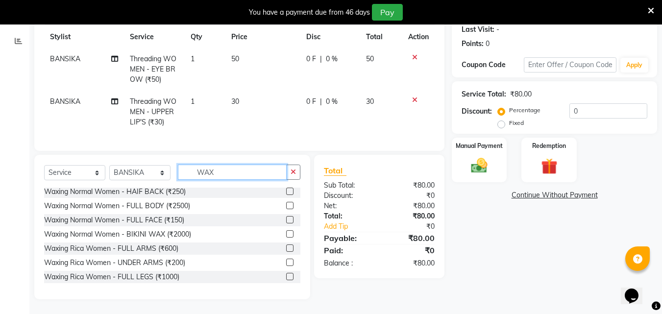
scroll to position [392, 0]
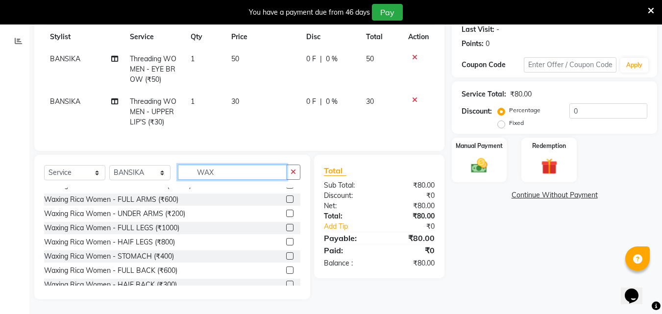
type input "WAX"
click at [286, 210] on label at bounding box center [289, 213] width 7 height 7
click at [286, 211] on input "checkbox" at bounding box center [289, 214] width 6 height 6
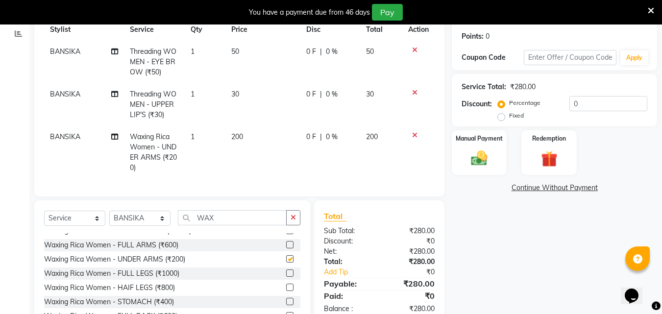
checkbox input "false"
click at [499, 171] on div "Manual Payment" at bounding box center [479, 152] width 57 height 47
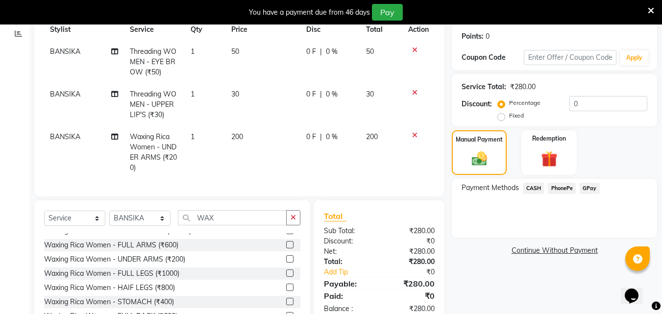
click at [570, 194] on span "PhonePe" at bounding box center [562, 188] width 28 height 11
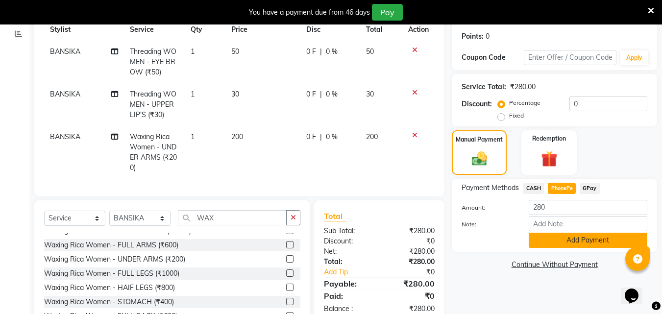
click at [566, 244] on button "Add Payment" at bounding box center [588, 240] width 119 height 15
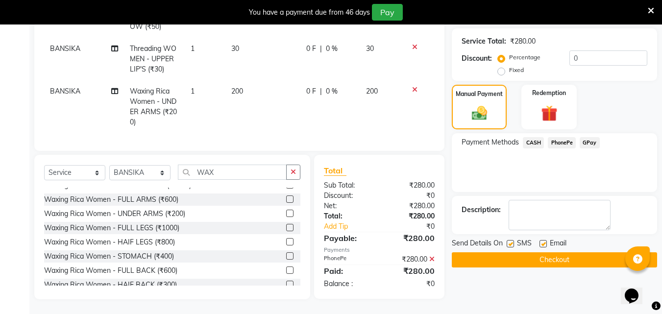
scroll to position [198, 0]
click at [563, 256] on button "Checkout" at bounding box center [554, 259] width 205 height 15
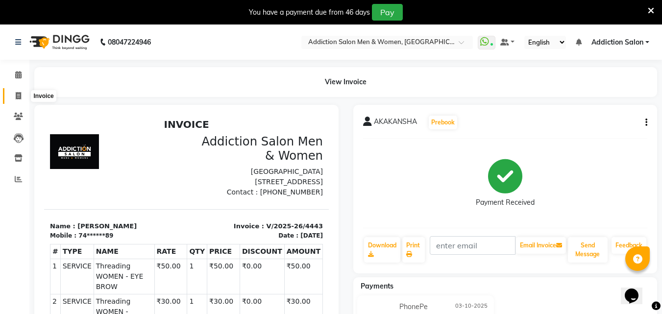
click at [13, 91] on span at bounding box center [18, 96] width 17 height 11
select select "service"
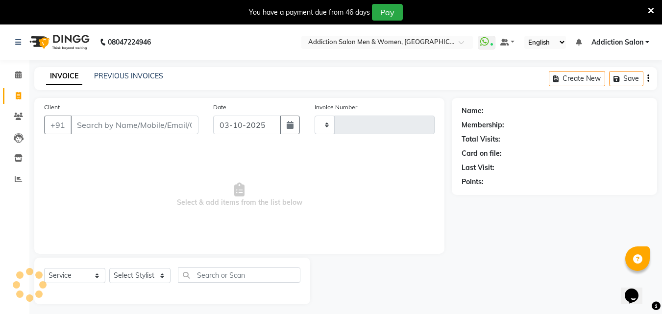
scroll to position [25, 0]
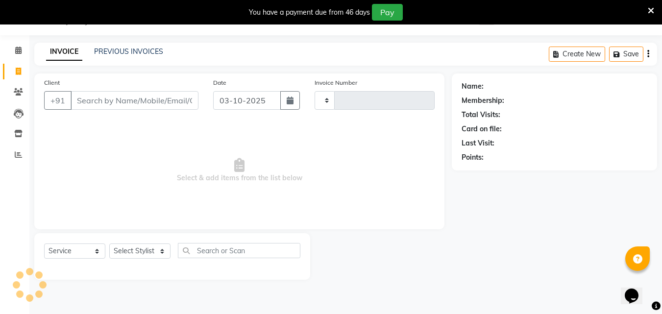
type input "4444"
select select "6595"
click at [141, 56] on div "PREVIOUS INVOICES" at bounding box center [128, 52] width 69 height 10
click at [142, 47] on link "PREVIOUS INVOICES" at bounding box center [128, 51] width 69 height 9
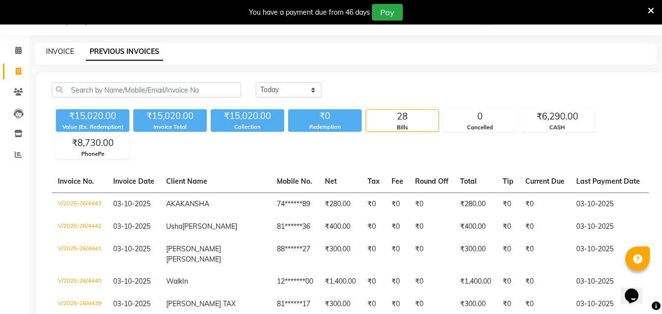
click at [65, 52] on link "INVOICE" at bounding box center [60, 51] width 28 height 9
select select "6595"
select select "service"
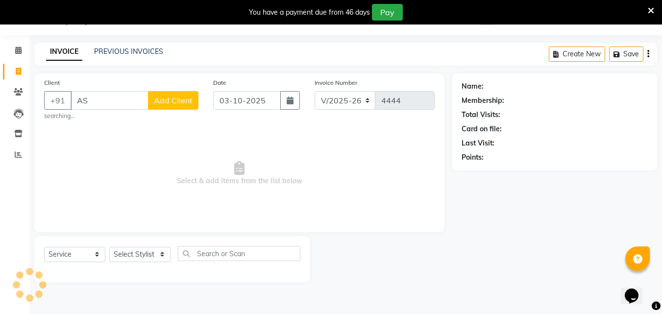
type input "A"
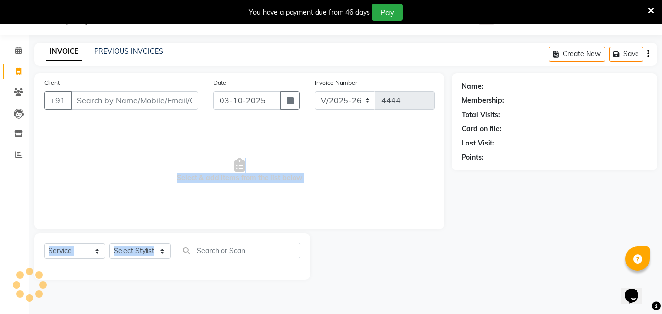
drag, startPoint x: 177, startPoint y: 159, endPoint x: 177, endPoint y: 262, distance: 103.4
click at [177, 262] on div "Client +91 Date 03-10-2025 Invoice Number V/2025 V/2025-26 4444 Select & add it…" at bounding box center [239, 177] width 425 height 206
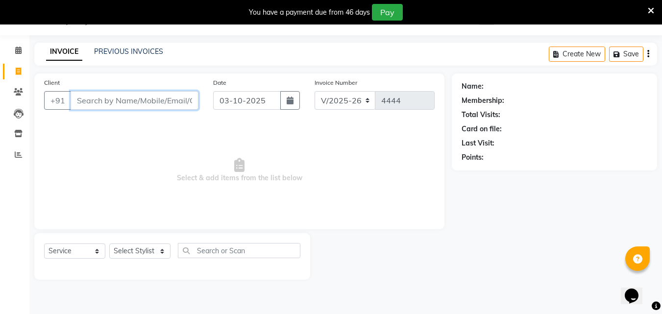
click at [148, 104] on input "Client" at bounding box center [135, 100] width 128 height 19
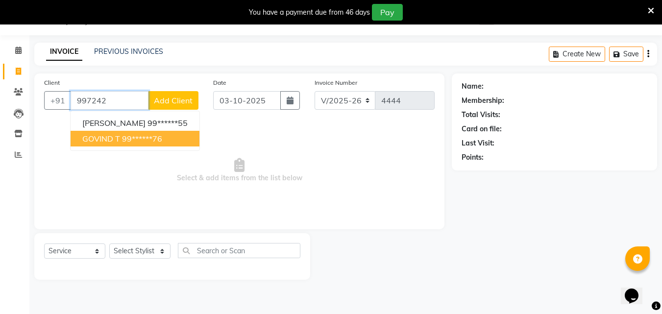
click at [146, 135] on ngb-highlight "99******76" at bounding box center [142, 139] width 40 height 10
type input "99******76"
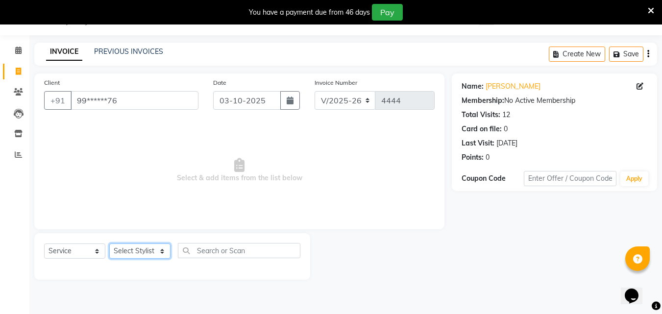
click at [142, 247] on select "Select Stylist Addiction Salon BANSIKA [PERSON_NAME] [PERSON_NAME] [PERSON_NAME…" at bounding box center [139, 251] width 61 height 15
select select "67107"
click at [109, 244] on select "Select Stylist Addiction Salon BANSIKA [PERSON_NAME] [PERSON_NAME] [PERSON_NAME…" at bounding box center [139, 251] width 61 height 15
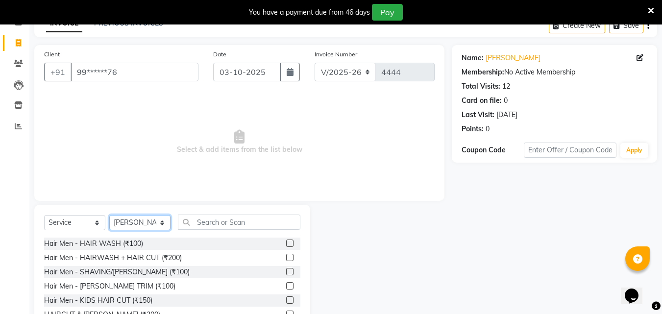
scroll to position [103, 0]
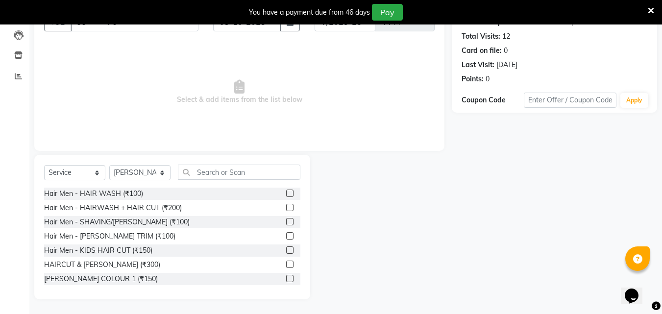
click at [286, 266] on label at bounding box center [289, 264] width 7 height 7
click at [286, 266] on input "checkbox" at bounding box center [289, 265] width 6 height 6
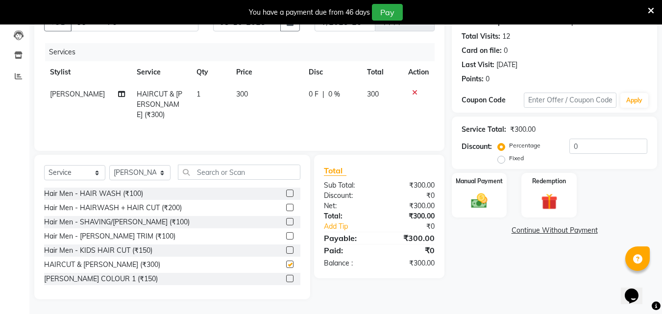
checkbox input "false"
click at [272, 174] on input "text" at bounding box center [239, 172] width 123 height 15
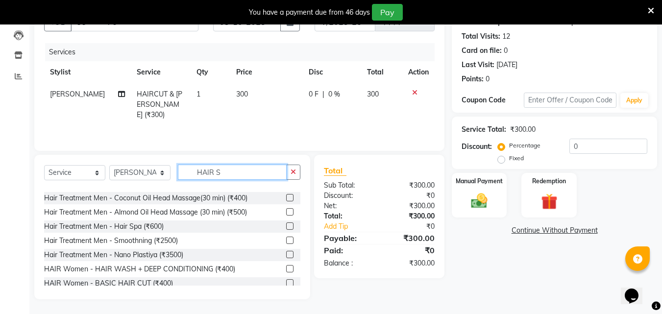
scroll to position [98, 0]
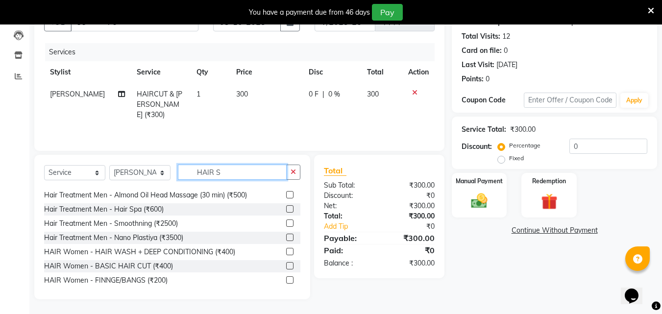
type input "HAIR S"
click at [286, 211] on label at bounding box center [289, 208] width 7 height 7
click at [286, 211] on input "checkbox" at bounding box center [289, 209] width 6 height 6
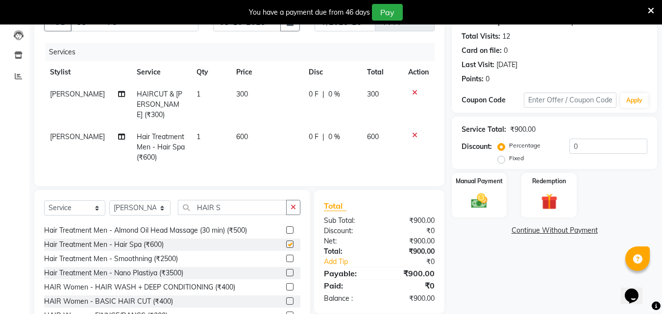
checkbox input "false"
click at [237, 132] on span "600" at bounding box center [242, 136] width 12 height 9
select select "67107"
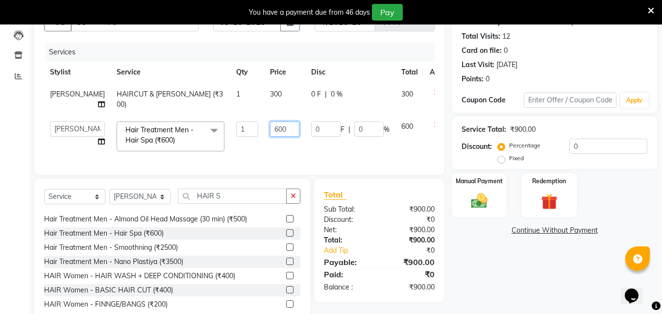
click at [270, 128] on input "600" at bounding box center [284, 129] width 29 height 15
type input "6"
type input "700"
click at [499, 198] on div "Manual Payment" at bounding box center [479, 195] width 57 height 47
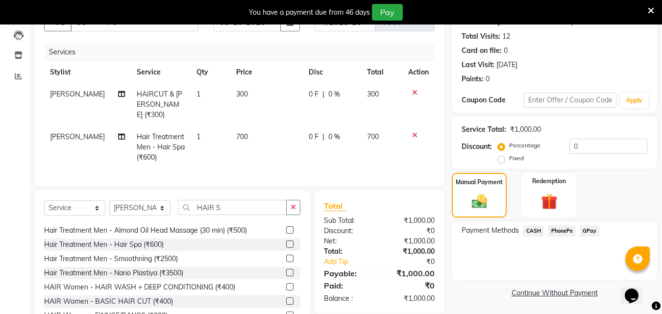
click at [238, 132] on span "700" at bounding box center [242, 136] width 12 height 9
select select "67107"
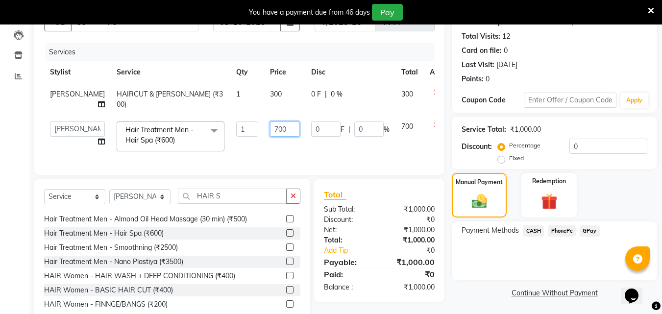
click at [270, 122] on input "700" at bounding box center [284, 129] width 29 height 15
type input "800"
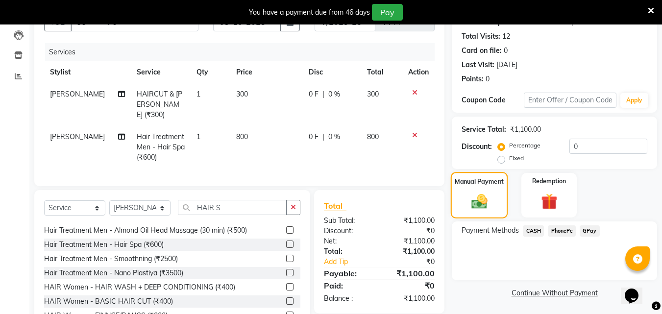
click at [471, 198] on img at bounding box center [480, 201] width 26 height 19
click at [561, 229] on span "PhonePe" at bounding box center [562, 230] width 28 height 11
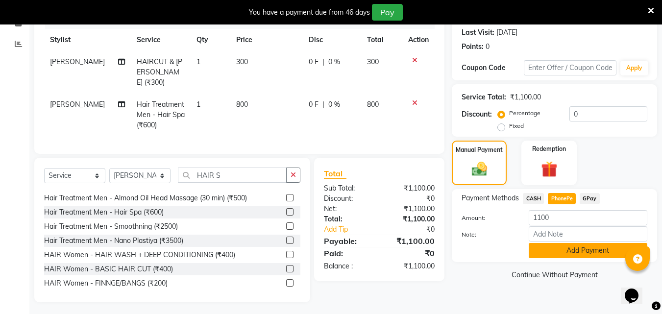
click at [562, 250] on button "Add Payment" at bounding box center [588, 250] width 119 height 15
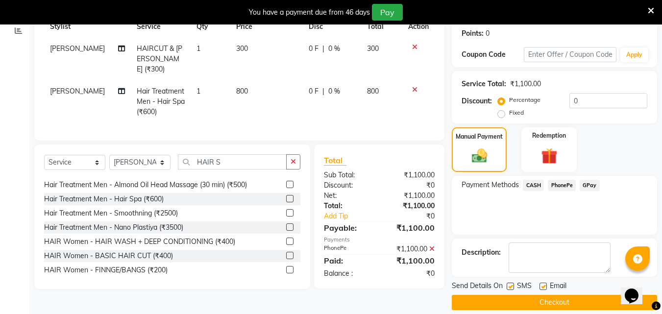
scroll to position [159, 0]
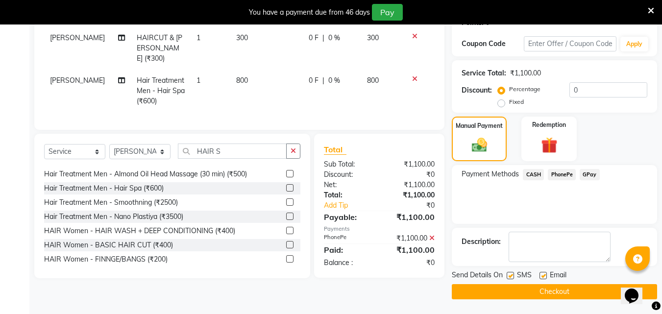
click at [567, 284] on button "Checkout" at bounding box center [554, 291] width 205 height 15
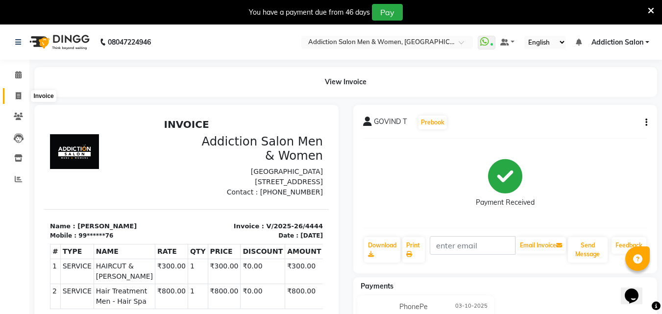
click at [22, 97] on span at bounding box center [18, 96] width 17 height 11
select select "service"
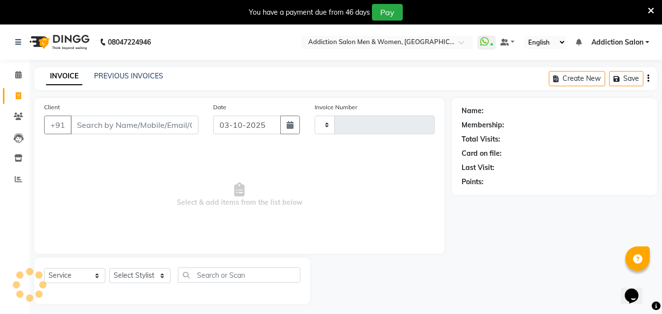
scroll to position [25, 0]
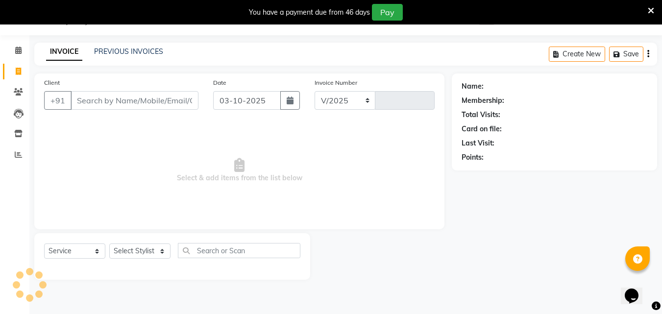
select select "6595"
type input "4445"
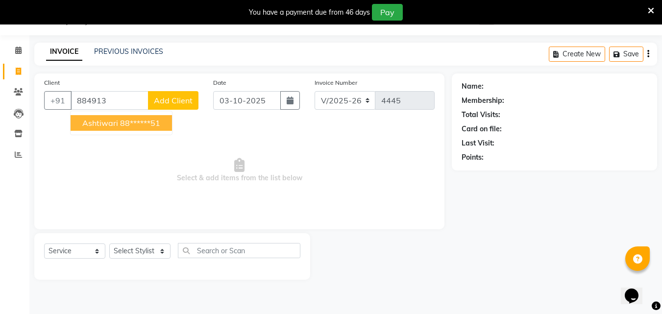
click at [112, 121] on span "ashtiwari" at bounding box center [100, 123] width 36 height 10
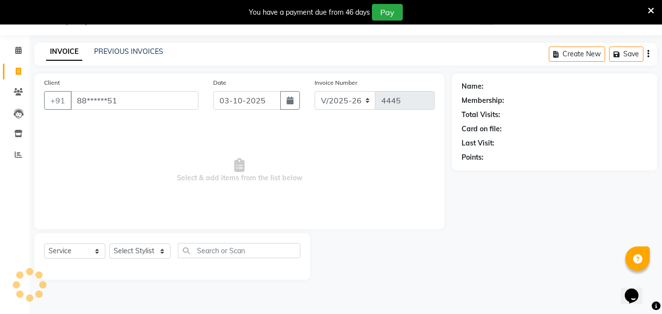
type input "88******51"
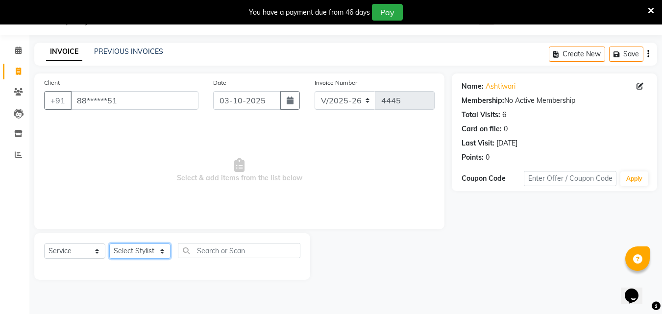
click at [156, 246] on select "Select Stylist Addiction Salon BANSIKA [PERSON_NAME] [PERSON_NAME] [PERSON_NAME…" at bounding box center [139, 251] width 61 height 15
select select "67107"
click at [109, 244] on select "Select Stylist Addiction Salon BANSIKA [PERSON_NAME] [PERSON_NAME] [PERSON_NAME…" at bounding box center [139, 251] width 61 height 15
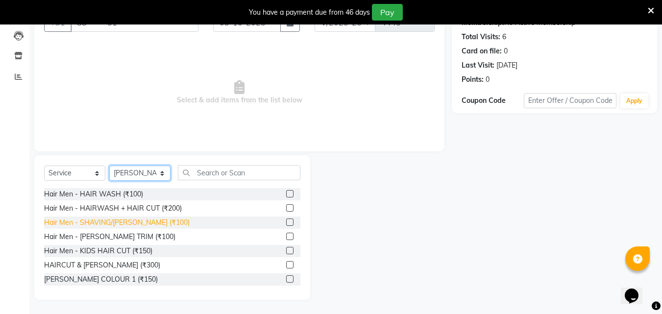
scroll to position [103, 0]
click at [286, 263] on label at bounding box center [289, 264] width 7 height 7
click at [286, 263] on input "checkbox" at bounding box center [289, 265] width 6 height 6
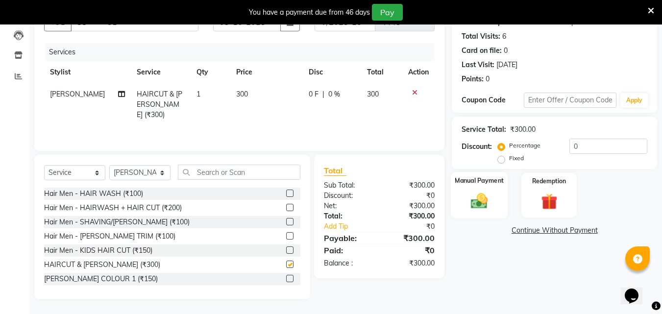
checkbox input "false"
click at [472, 203] on img at bounding box center [479, 201] width 27 height 20
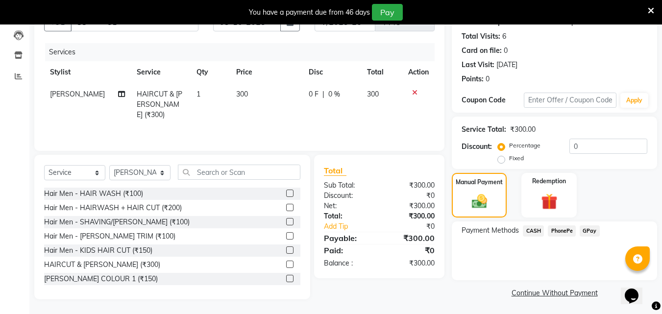
click at [565, 228] on span "PhonePe" at bounding box center [562, 230] width 28 height 11
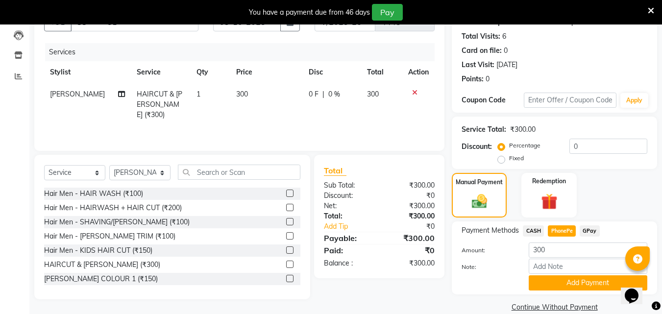
scroll to position [118, 0]
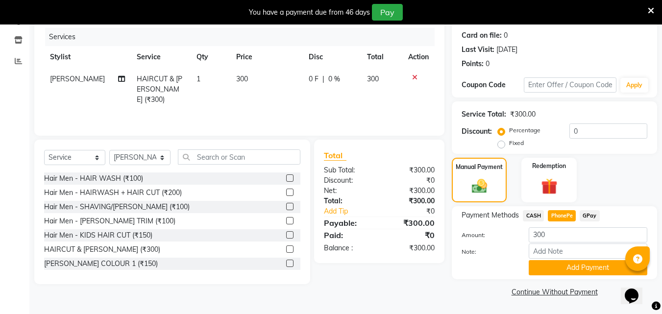
click at [594, 268] on button "Add Payment" at bounding box center [588, 267] width 119 height 15
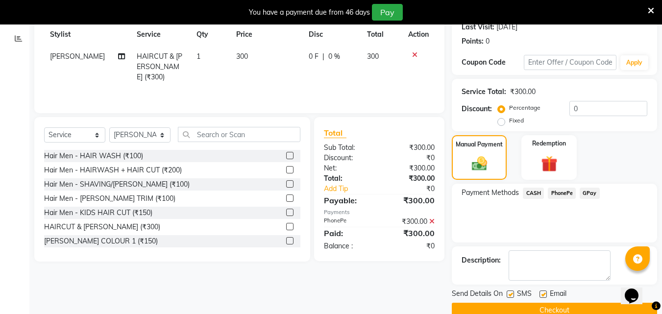
scroll to position [159, 0]
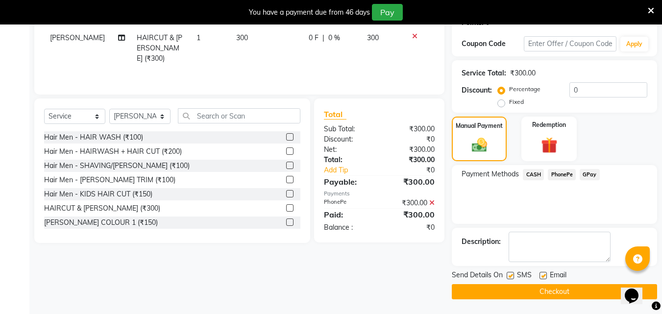
click at [591, 292] on button "Checkout" at bounding box center [554, 291] width 205 height 15
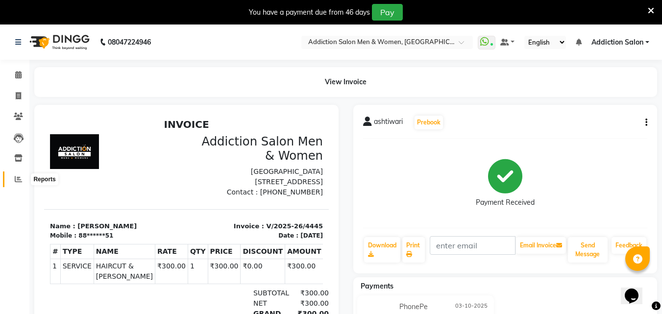
click at [21, 180] on icon at bounding box center [18, 178] width 7 height 7
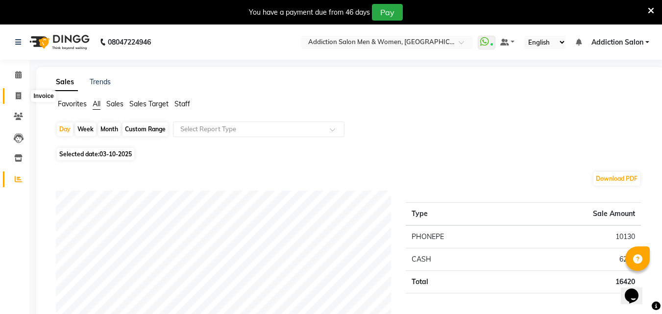
click at [18, 99] on span at bounding box center [18, 96] width 17 height 11
select select "service"
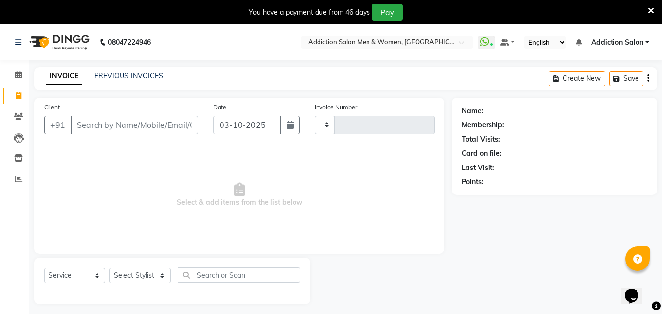
scroll to position [25, 0]
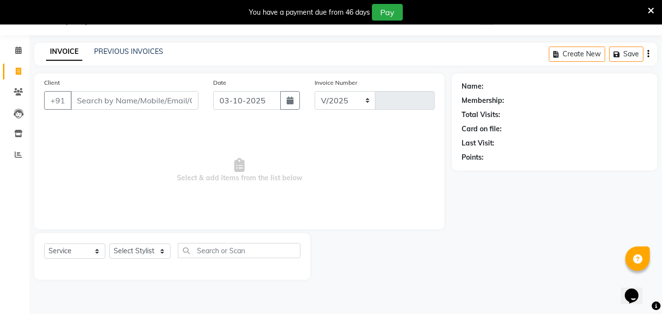
select select "6595"
type input "4446"
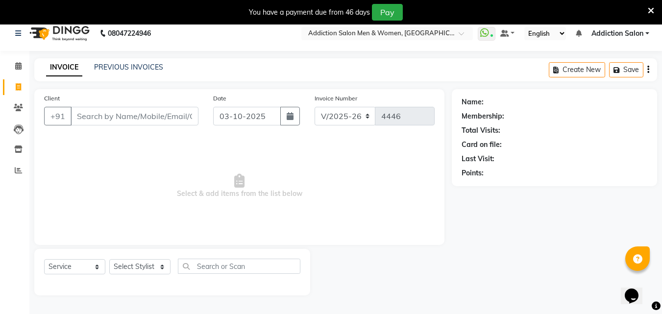
scroll to position [0, 0]
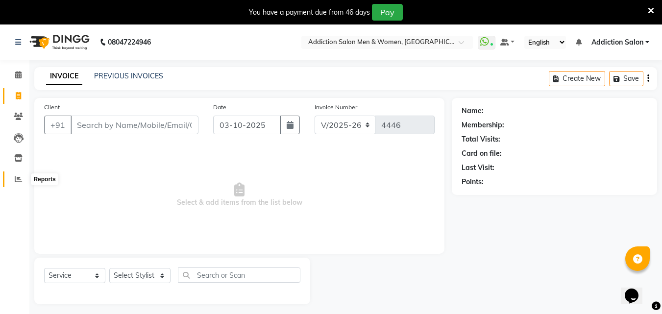
click at [18, 177] on icon at bounding box center [18, 178] width 7 height 7
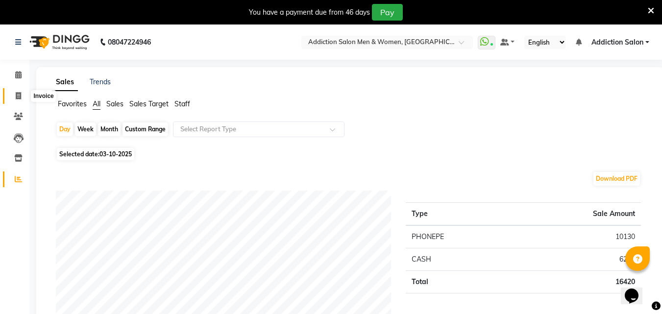
click at [15, 93] on span at bounding box center [18, 96] width 17 height 11
select select "service"
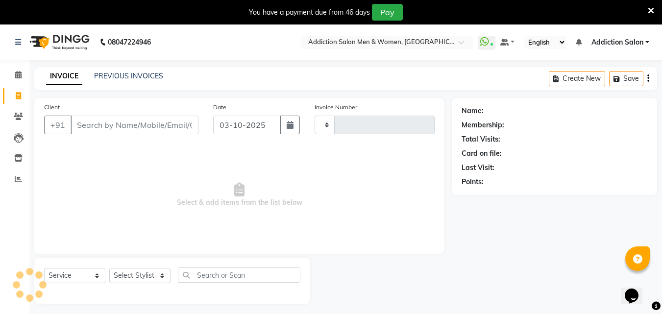
scroll to position [25, 0]
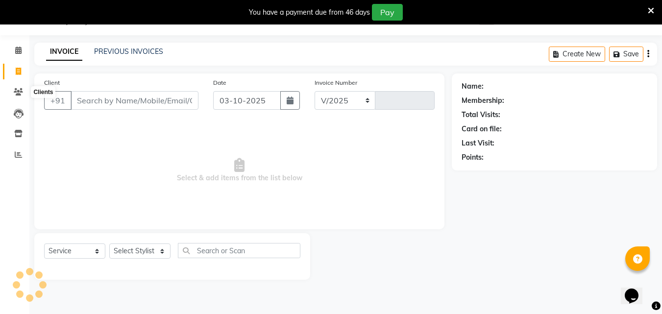
select select "6595"
type input "4446"
click at [648, 8] on icon at bounding box center [651, 10] width 6 height 9
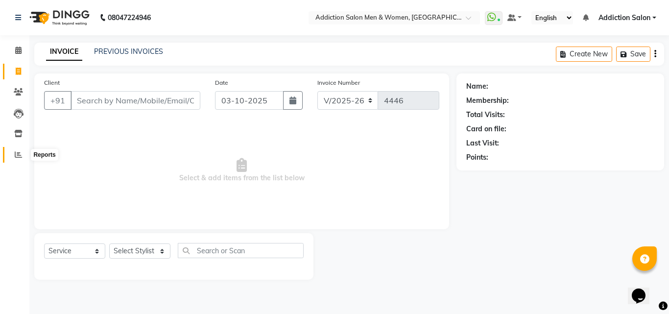
click at [14, 155] on span at bounding box center [18, 154] width 17 height 11
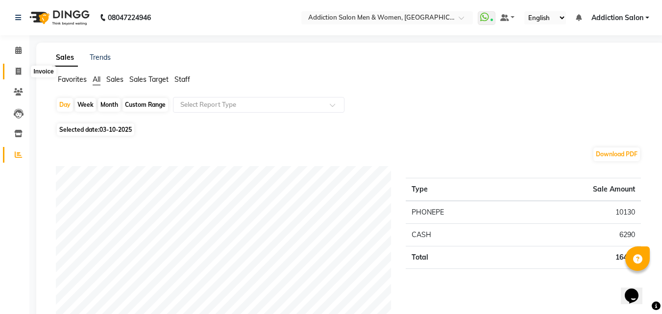
click at [19, 69] on icon at bounding box center [18, 71] width 5 height 7
select select "service"
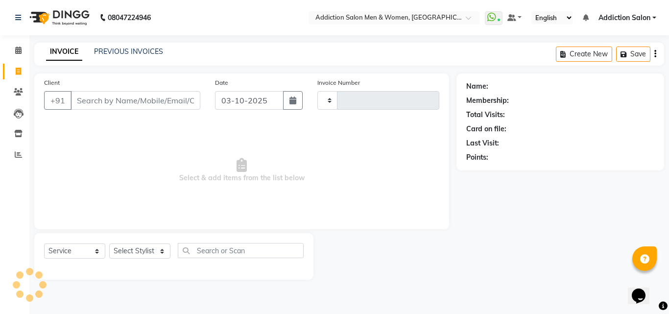
type input "4446"
select select "6595"
click at [18, 20] on icon at bounding box center [18, 17] width 6 height 7
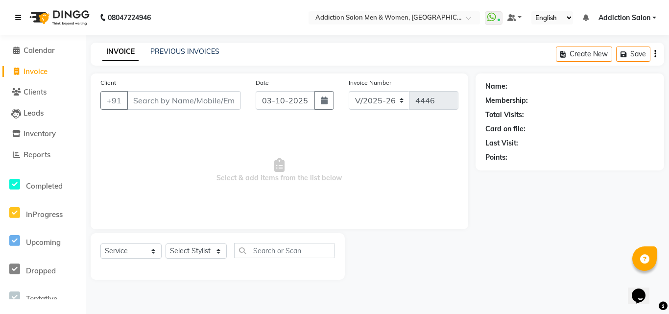
click at [23, 18] on link at bounding box center [20, 17] width 10 height 27
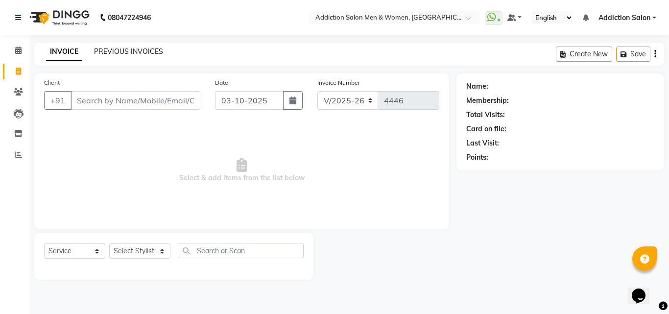
click at [137, 50] on link "PREVIOUS INVOICES" at bounding box center [128, 51] width 69 height 9
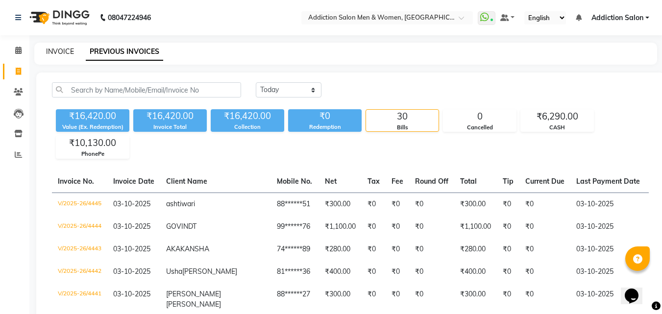
click at [66, 50] on link "INVOICE" at bounding box center [60, 51] width 28 height 9
select select "6595"
select select "service"
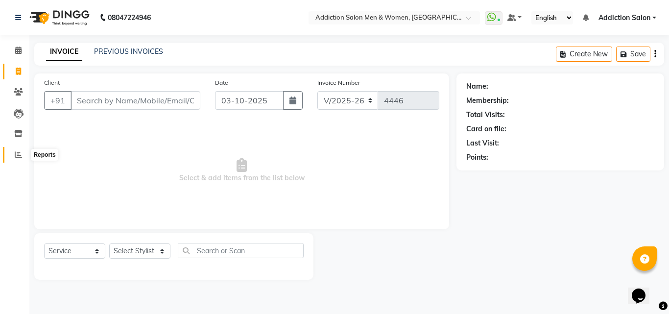
click at [15, 160] on span at bounding box center [18, 154] width 17 height 11
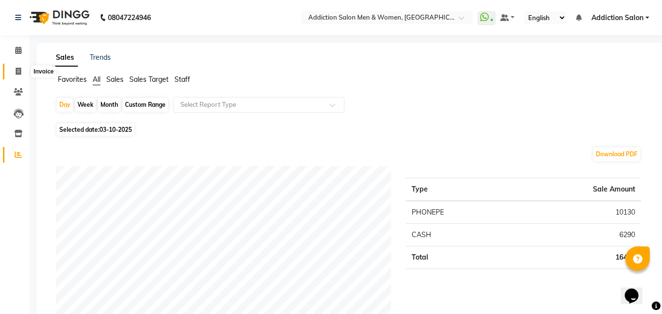
click at [18, 69] on icon at bounding box center [18, 71] width 5 height 7
select select "service"
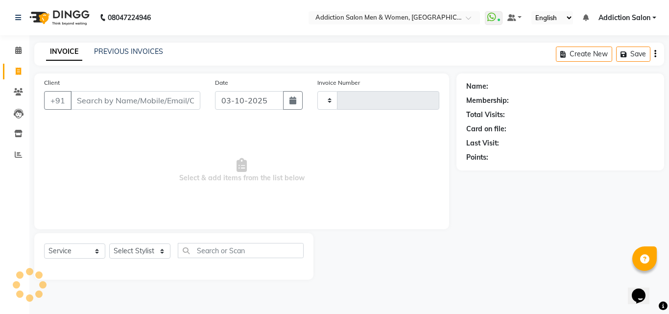
type input "4446"
select select "6595"
type input "03-10-0002"
click at [215, 123] on span "Select & add items from the list below" at bounding box center [241, 171] width 395 height 98
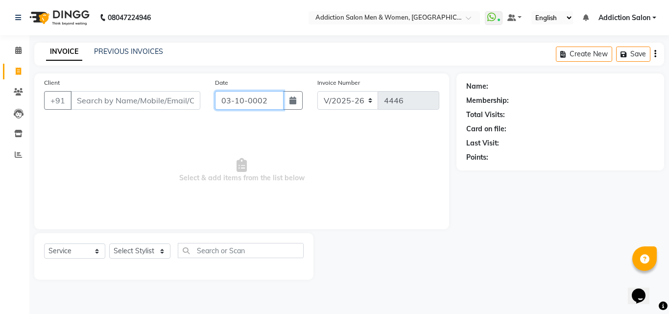
drag, startPoint x: 221, startPoint y: 104, endPoint x: 288, endPoint y: 131, distance: 71.6
click at [327, 102] on div "Client +91 Date 03-10-0002 Invoice Number V/2025 V/2025-26 4446" at bounding box center [242, 97] width 410 height 40
click at [329, 130] on span "Select & add items from the list below" at bounding box center [241, 171] width 395 height 98
click at [120, 96] on input "Client" at bounding box center [136, 100] width 130 height 19
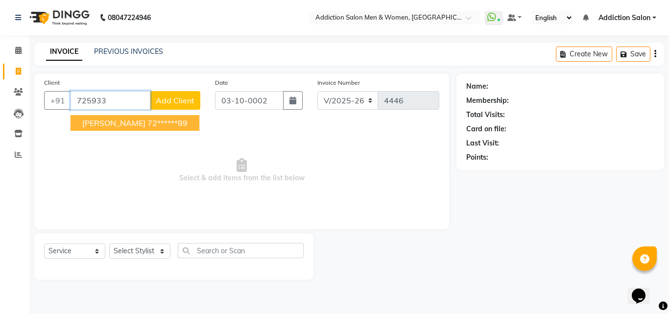
click at [124, 132] on ngb-typeahead-window "Sahil Kaju 72******89" at bounding box center [135, 123] width 130 height 25
click at [154, 119] on ngb-highlight "72******89" at bounding box center [168, 123] width 40 height 10
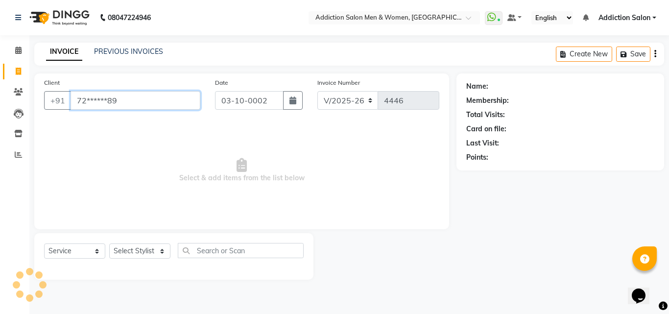
type input "72******89"
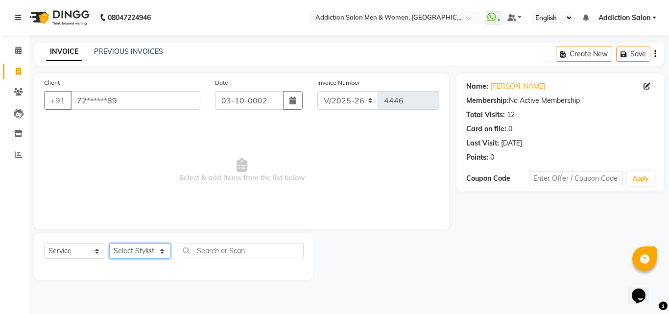
click at [152, 251] on select "Select Stylist Addiction Salon BANSIKA [PERSON_NAME] [PERSON_NAME] [PERSON_NAME…" at bounding box center [139, 251] width 61 height 15
select select "67107"
click at [109, 244] on select "Select Stylist Addiction Salon BANSIKA [PERSON_NAME] [PERSON_NAME] [PERSON_NAME…" at bounding box center [139, 251] width 61 height 15
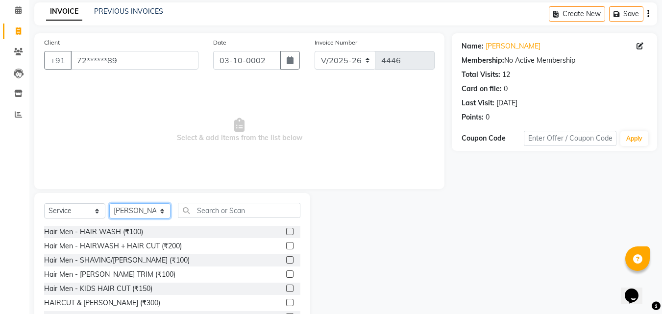
scroll to position [78, 0]
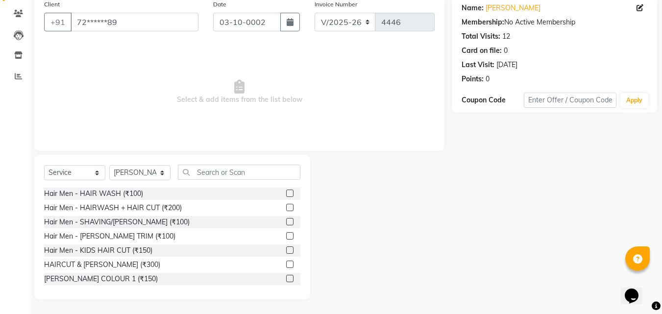
click at [286, 261] on label at bounding box center [289, 264] width 7 height 7
click at [286, 262] on input "checkbox" at bounding box center [289, 265] width 6 height 6
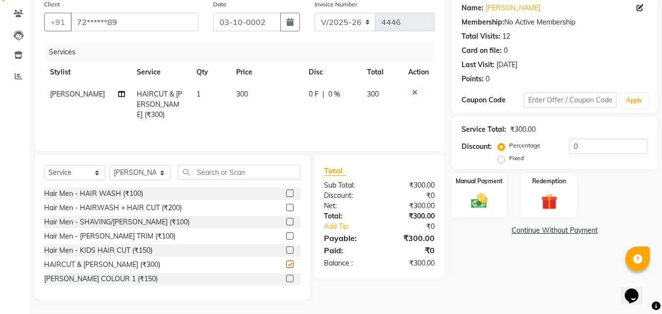
checkbox input "false"
click at [485, 206] on img at bounding box center [479, 201] width 27 height 20
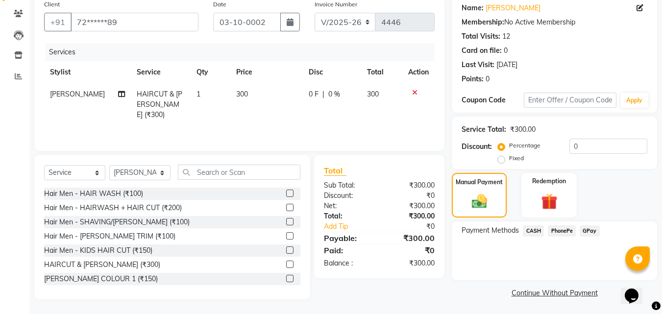
click at [530, 234] on span "CASH" at bounding box center [533, 230] width 21 height 11
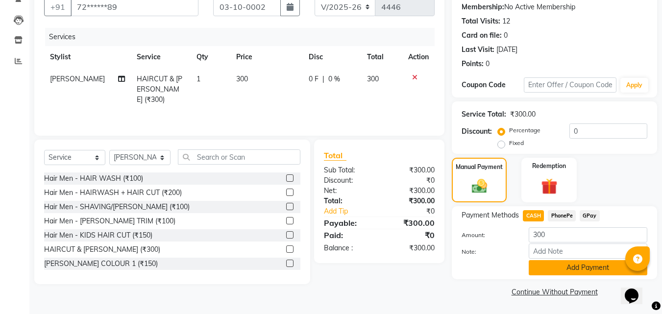
click at [551, 265] on button "Add Payment" at bounding box center [588, 267] width 119 height 15
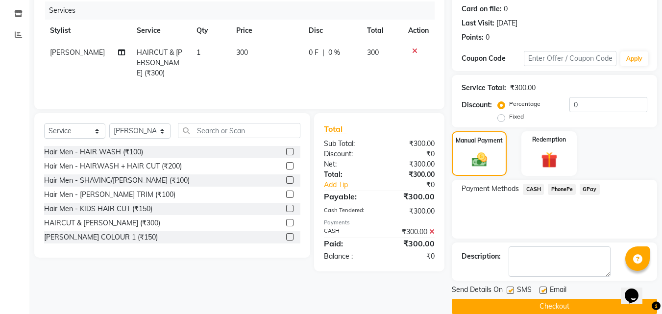
scroll to position [135, 0]
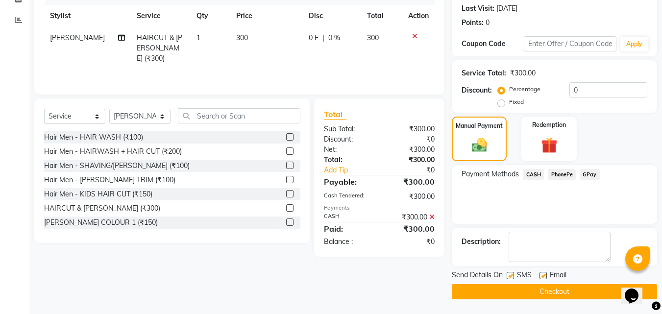
click at [555, 288] on button "Checkout" at bounding box center [554, 291] width 205 height 15
click at [555, 287] on button "Checkout" at bounding box center [554, 291] width 205 height 15
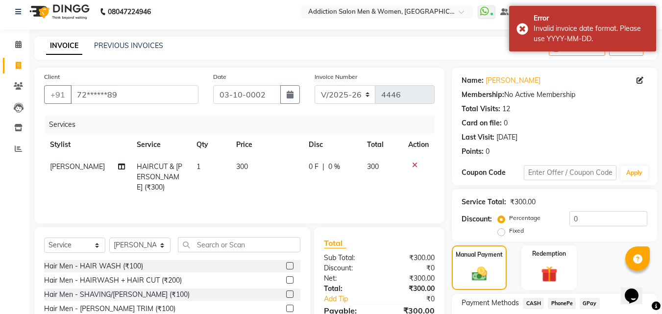
scroll to position [0, 0]
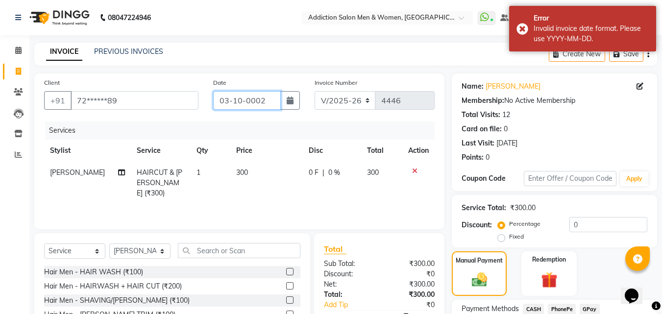
click at [269, 98] on input "03-10-0002" at bounding box center [247, 100] width 68 height 19
select select "10"
select select "2"
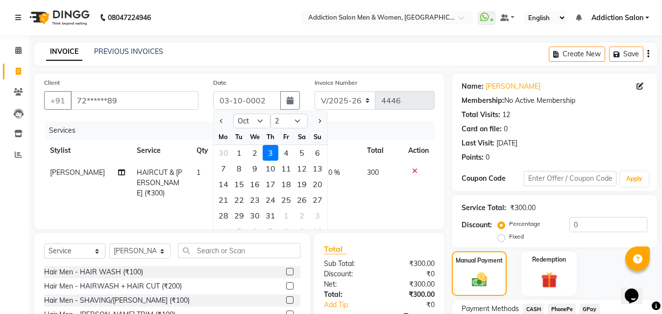
click at [271, 151] on div "3" at bounding box center [271, 153] width 16 height 16
type input "0001"
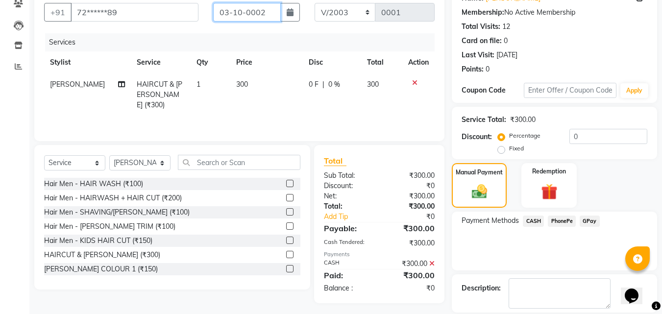
scroll to position [98, 0]
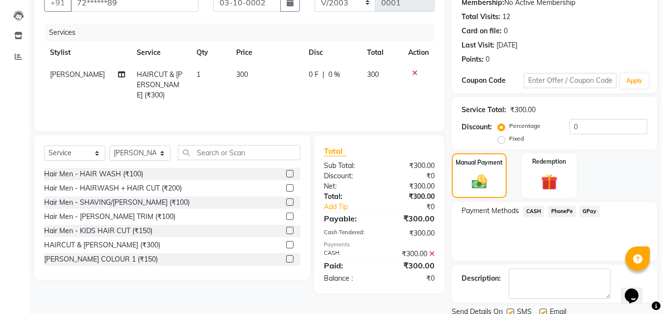
click at [559, 214] on span "PhonePe" at bounding box center [562, 211] width 28 height 11
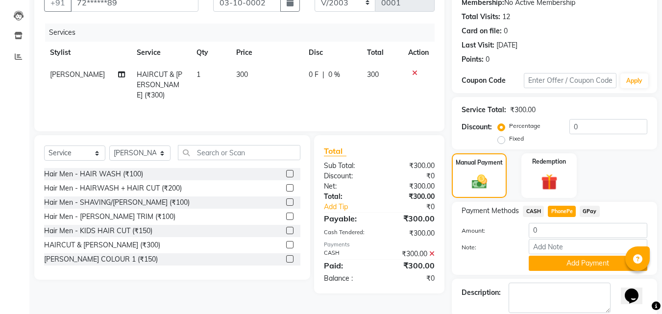
click at [539, 217] on div "CASH" at bounding box center [531, 212] width 25 height 13
click at [536, 213] on span "CASH" at bounding box center [533, 211] width 21 height 11
click at [554, 226] on input "0" at bounding box center [588, 230] width 119 height 15
click at [431, 255] on icon at bounding box center [431, 253] width 5 height 7
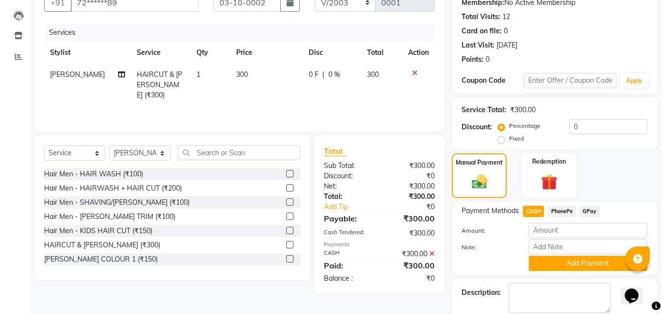
scroll to position [94, 0]
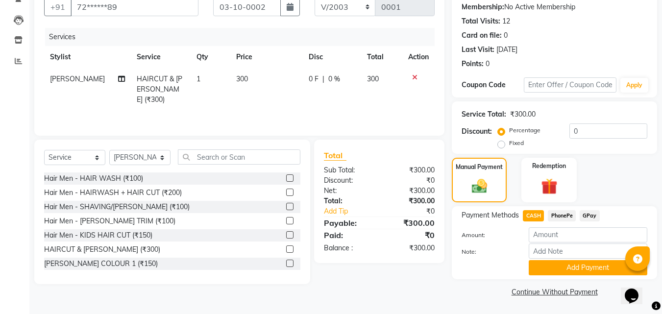
click at [559, 211] on span "PhonePe" at bounding box center [562, 215] width 28 height 11
type input "300"
click at [541, 214] on span "CASH" at bounding box center [533, 215] width 21 height 11
click at [551, 263] on button "Add Payment" at bounding box center [588, 267] width 119 height 15
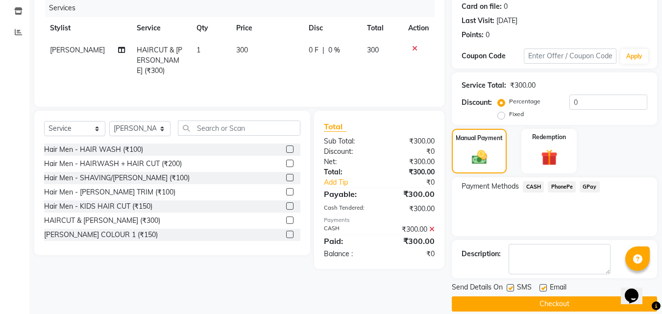
scroll to position [135, 0]
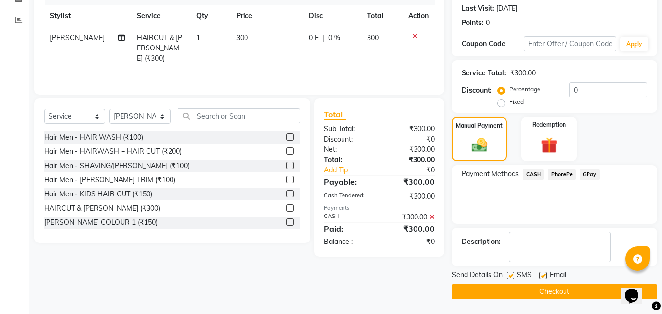
click at [545, 291] on button "Checkout" at bounding box center [554, 291] width 205 height 15
click at [503, 290] on button "Checkout" at bounding box center [554, 291] width 205 height 15
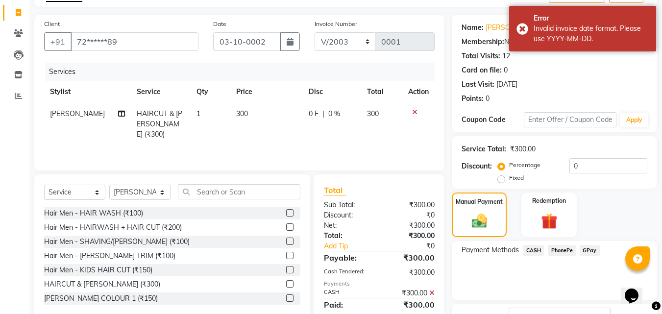
scroll to position [0, 0]
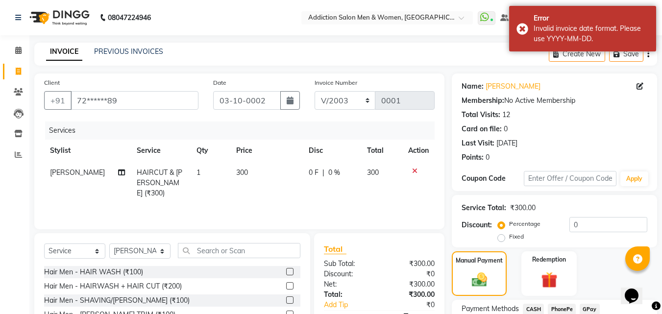
click at [153, 56] on div "PREVIOUS INVOICES" at bounding box center [128, 52] width 69 height 10
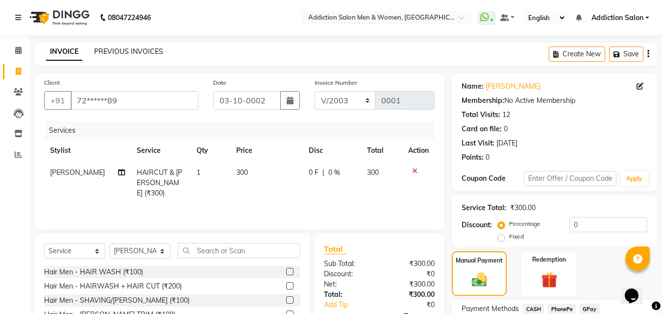
click at [153, 53] on link "PREVIOUS INVOICES" at bounding box center [128, 51] width 69 height 9
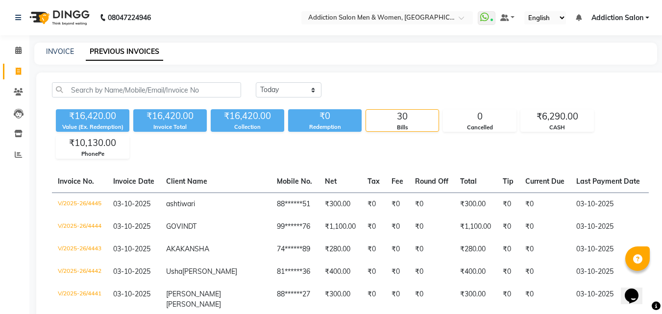
click at [70, 45] on div "INVOICE PREVIOUS INVOICES" at bounding box center [345, 54] width 623 height 22
click at [70, 52] on link "INVOICE" at bounding box center [60, 51] width 28 height 9
select select "service"
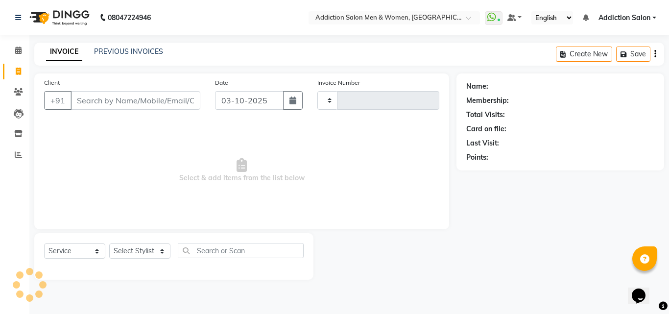
type input "4446"
select select "6595"
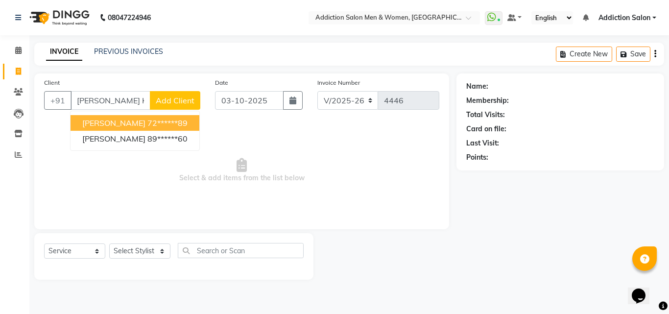
click at [104, 126] on span "Sahil Kaju" at bounding box center [113, 123] width 63 height 10
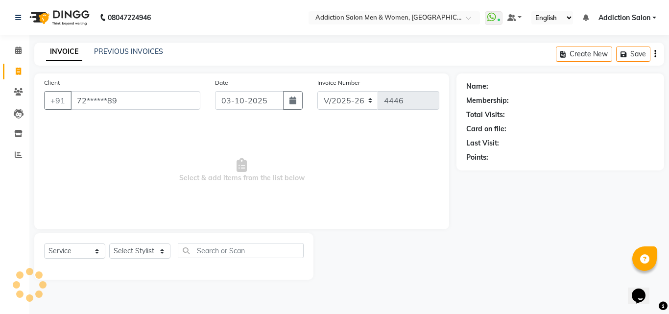
type input "72******89"
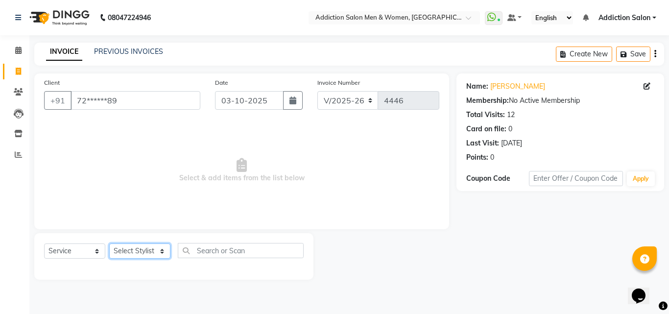
click at [139, 247] on select "Select Stylist Addiction Salon BANSIKA [PERSON_NAME] [PERSON_NAME] [PERSON_NAME…" at bounding box center [139, 251] width 61 height 15
select select "67107"
click at [109, 244] on select "Select Stylist Addiction Salon BANSIKA [PERSON_NAME] [PERSON_NAME] [PERSON_NAME…" at bounding box center [139, 251] width 61 height 15
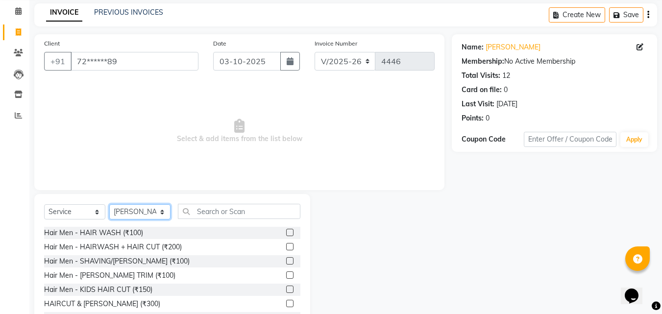
scroll to position [78, 0]
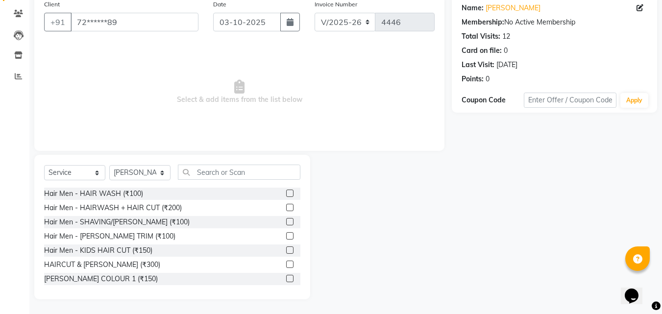
click at [286, 263] on label at bounding box center [289, 264] width 7 height 7
click at [286, 263] on input "checkbox" at bounding box center [289, 265] width 6 height 6
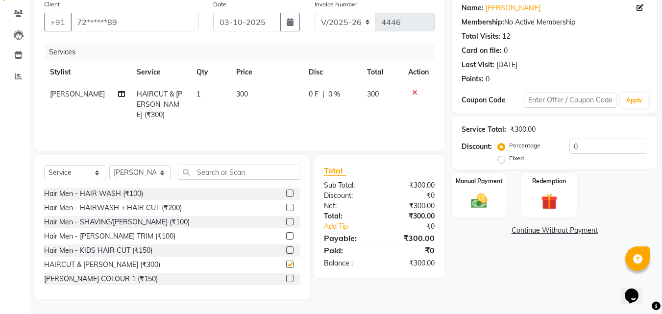
checkbox input "false"
click at [476, 219] on div "Name: Sahil Kaju Membership: No Active Membership Total Visits: 12 Card on file…" at bounding box center [558, 147] width 213 height 304
click at [490, 216] on div "Manual Payment" at bounding box center [479, 195] width 57 height 47
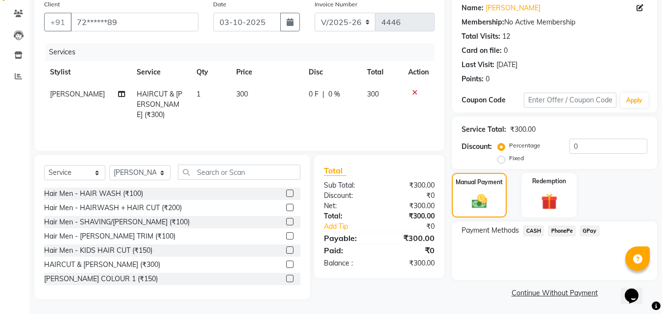
click at [530, 232] on span "CASH" at bounding box center [533, 230] width 21 height 11
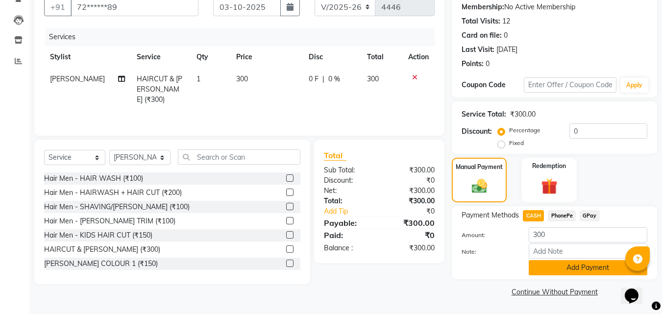
click at [540, 271] on button "Add Payment" at bounding box center [588, 267] width 119 height 15
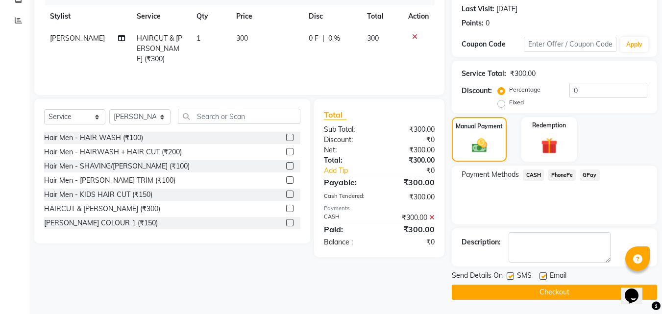
scroll to position [135, 0]
click at [546, 287] on button "Checkout" at bounding box center [554, 291] width 205 height 15
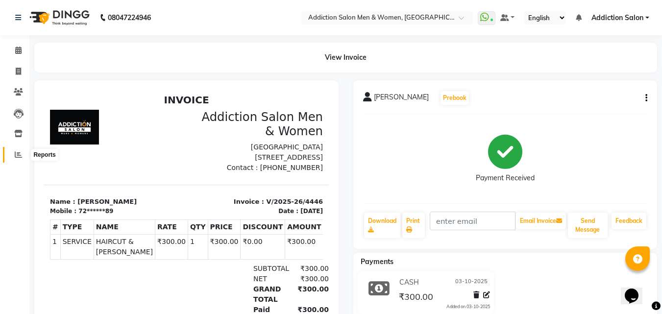
click at [19, 152] on icon at bounding box center [18, 154] width 7 height 7
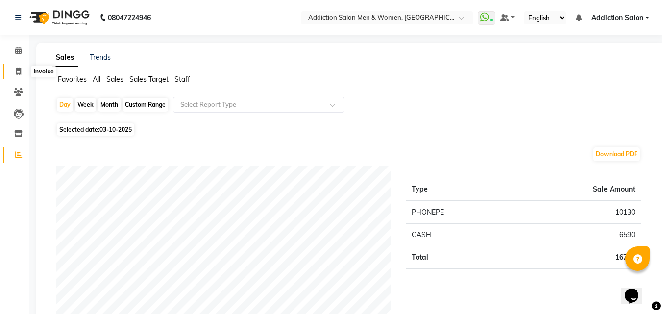
click at [20, 73] on icon at bounding box center [18, 71] width 5 height 7
select select "service"
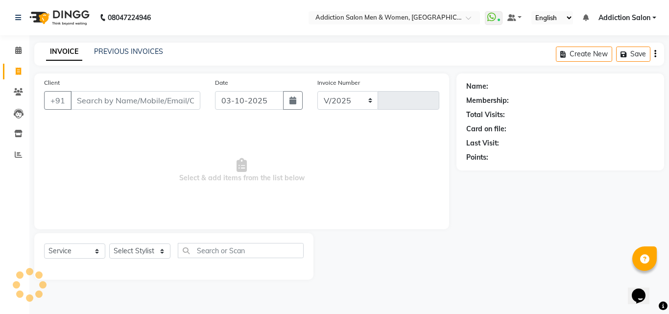
select select "6595"
type input "4447"
click at [105, 50] on link "PREVIOUS INVOICES" at bounding box center [128, 51] width 69 height 9
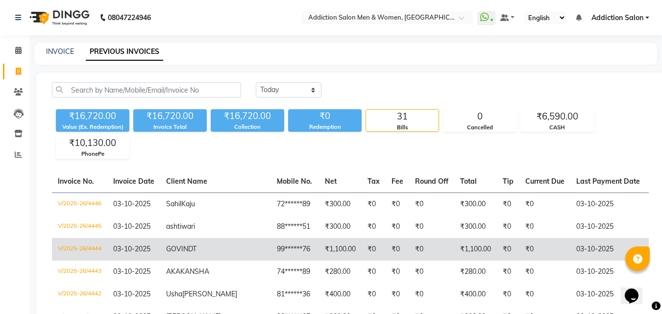
click at [197, 251] on span "T" at bounding box center [195, 249] width 4 height 9
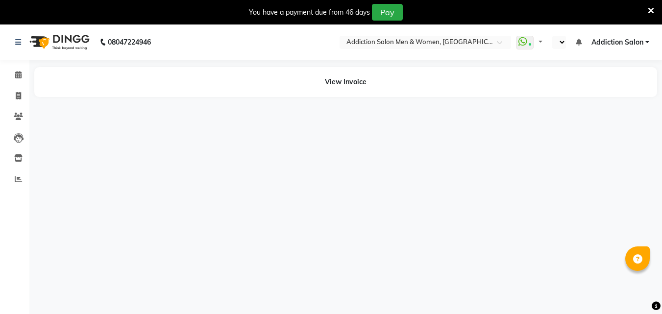
select select "en"
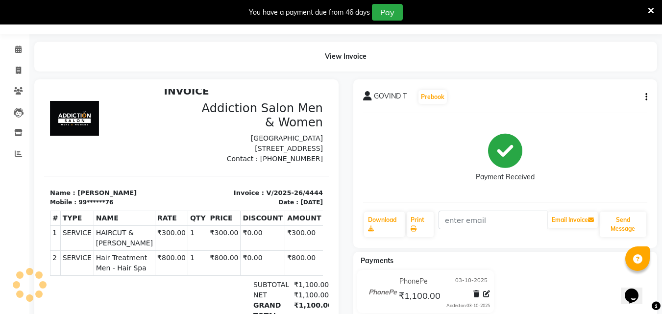
scroll to position [17, 0]
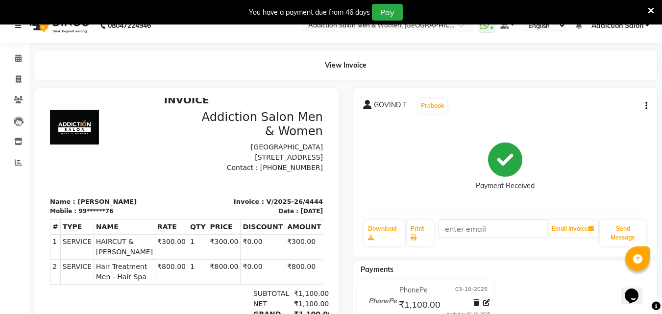
click at [645, 106] on icon "button" at bounding box center [646, 106] width 2 height 0
click at [590, 126] on div "Edit Invoice" at bounding box center [597, 124] width 67 height 12
select select "service"
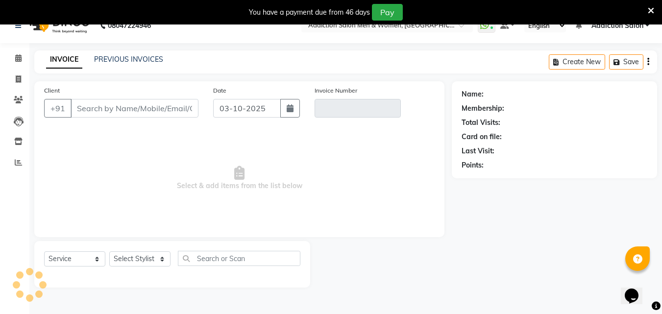
scroll to position [25, 0]
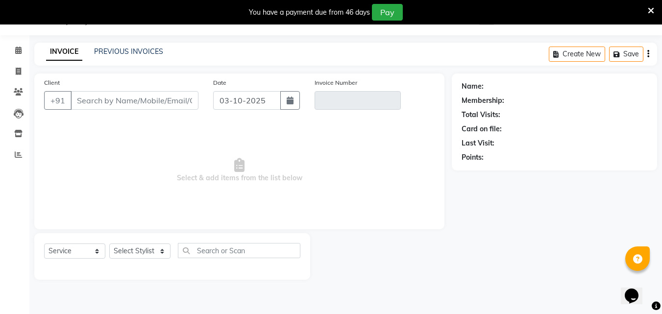
type input "99******76"
type input "V/2025-26/4444"
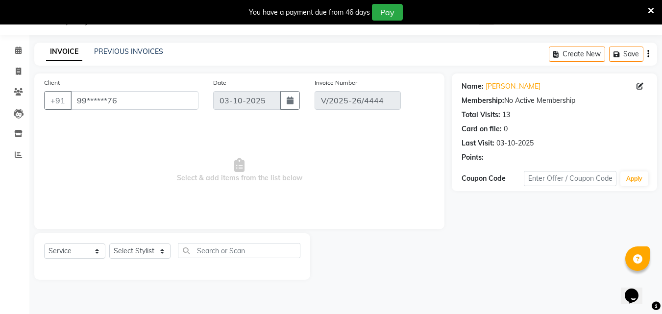
select select "select"
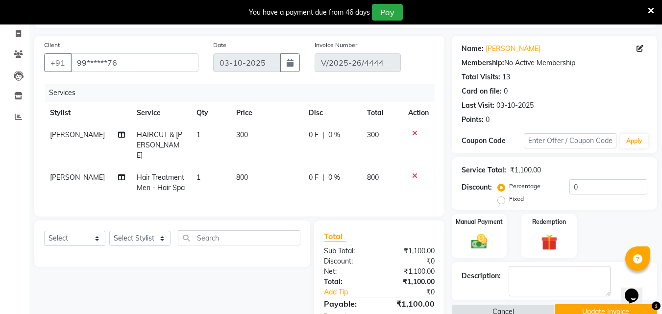
scroll to position [124, 0]
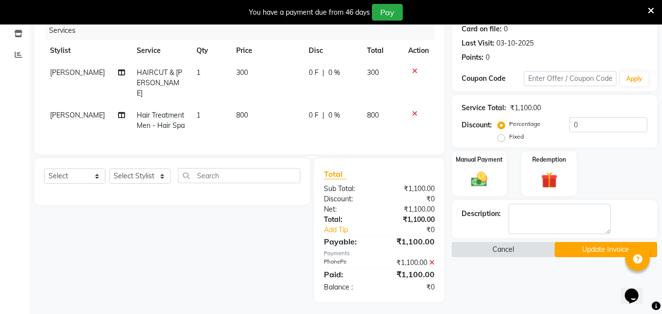
click at [488, 254] on button "Cancel" at bounding box center [503, 249] width 102 height 15
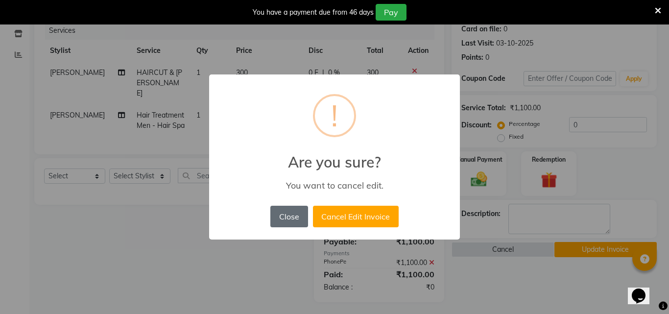
click at [295, 221] on button "Close" at bounding box center [288, 217] width 37 height 22
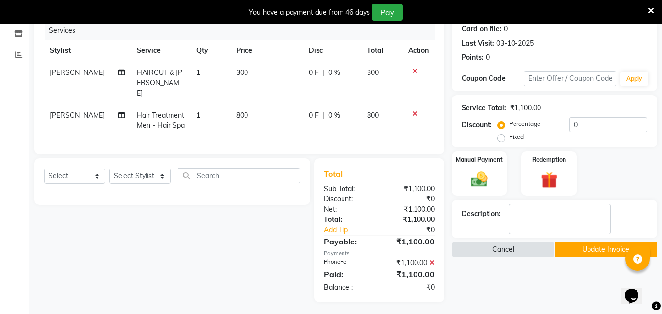
click at [605, 246] on button "Update Invoice" at bounding box center [606, 249] width 102 height 15
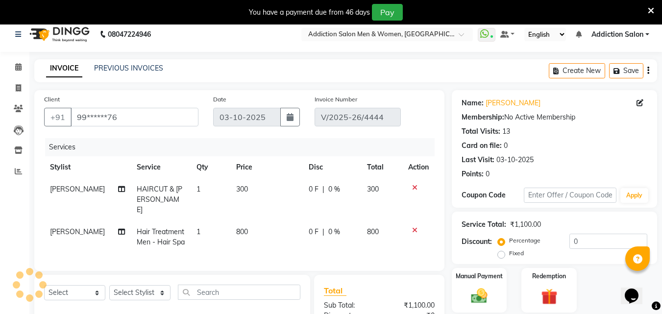
scroll to position [0, 0]
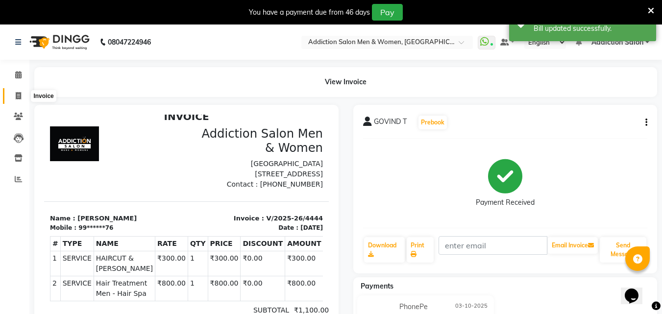
click at [16, 96] on icon at bounding box center [18, 95] width 5 height 7
select select "service"
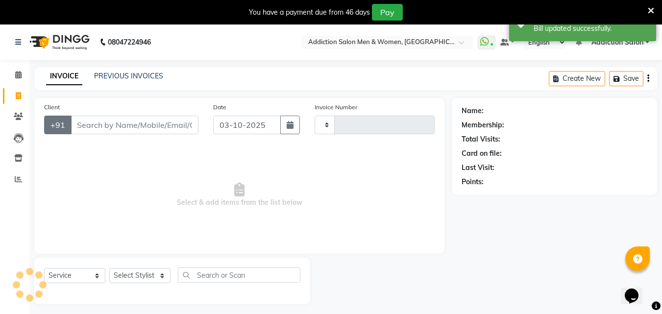
scroll to position [25, 0]
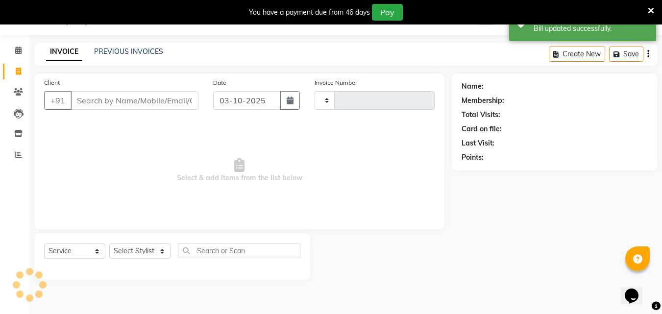
type input "4447"
select select "6595"
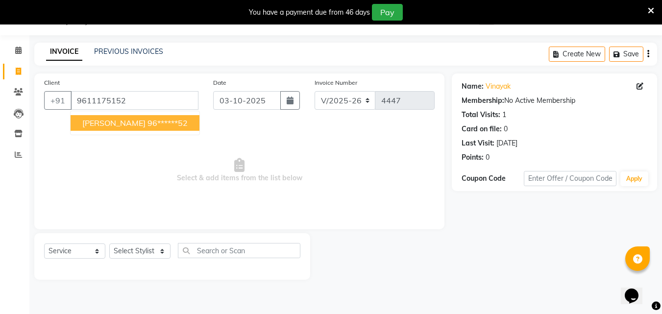
click at [148, 119] on ngb-highlight "96******52" at bounding box center [168, 123] width 40 height 10
type input "96******52"
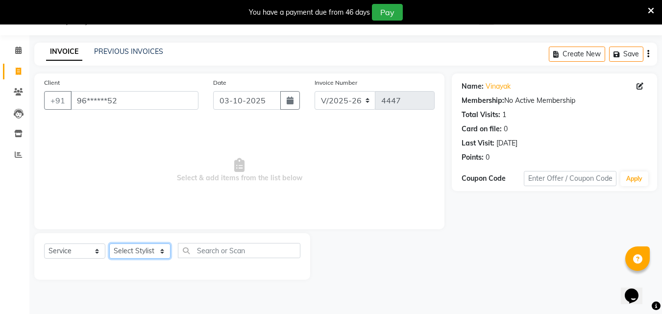
click at [148, 255] on select "Select Stylist Addiction Salon BANSIKA [PERSON_NAME] [PERSON_NAME] [PERSON_NAME…" at bounding box center [139, 251] width 61 height 15
select select "93081"
click at [109, 244] on select "Select Stylist Addiction Salon BANSIKA [PERSON_NAME] [PERSON_NAME] [PERSON_NAME…" at bounding box center [139, 251] width 61 height 15
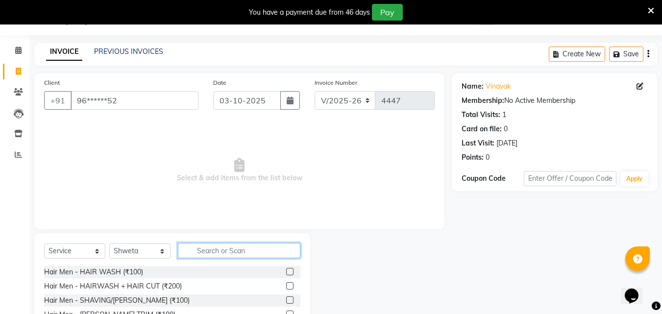
click at [196, 253] on input "text" at bounding box center [239, 250] width 123 height 15
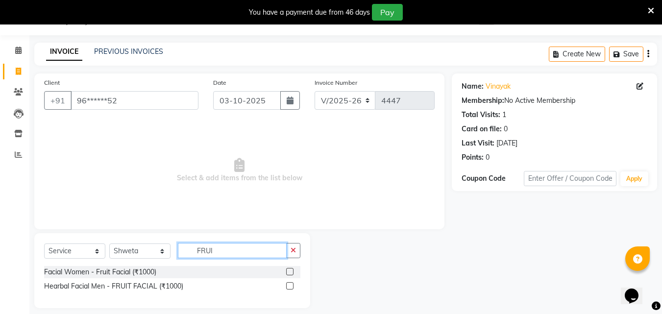
type input "FRUI"
click at [291, 272] on label at bounding box center [289, 271] width 7 height 7
click at [291, 272] on input "checkbox" at bounding box center [289, 272] width 6 height 6
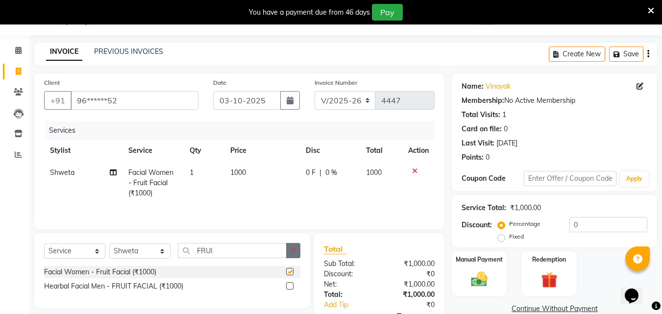
checkbox input "false"
click at [299, 253] on button "button" at bounding box center [293, 250] width 14 height 15
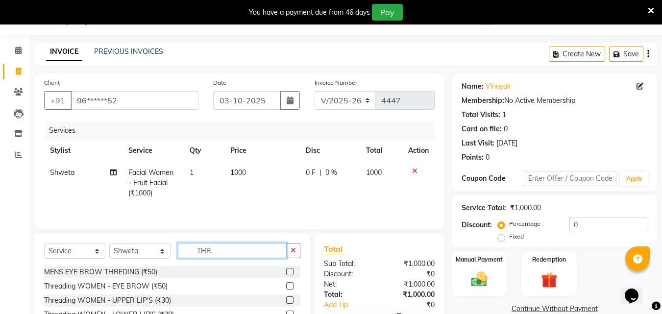
type input "THR"
click at [286, 286] on label at bounding box center [289, 285] width 7 height 7
click at [286, 286] on input "checkbox" at bounding box center [289, 286] width 6 height 6
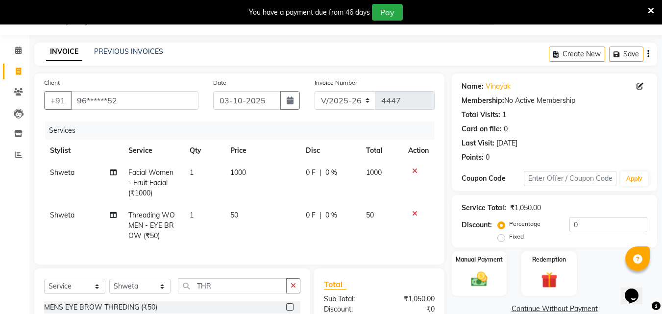
checkbox input "false"
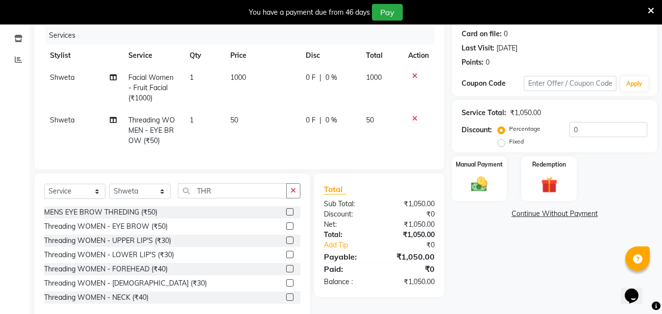
scroll to position [123, 0]
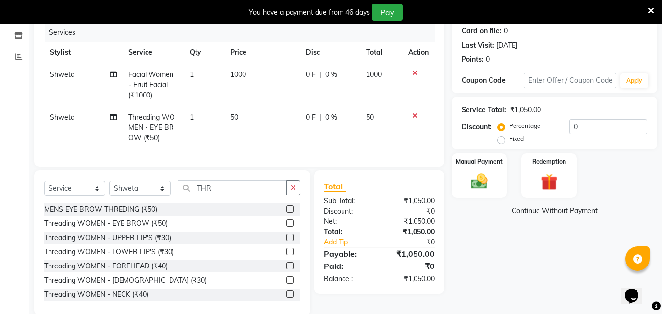
click at [286, 241] on label at bounding box center [289, 237] width 7 height 7
click at [286, 241] on input "checkbox" at bounding box center [289, 238] width 6 height 6
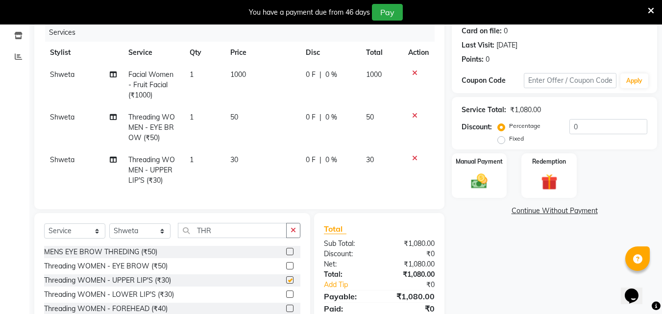
checkbox input "false"
click at [488, 183] on img at bounding box center [479, 182] width 27 height 20
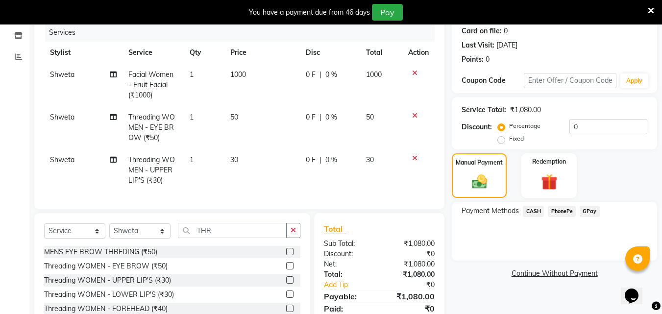
click at [549, 210] on span "PhonePe" at bounding box center [562, 211] width 28 height 11
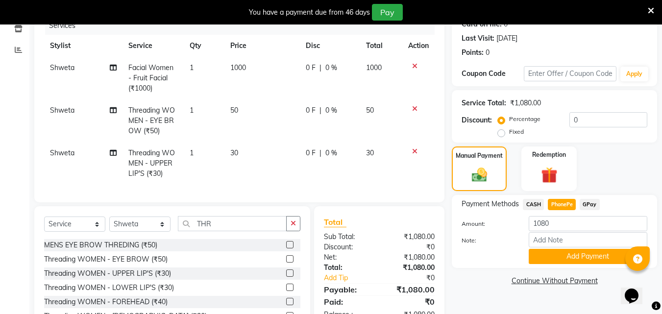
scroll to position [172, 0]
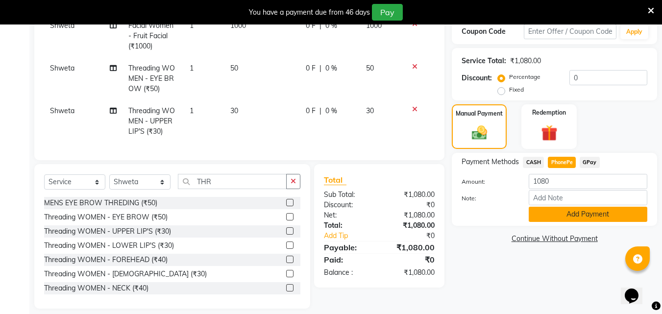
click at [575, 213] on button "Add Payment" at bounding box center [588, 214] width 119 height 15
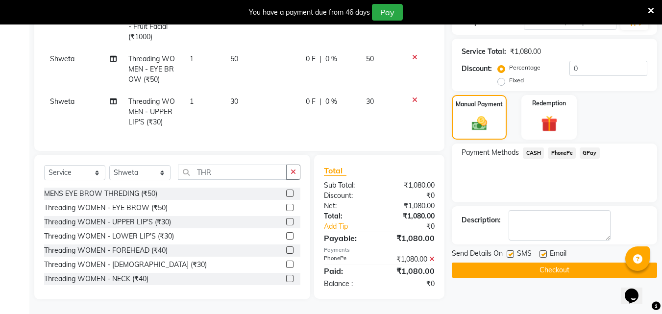
scroll to position [188, 0]
click at [578, 263] on button "Checkout" at bounding box center [554, 270] width 205 height 15
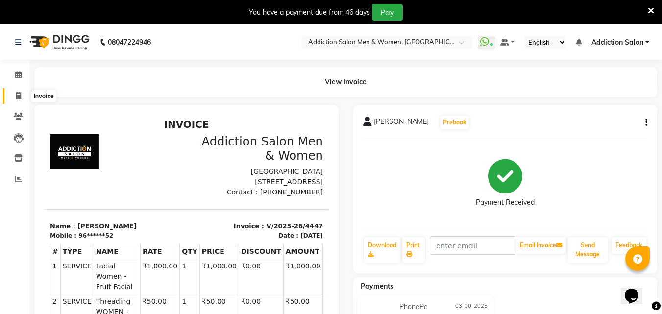
click at [11, 97] on span at bounding box center [18, 96] width 17 height 11
select select "service"
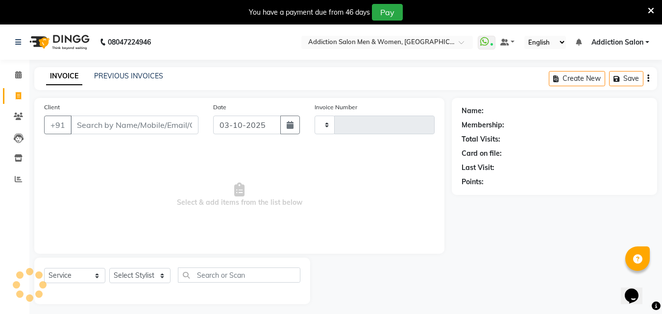
scroll to position [25, 0]
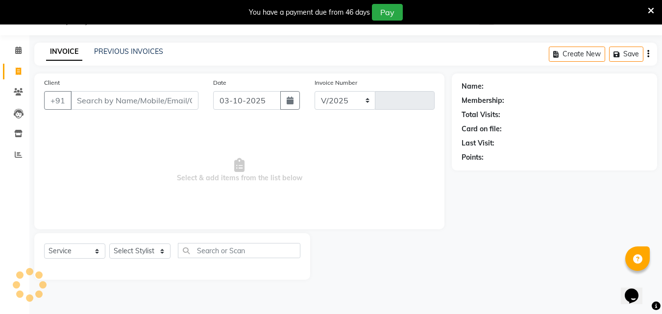
select select "6595"
type input "4448"
click at [158, 50] on link "PREVIOUS INVOICES" at bounding box center [128, 51] width 69 height 9
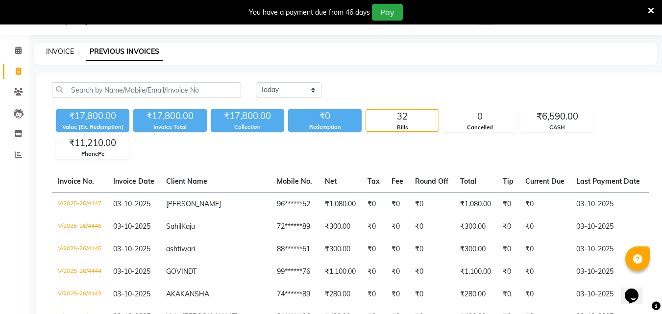
click at [67, 50] on link "INVOICE" at bounding box center [60, 51] width 28 height 9
select select "service"
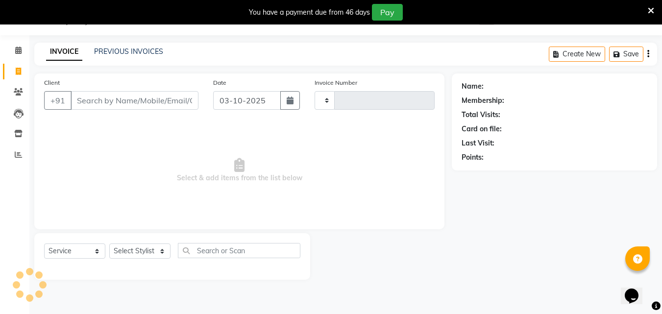
type input "4448"
select select "6595"
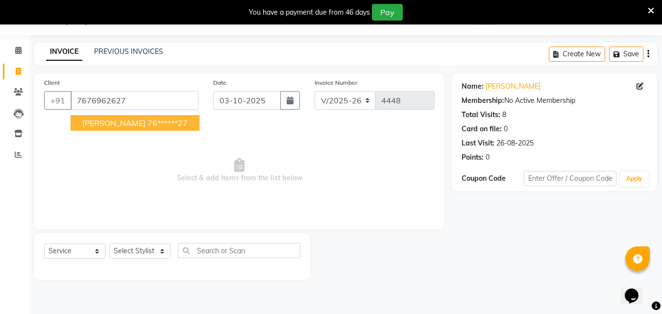
click at [152, 127] on button "Manjunath Kabade 76******27" at bounding box center [135, 123] width 129 height 16
type input "76******27"
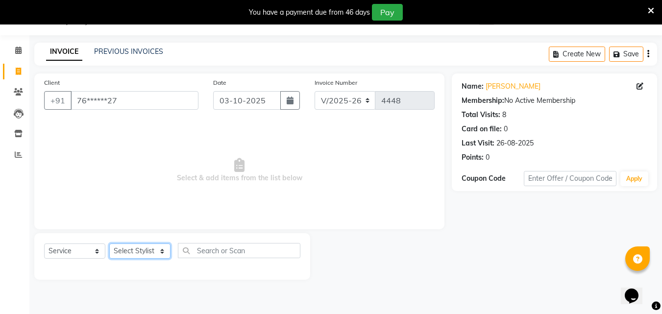
click at [115, 250] on select "Select Stylist Addiction Salon BANSIKA [PERSON_NAME] [PERSON_NAME] [PERSON_NAME…" at bounding box center [139, 251] width 61 height 15
select select "86847"
click at [109, 244] on select "Select Stylist Addiction Salon BANSIKA [PERSON_NAME] [PERSON_NAME] [PERSON_NAME…" at bounding box center [139, 251] width 61 height 15
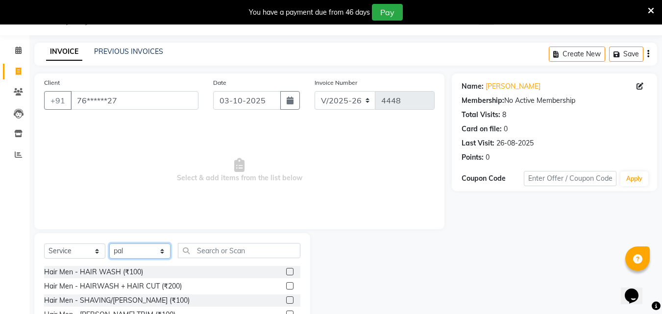
scroll to position [103, 0]
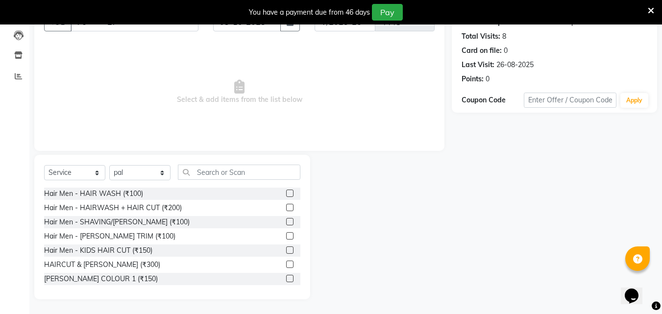
click at [286, 265] on label at bounding box center [289, 264] width 7 height 7
click at [286, 265] on input "checkbox" at bounding box center [289, 265] width 6 height 6
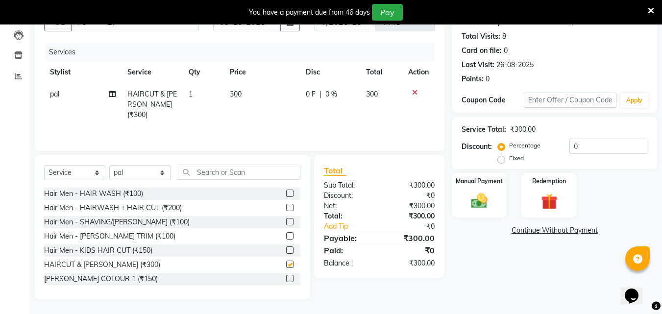
checkbox input "false"
click at [257, 167] on input "text" at bounding box center [239, 172] width 123 height 15
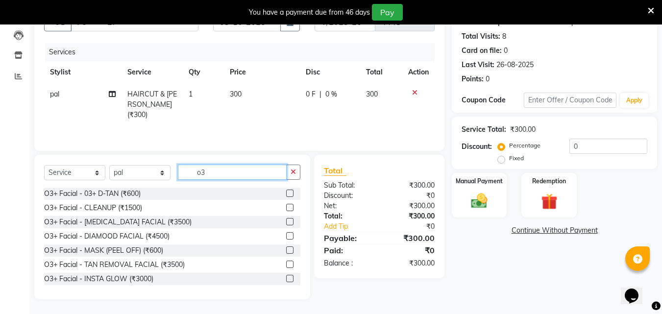
type input "o3"
click at [286, 194] on label at bounding box center [289, 193] width 7 height 7
click at [286, 194] on input "checkbox" at bounding box center [289, 194] width 6 height 6
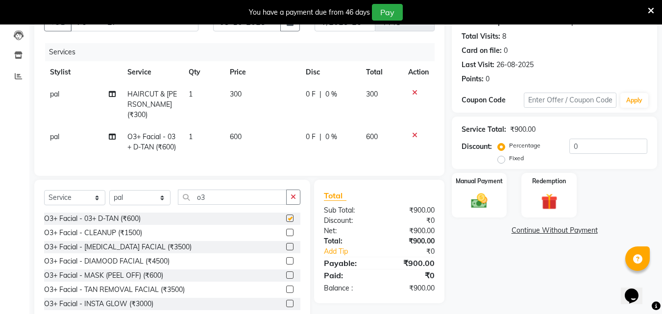
checkbox input "false"
click at [474, 201] on img at bounding box center [479, 201] width 27 height 20
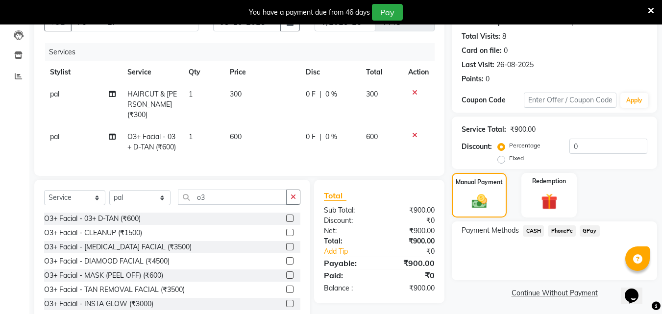
click at [540, 231] on span "CASH" at bounding box center [533, 230] width 21 height 11
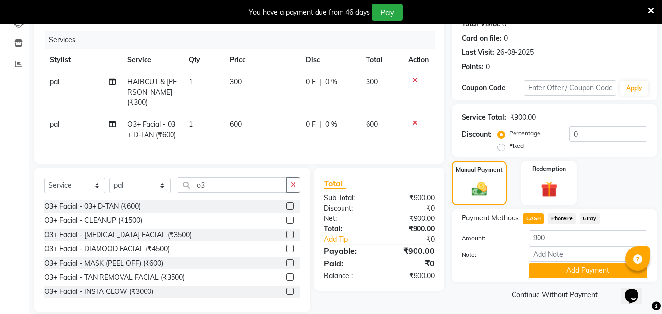
scroll to position [135, 0]
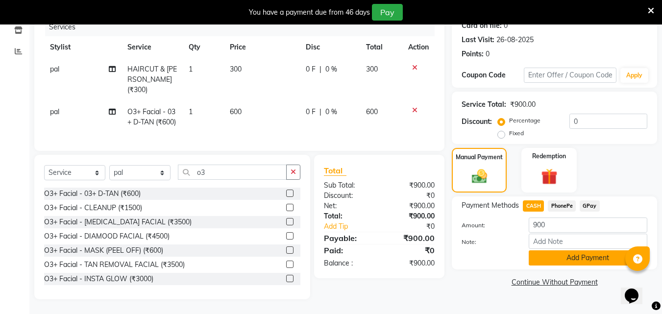
click at [541, 250] on button "Add Payment" at bounding box center [588, 257] width 119 height 15
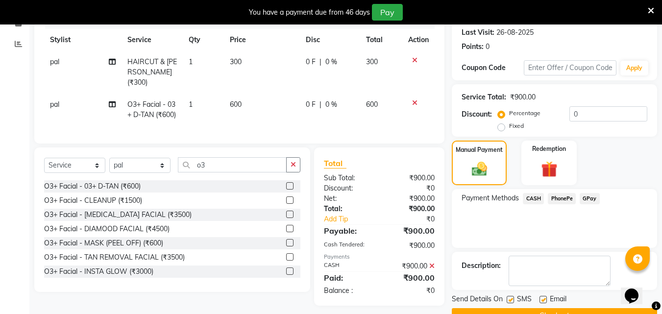
scroll to position [159, 0]
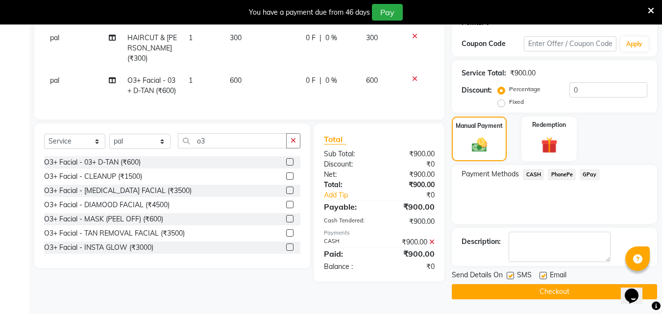
click at [532, 295] on button "Checkout" at bounding box center [554, 291] width 205 height 15
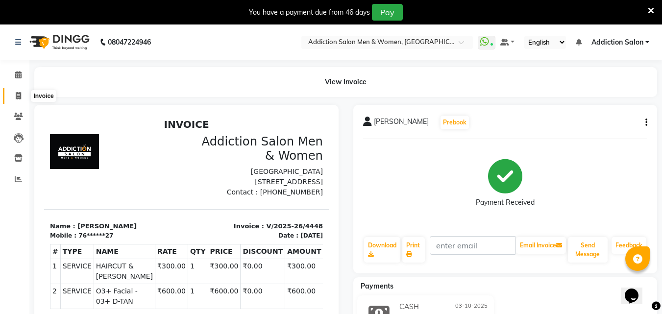
click at [18, 93] on icon at bounding box center [18, 95] width 5 height 7
select select "service"
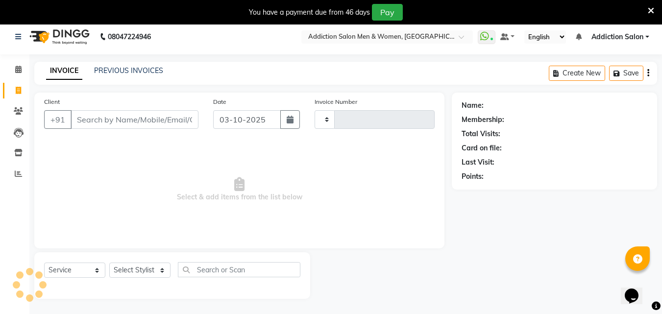
type input "4449"
select select "6595"
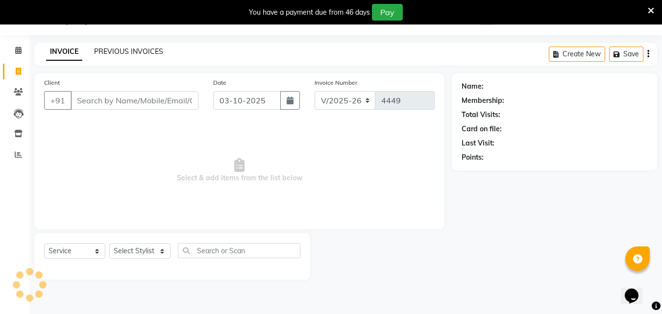
click at [123, 49] on link "PREVIOUS INVOICES" at bounding box center [128, 51] width 69 height 9
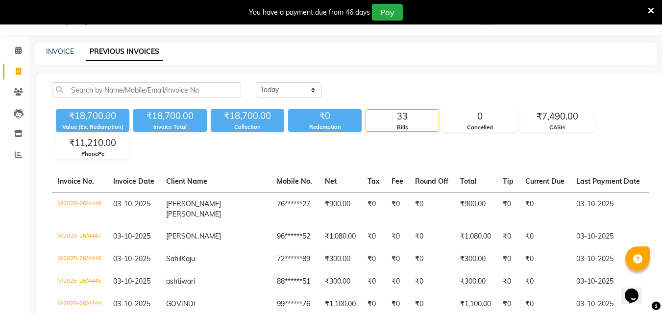
click at [61, 47] on div "INVOICE" at bounding box center [60, 52] width 28 height 10
click at [62, 52] on link "INVOICE" at bounding box center [60, 51] width 28 height 9
select select "service"
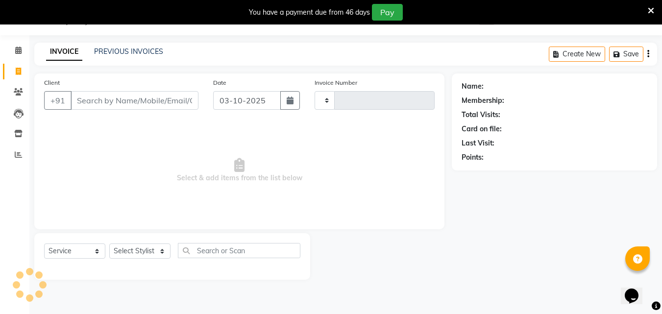
type input "4449"
select select "6595"
click at [280, 193] on span "Select & add items from the list below" at bounding box center [239, 171] width 391 height 98
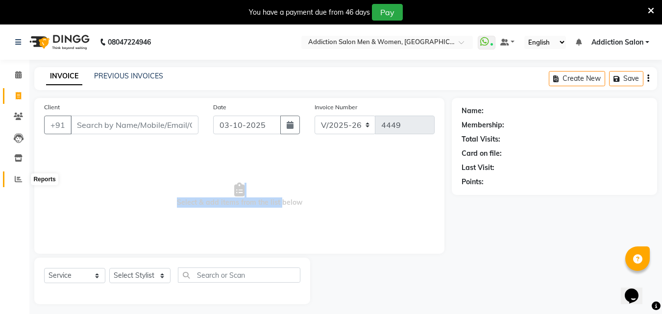
click at [20, 181] on icon at bounding box center [18, 178] width 7 height 7
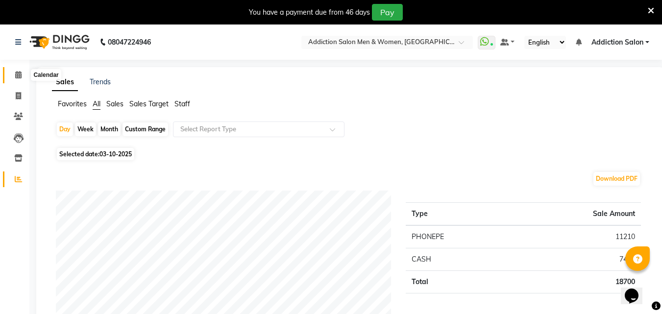
click at [16, 78] on span at bounding box center [18, 75] width 17 height 11
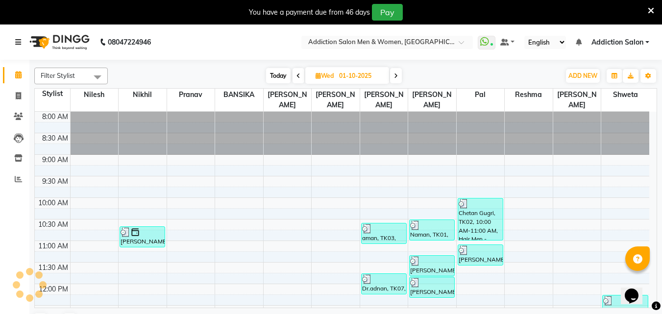
scroll to position [345, 0]
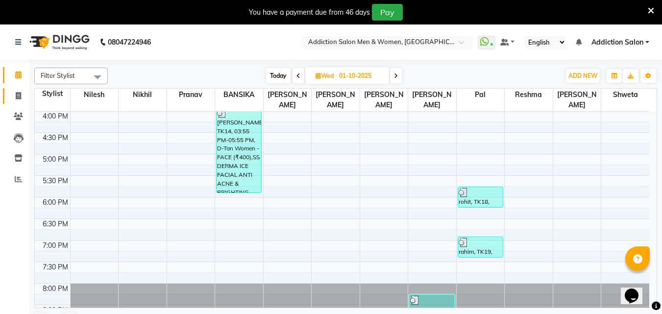
click at [15, 102] on link "Invoice" at bounding box center [15, 96] width 24 height 16
select select "service"
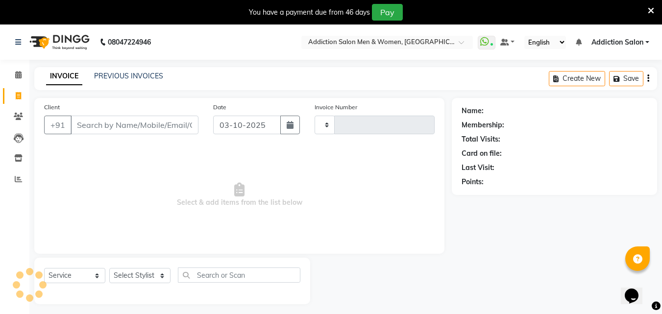
type input "4449"
select select "6595"
click at [113, 74] on link "PREVIOUS INVOICES" at bounding box center [128, 76] width 69 height 9
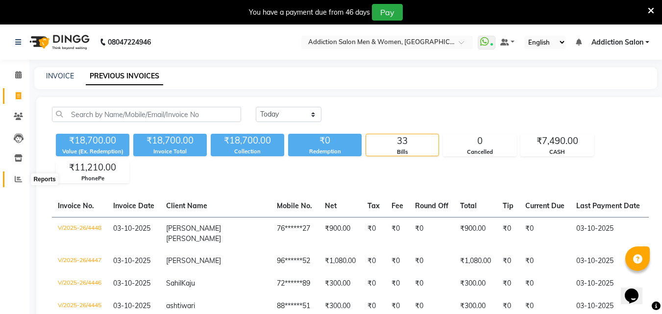
click at [19, 184] on span at bounding box center [18, 179] width 17 height 11
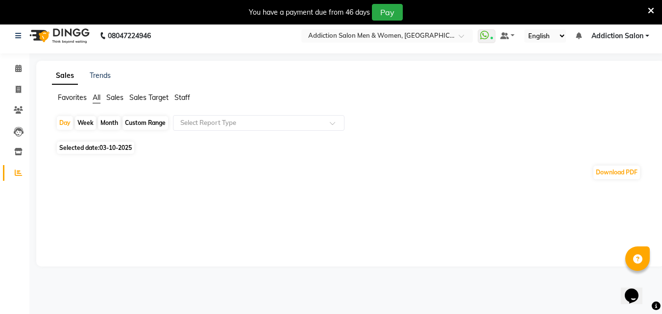
scroll to position [25, 0]
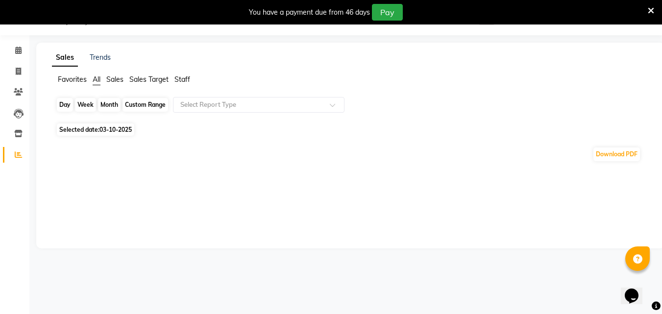
click at [69, 106] on div "Day" at bounding box center [65, 105] width 16 height 14
select select "10"
select select "2025"
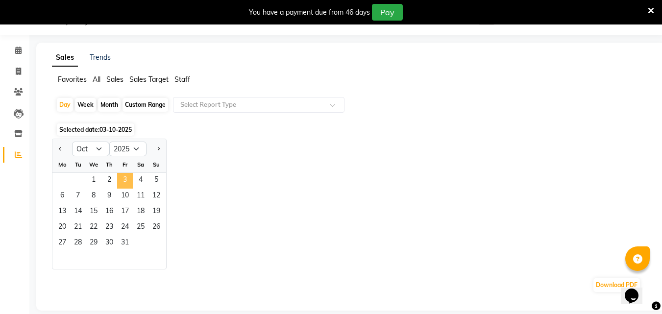
click at [126, 179] on span "3" at bounding box center [125, 181] width 16 height 16
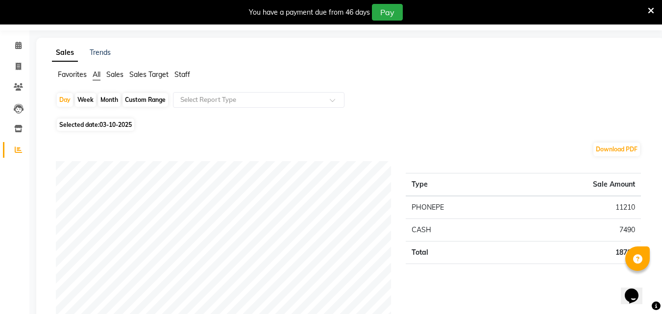
scroll to position [0, 0]
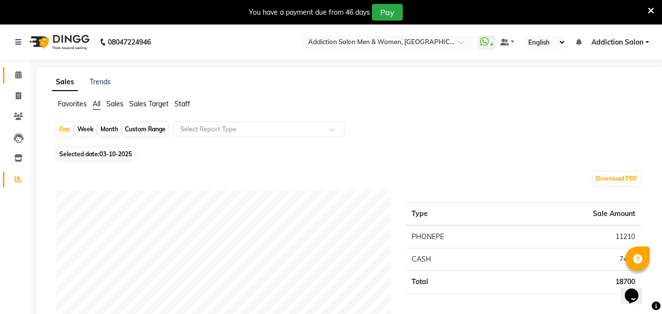
click at [18, 82] on link "Calendar" at bounding box center [15, 75] width 24 height 16
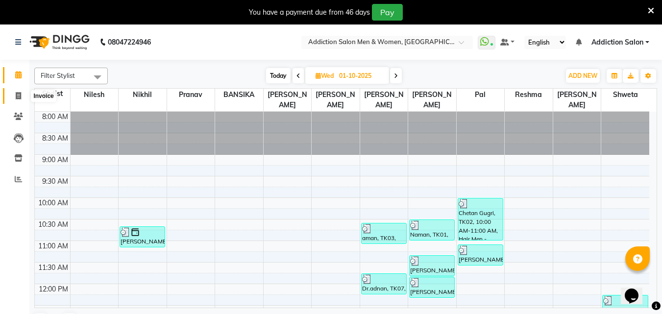
click at [12, 98] on span at bounding box center [18, 96] width 17 height 11
select select "service"
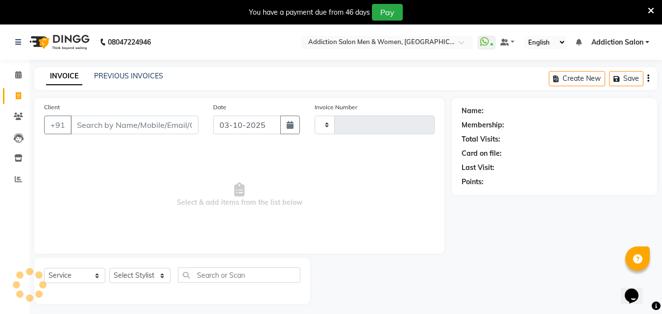
type input "4449"
select select "6595"
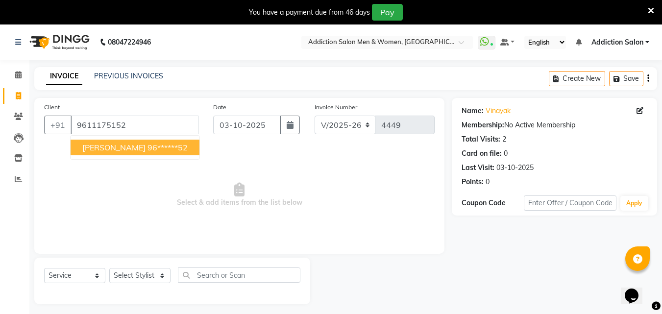
click at [114, 143] on span "[PERSON_NAME]" at bounding box center [113, 148] width 63 height 10
type input "96******52"
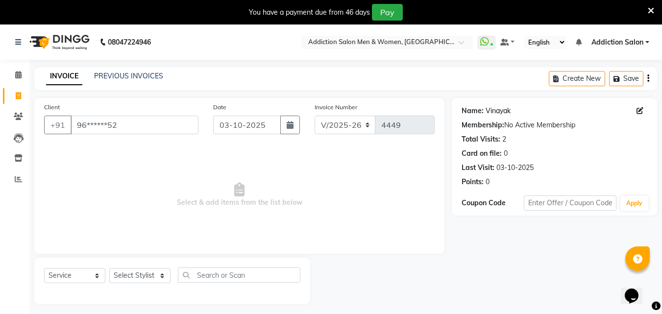
click at [507, 108] on link "Vinayak" at bounding box center [498, 111] width 25 height 10
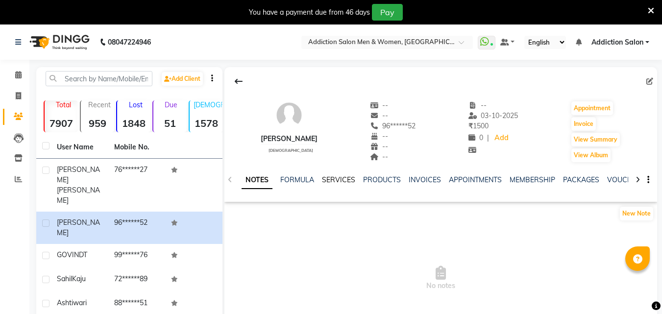
click at [335, 182] on link "SERVICES" at bounding box center [338, 179] width 33 height 9
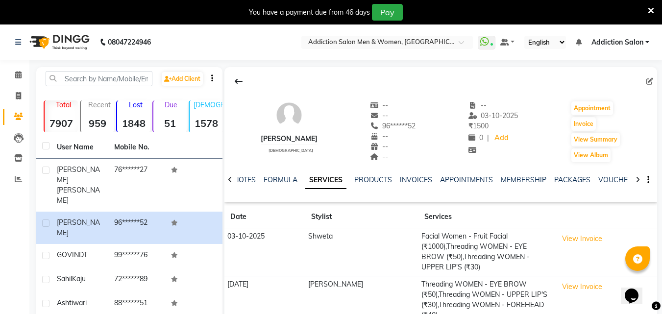
click at [227, 181] on div at bounding box center [229, 179] width 11 height 19
click at [14, 77] on span at bounding box center [18, 75] width 17 height 11
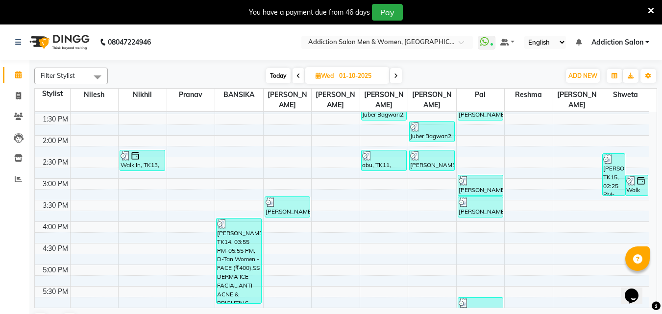
scroll to position [149, 0]
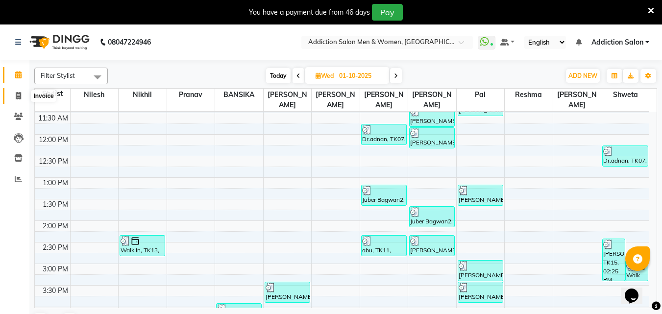
click at [13, 96] on span at bounding box center [18, 96] width 17 height 11
select select "6595"
select select "service"
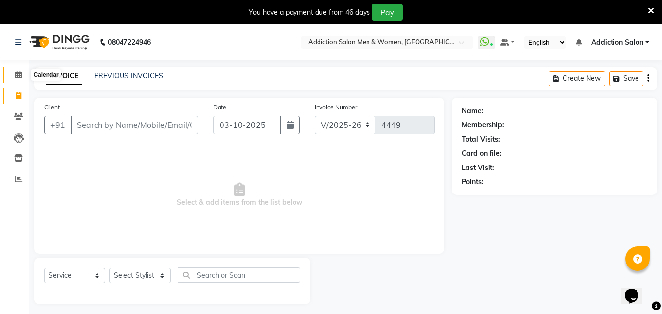
click at [17, 73] on icon at bounding box center [18, 74] width 6 height 7
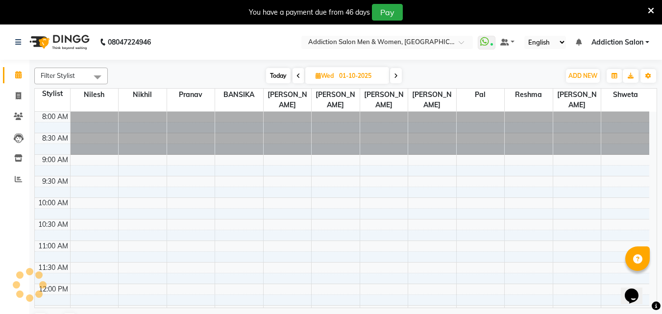
scroll to position [345, 0]
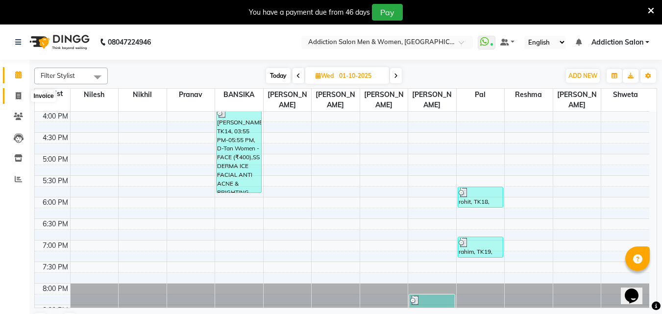
click at [16, 98] on icon at bounding box center [18, 95] width 5 height 7
select select "6595"
select select "service"
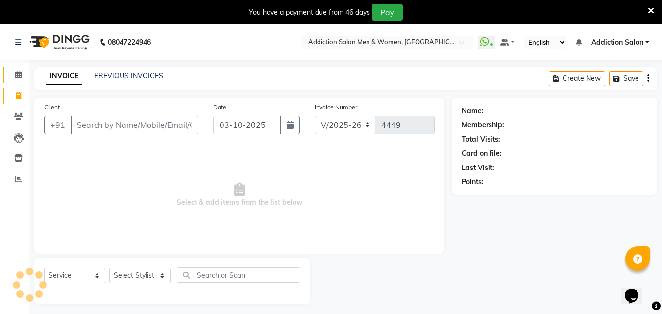
click at [19, 82] on link "Calendar" at bounding box center [15, 75] width 24 height 16
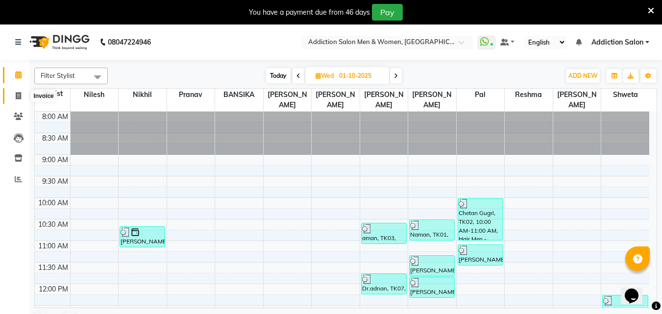
click at [10, 98] on span at bounding box center [18, 96] width 17 height 11
select select "service"
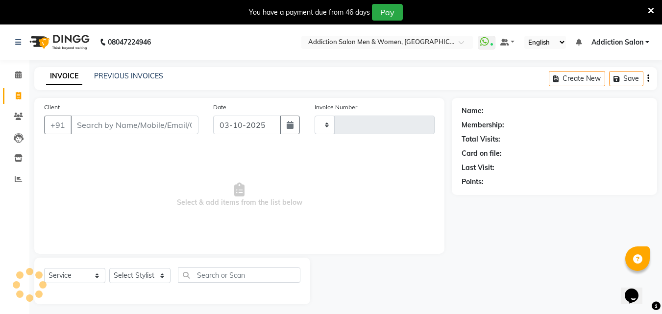
type input "4449"
select select "6595"
click at [18, 72] on icon at bounding box center [18, 74] width 6 height 7
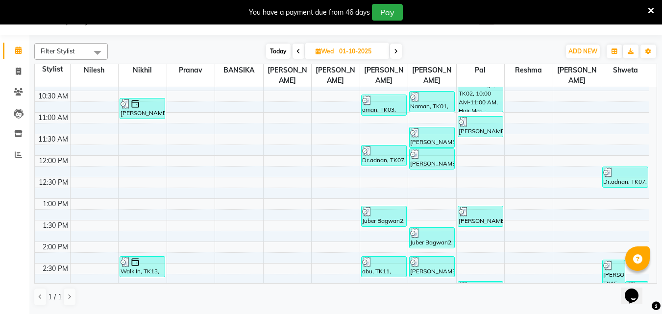
scroll to position [147, 0]
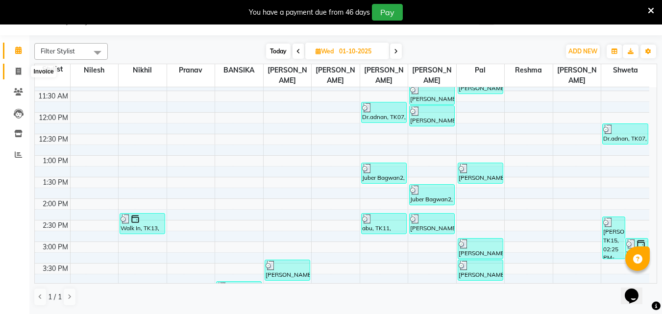
click at [13, 75] on span at bounding box center [18, 71] width 17 height 11
select select "service"
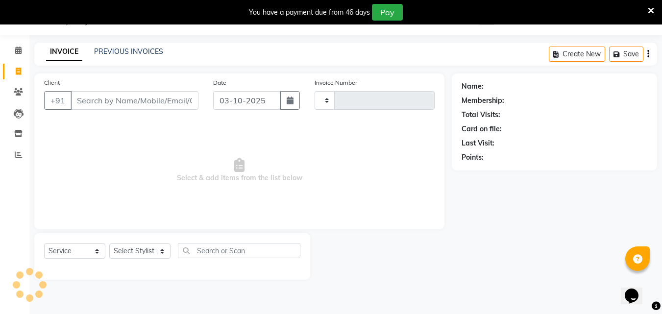
type input "4449"
select select "6595"
click at [135, 48] on link "PREVIOUS INVOICES" at bounding box center [128, 51] width 69 height 9
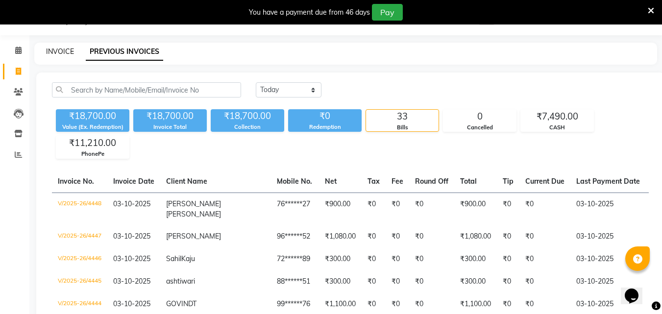
click at [66, 52] on link "INVOICE" at bounding box center [60, 51] width 28 height 9
select select "service"
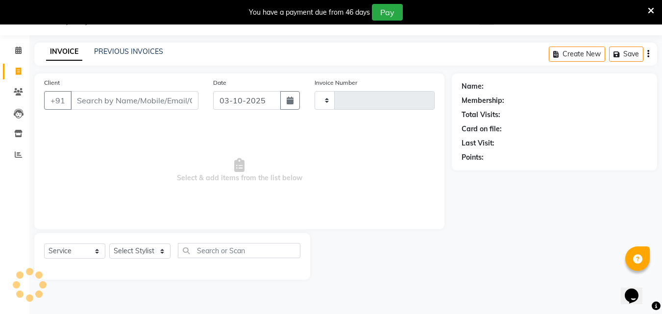
type input "4449"
select select "6595"
click at [20, 52] on icon at bounding box center [18, 50] width 6 height 7
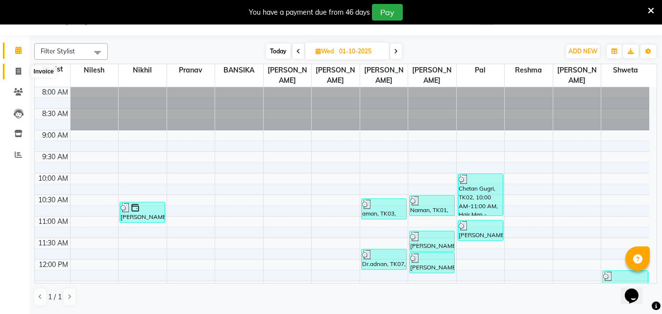
click at [13, 70] on span at bounding box center [18, 71] width 17 height 11
select select "service"
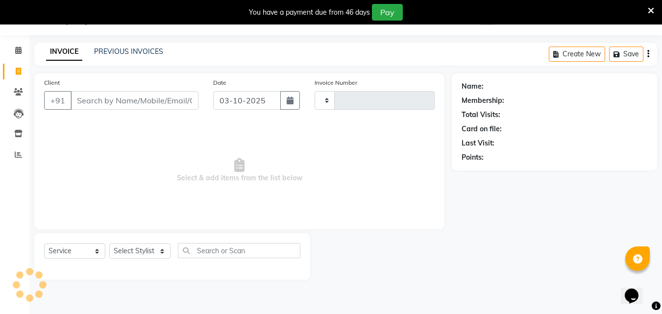
type input "4449"
select select "6595"
click at [133, 49] on link "PREVIOUS INVOICES" at bounding box center [128, 51] width 69 height 9
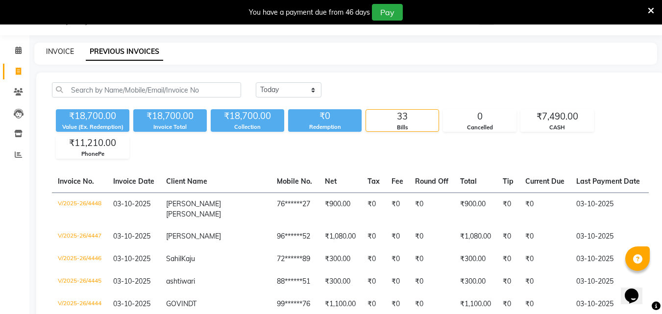
click at [64, 50] on link "INVOICE" at bounding box center [60, 51] width 28 height 9
select select "service"
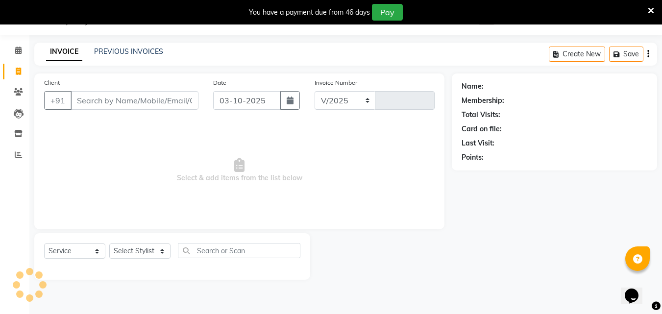
select select "6595"
type input "4449"
click at [13, 47] on span at bounding box center [18, 50] width 17 height 11
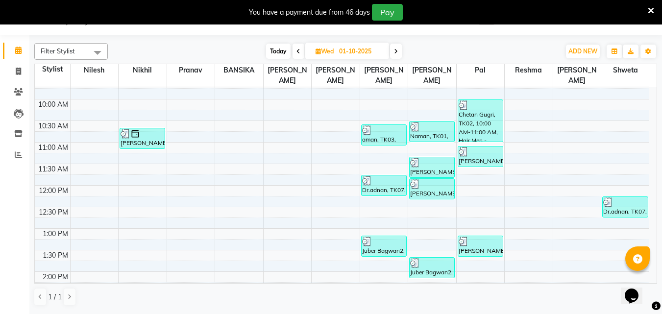
scroll to position [98, 0]
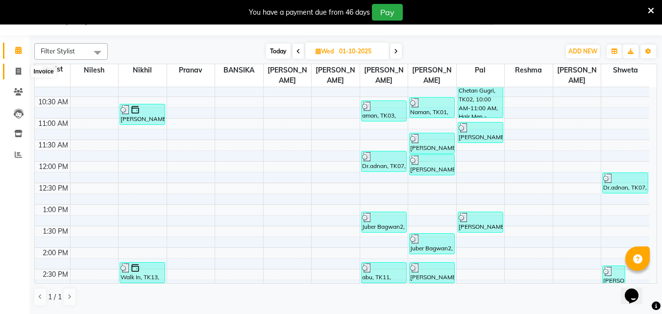
click at [24, 72] on span at bounding box center [18, 71] width 17 height 11
select select "service"
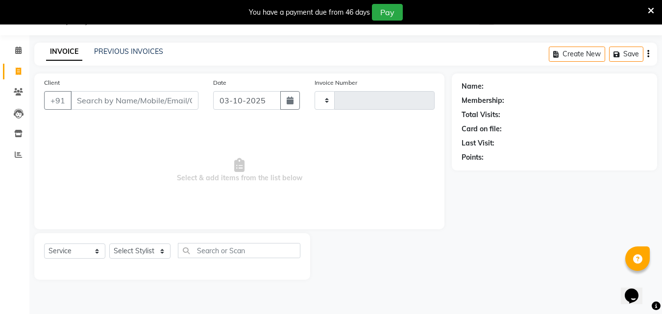
type input "4449"
select select "6595"
click at [13, 52] on span at bounding box center [18, 50] width 17 height 11
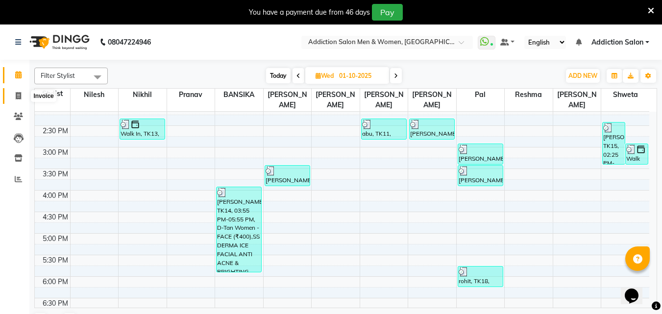
click at [20, 74] on ul "Calendar Invoice Clients Leads Inventory Reports Completed InProgress Upcoming …" at bounding box center [14, 130] width 29 height 130
click at [21, 98] on icon at bounding box center [18, 95] width 5 height 7
select select "6595"
select select "service"
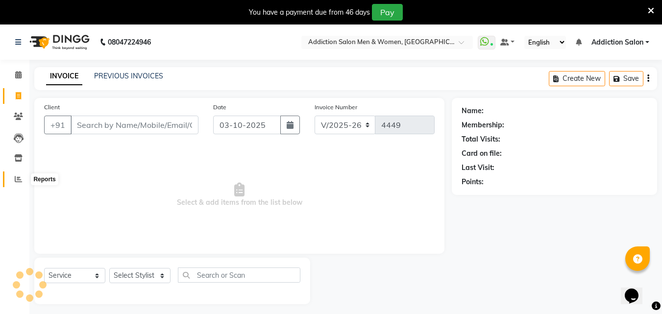
click at [13, 180] on span at bounding box center [18, 179] width 17 height 11
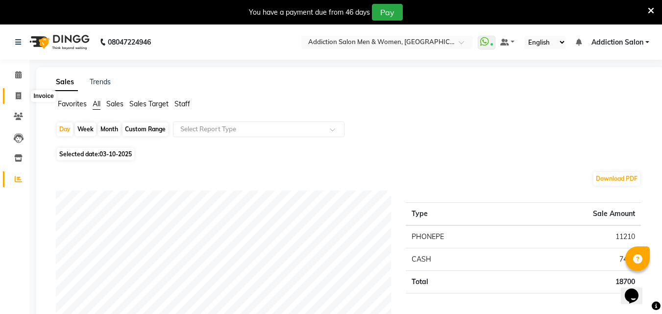
click at [21, 98] on icon at bounding box center [18, 95] width 5 height 7
select select "service"
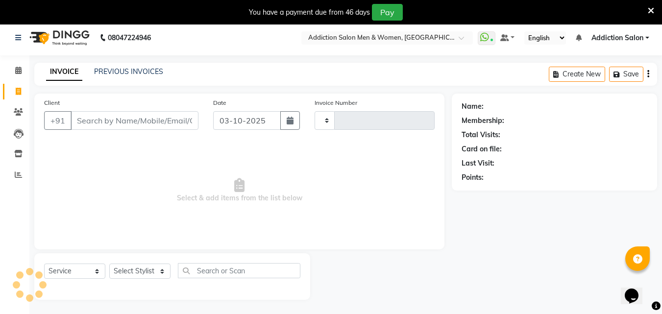
type input "4449"
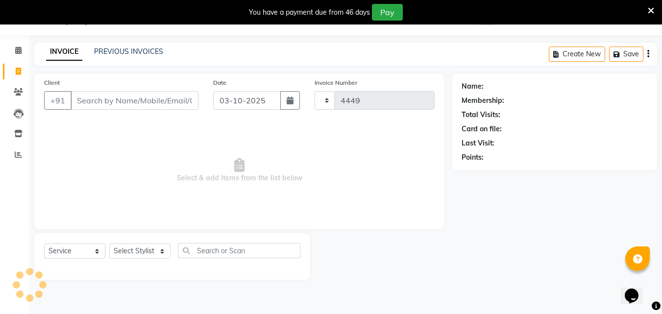
select select "6595"
click at [133, 51] on link "PREVIOUS INVOICES" at bounding box center [128, 51] width 69 height 9
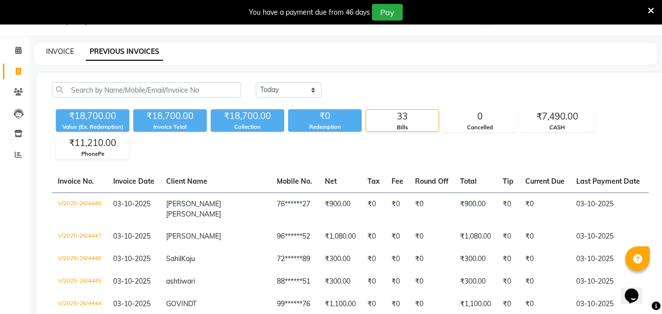
click at [62, 53] on link "INVOICE" at bounding box center [60, 51] width 28 height 9
select select "service"
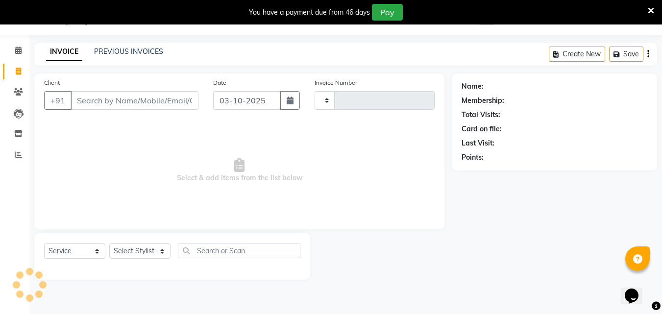
type input "4449"
select select "6595"
click at [92, 52] on div "INVOICE PREVIOUS INVOICES" at bounding box center [98, 52] width 129 height 10
click at [106, 49] on link "PREVIOUS INVOICES" at bounding box center [128, 51] width 69 height 9
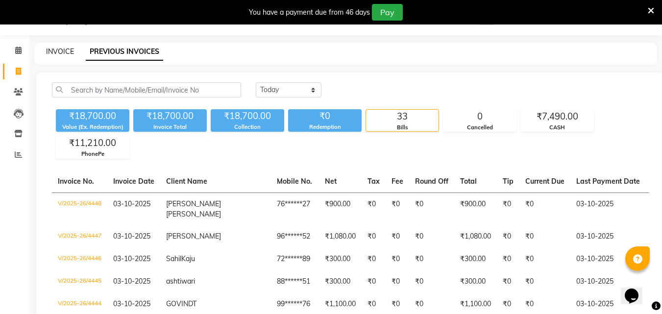
click at [66, 52] on link "INVOICE" at bounding box center [60, 51] width 28 height 9
select select "6595"
select select "service"
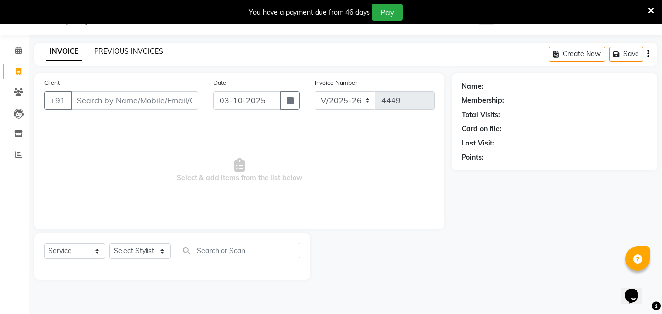
click at [126, 51] on link "PREVIOUS INVOICES" at bounding box center [128, 51] width 69 height 9
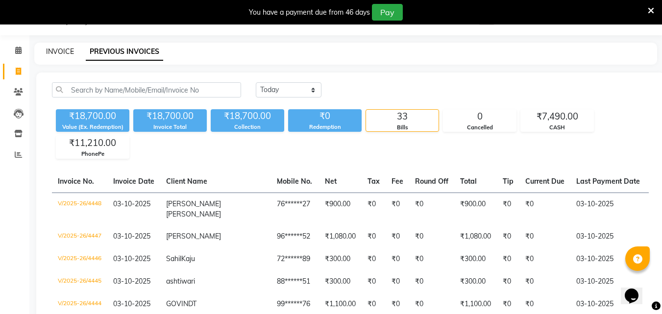
click at [64, 52] on link "INVOICE" at bounding box center [60, 51] width 28 height 9
select select "6595"
select select "service"
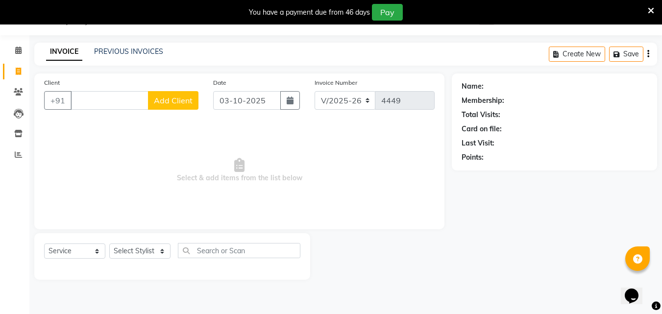
click at [652, 8] on icon at bounding box center [651, 10] width 6 height 9
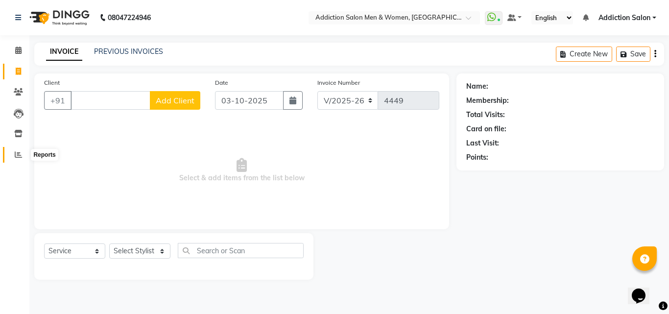
click at [16, 154] on icon at bounding box center [18, 154] width 7 height 7
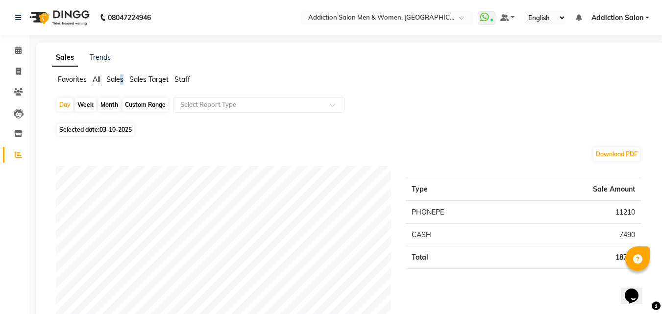
click at [119, 84] on ul "Favorites All Sales Sales Target Staff" at bounding box center [350, 79] width 597 height 11
click at [123, 81] on span "Sales" at bounding box center [114, 79] width 17 height 9
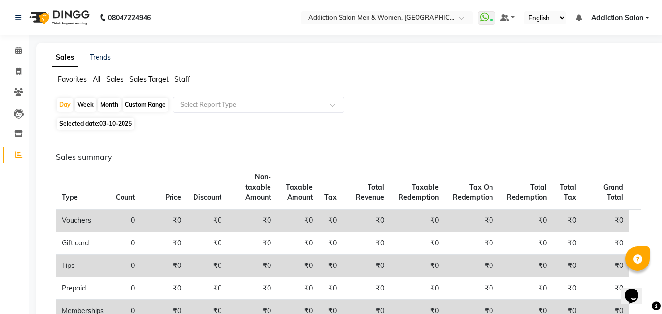
click at [119, 81] on span "Sales" at bounding box center [114, 79] width 17 height 9
click at [21, 88] on icon at bounding box center [18, 91] width 9 height 7
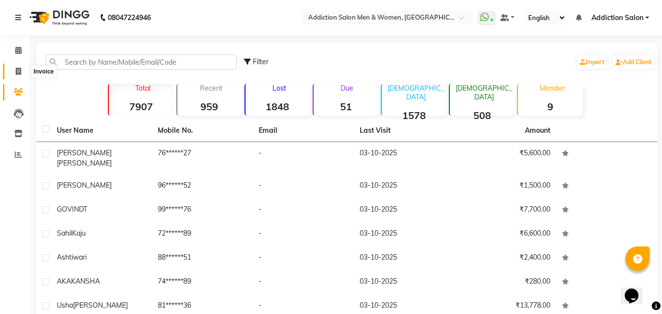
click at [17, 71] on icon at bounding box center [18, 71] width 5 height 7
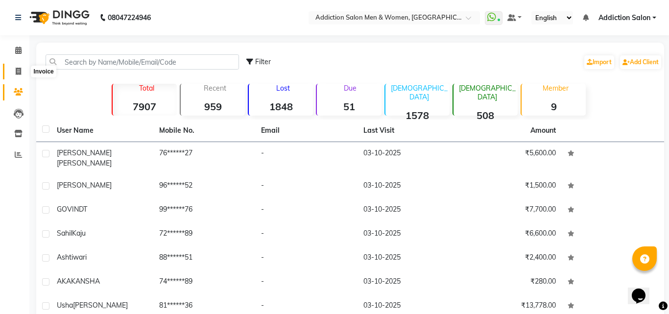
select select "6595"
select select "service"
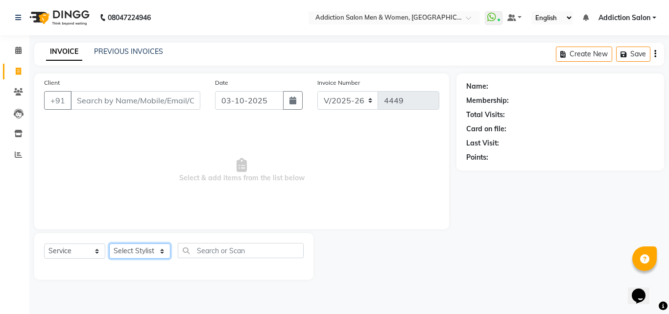
click at [165, 253] on select "Select Stylist Addiction Salon BANSIKA [PERSON_NAME] [PERSON_NAME] [PERSON_NAME…" at bounding box center [139, 251] width 61 height 15
select select "67107"
click at [109, 244] on select "Select Stylist Addiction Salon BANSIKA [PERSON_NAME] [PERSON_NAME] [PERSON_NAME…" at bounding box center [139, 251] width 61 height 15
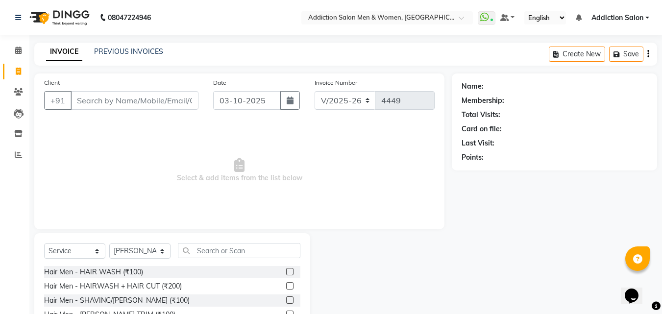
click at [163, 134] on span "Select & add items from the list below" at bounding box center [239, 171] width 391 height 98
click at [159, 252] on select "Select Stylist Addiction Salon BANSIKA [PERSON_NAME] [PERSON_NAME] [PERSON_NAME…" at bounding box center [139, 251] width 61 height 15
select select
click at [109, 244] on select "Select Stylist Addiction Salon BANSIKA [PERSON_NAME] [PERSON_NAME] [PERSON_NAME…" at bounding box center [139, 251] width 61 height 15
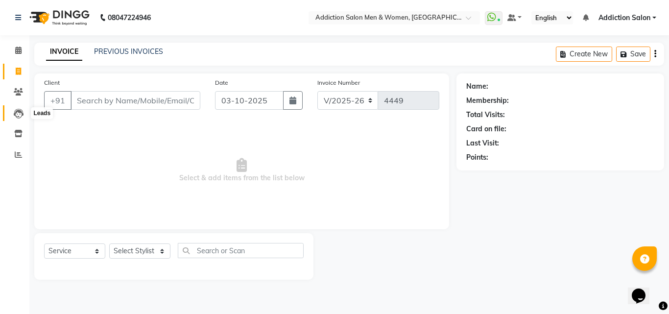
click at [19, 112] on icon at bounding box center [19, 114] width 10 height 10
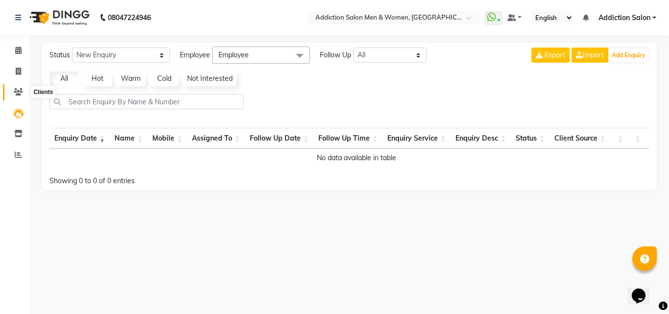
click at [22, 90] on icon at bounding box center [18, 91] width 9 height 7
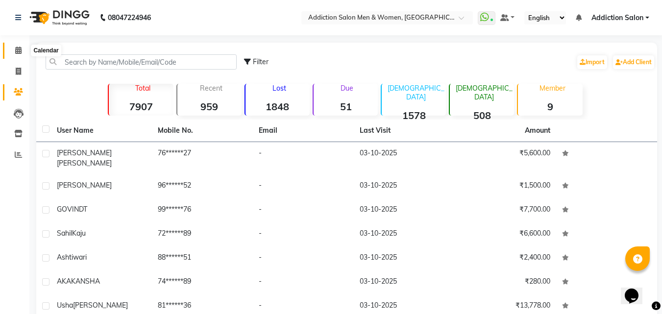
click at [19, 47] on icon at bounding box center [18, 50] width 6 height 7
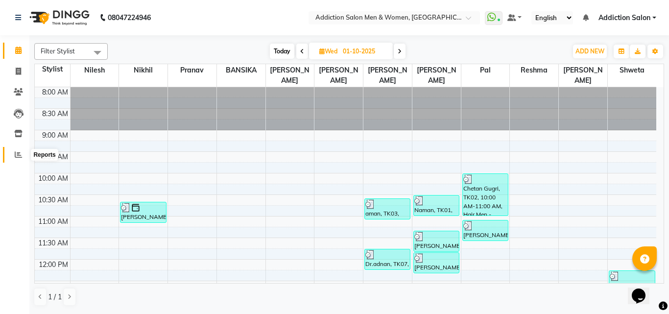
click at [13, 153] on span at bounding box center [18, 154] width 17 height 11
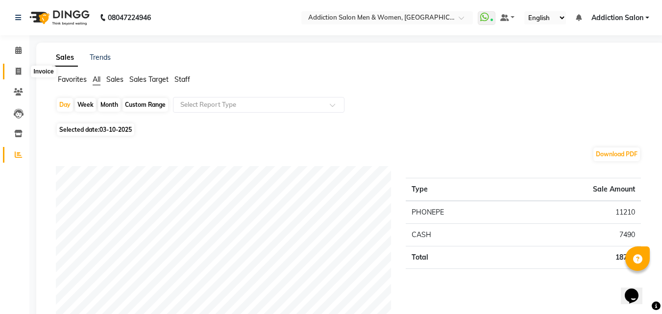
click at [23, 70] on span at bounding box center [18, 71] width 17 height 11
select select "service"
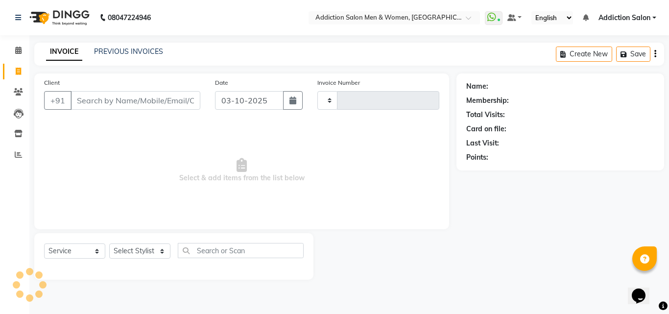
type input "4449"
select select "6595"
click at [125, 54] on link "PREVIOUS INVOICES" at bounding box center [128, 51] width 69 height 9
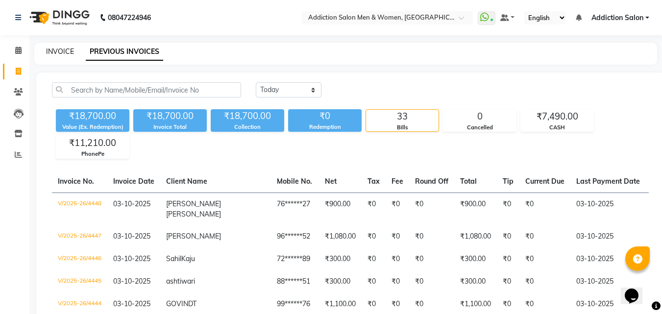
click at [69, 49] on link "INVOICE" at bounding box center [60, 51] width 28 height 9
select select "service"
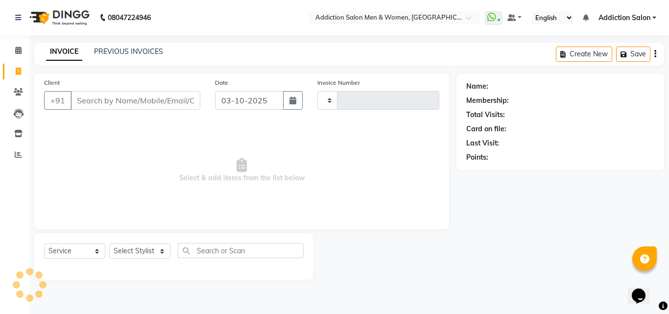
type input "4449"
select select "6595"
click at [119, 105] on input "Client" at bounding box center [136, 100] width 130 height 19
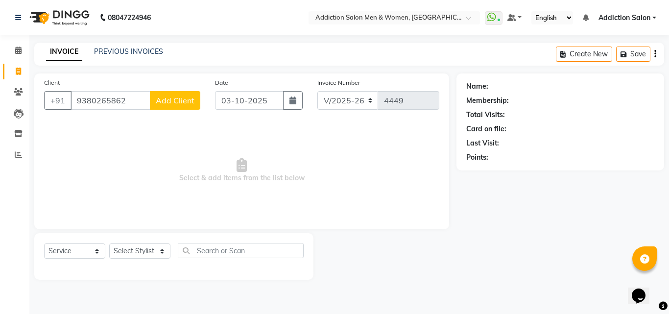
type input "9380265862"
click at [175, 94] on button "Add Client" at bounding box center [175, 100] width 50 height 19
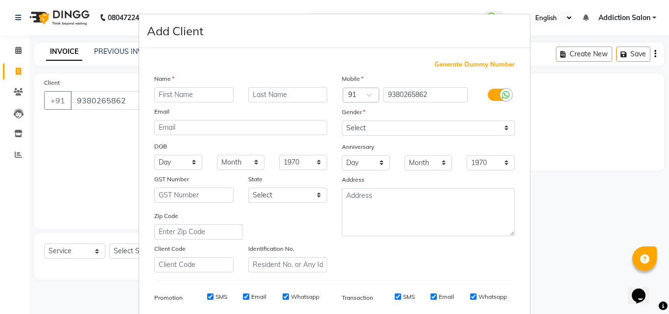
type input "t"
type input "[PERSON_NAME]"
click at [389, 132] on select "Select [DEMOGRAPHIC_DATA] [DEMOGRAPHIC_DATA] Other Prefer Not To Say" at bounding box center [428, 128] width 173 height 15
select select "[DEMOGRAPHIC_DATA]"
click at [342, 121] on select "Select [DEMOGRAPHIC_DATA] [DEMOGRAPHIC_DATA] Other Prefer Not To Say" at bounding box center [428, 128] width 173 height 15
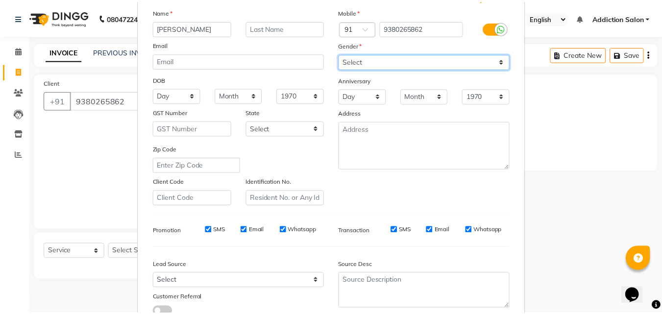
scroll to position [138, 0]
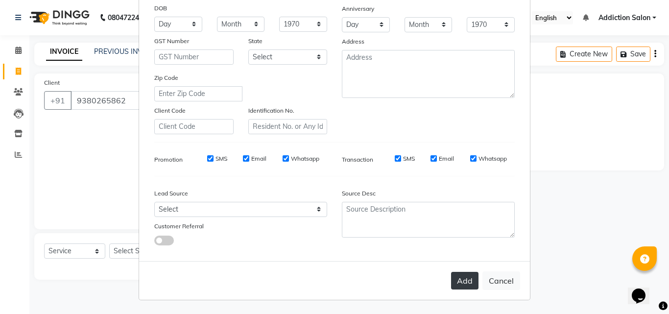
click at [452, 277] on button "Add" at bounding box center [464, 281] width 27 height 18
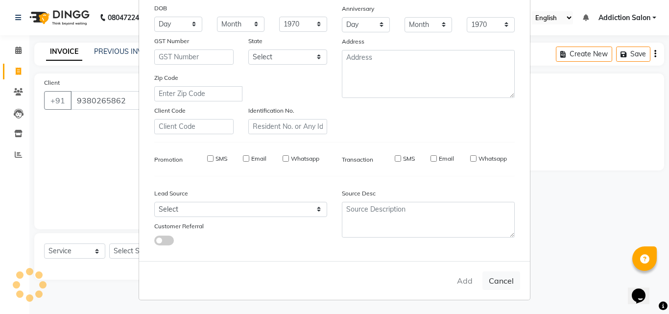
type input "93******62"
select select
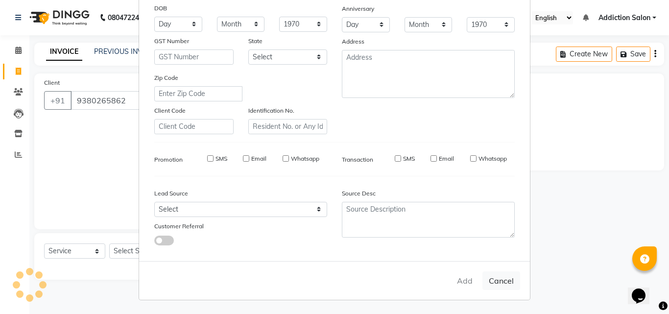
select select
checkbox input "false"
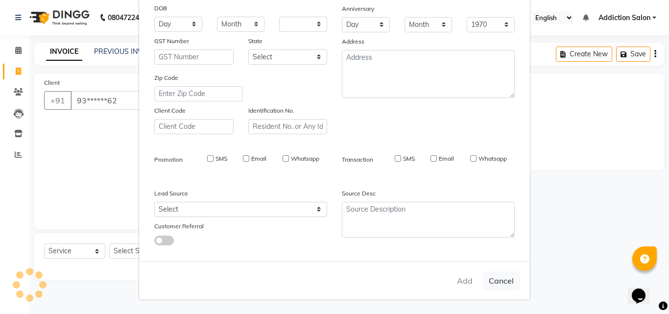
checkbox input "false"
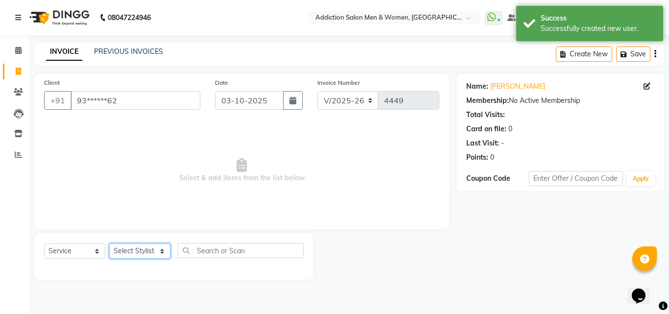
click at [130, 247] on select "Select Stylist Addiction Salon BANSIKA [PERSON_NAME] [PERSON_NAME] [PERSON_NAME…" at bounding box center [139, 251] width 61 height 15
select select "67107"
click at [109, 244] on select "Select Stylist Addiction Salon BANSIKA [PERSON_NAME] [PERSON_NAME] [PERSON_NAME…" at bounding box center [139, 251] width 61 height 15
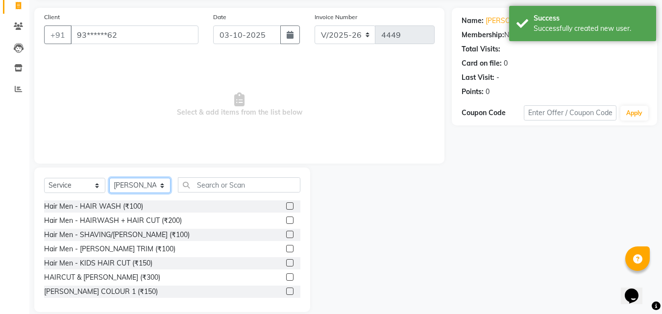
scroll to position [78, 0]
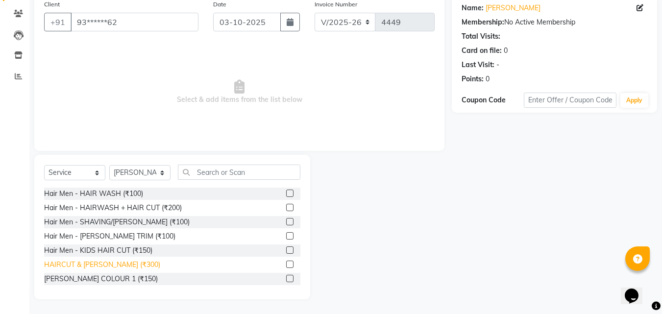
click at [112, 262] on div "HAIRCUT & [PERSON_NAME] (₹300)" at bounding box center [102, 265] width 116 height 10
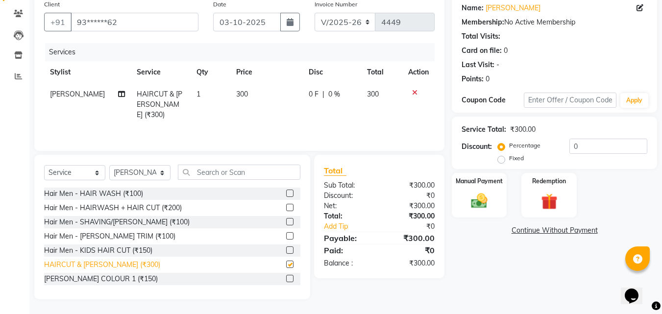
checkbox input "false"
click at [133, 179] on select "Select Stylist Addiction Salon BANSIKA [PERSON_NAME] [PERSON_NAME] [PERSON_NAME…" at bounding box center [139, 172] width 61 height 15
select select "86847"
click at [109, 165] on select "Select Stylist Addiction Salon BANSIKA [PERSON_NAME] [PERSON_NAME] [PERSON_NAME…" at bounding box center [139, 172] width 61 height 15
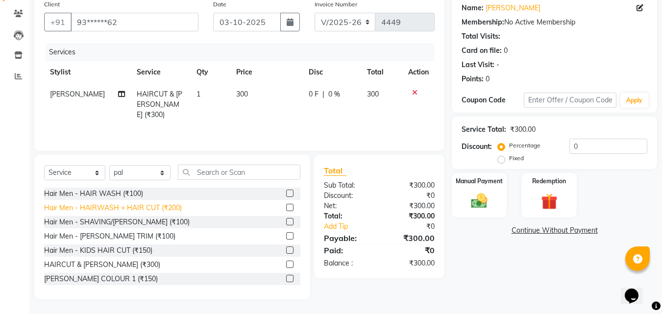
click at [156, 205] on div "Hair Men - HAIRWASH + HAIR CUT (₹200)" at bounding box center [113, 208] width 138 height 10
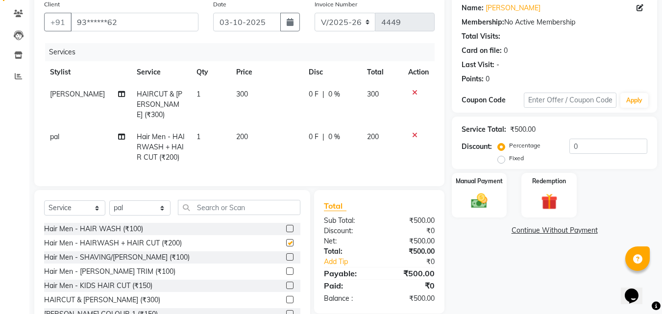
checkbox input "false"
click at [146, 205] on select "Select Stylist Addiction Salon BANSIKA [PERSON_NAME] [PERSON_NAME] [PERSON_NAME…" at bounding box center [139, 207] width 61 height 15
select select "61697"
click at [109, 200] on select "Select Stylist Addiction Salon BANSIKA [PERSON_NAME] [PERSON_NAME] [PERSON_NAME…" at bounding box center [139, 207] width 61 height 15
click at [116, 295] on div "HAIRCUT & [PERSON_NAME] (₹300)" at bounding box center [102, 300] width 116 height 10
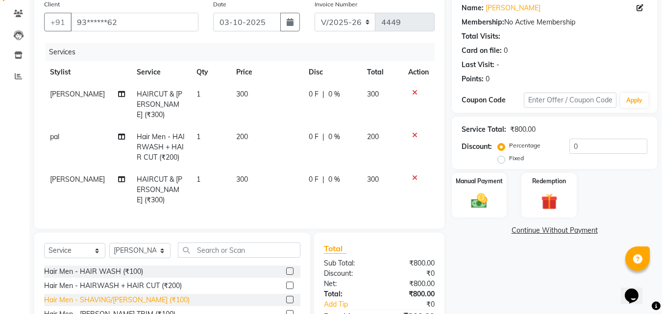
checkbox input "false"
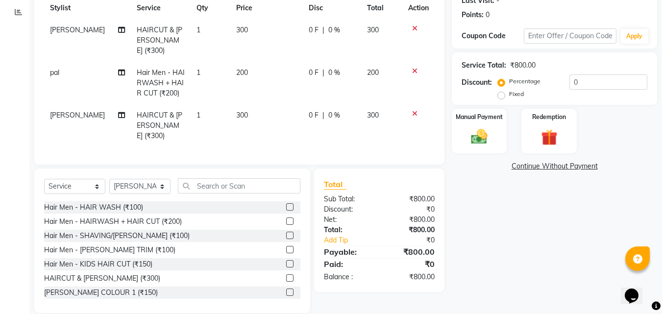
scroll to position [143, 0]
click at [494, 143] on div "Manual Payment" at bounding box center [479, 130] width 57 height 47
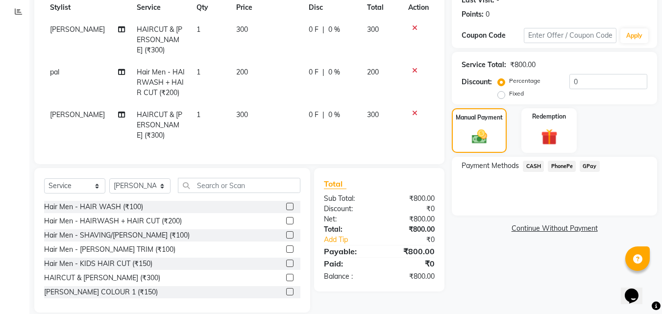
click at [558, 166] on span "PhonePe" at bounding box center [562, 166] width 28 height 11
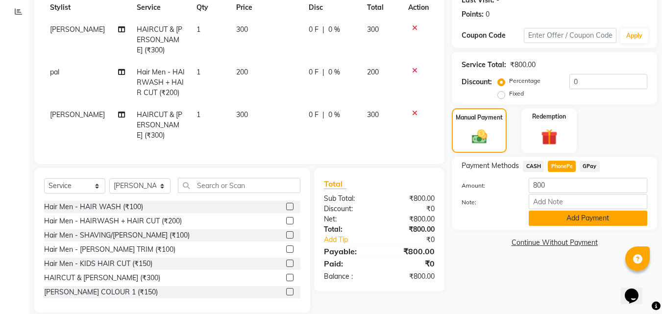
click at [548, 220] on button "Add Payment" at bounding box center [588, 218] width 119 height 15
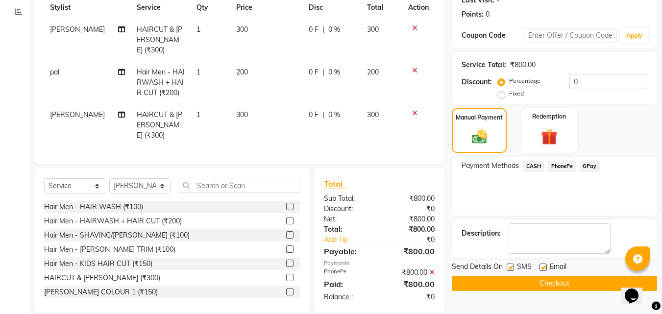
click at [535, 281] on button "Checkout" at bounding box center [554, 283] width 205 height 15
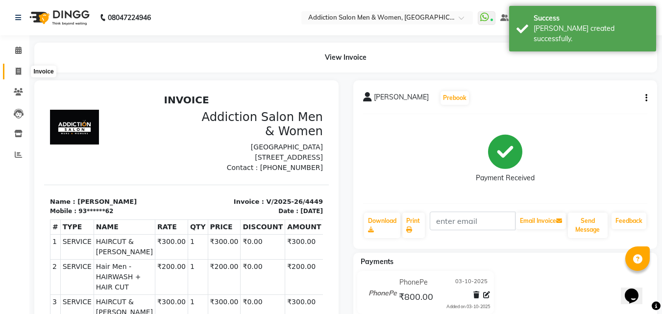
click at [17, 74] on icon at bounding box center [18, 71] width 5 height 7
select select "service"
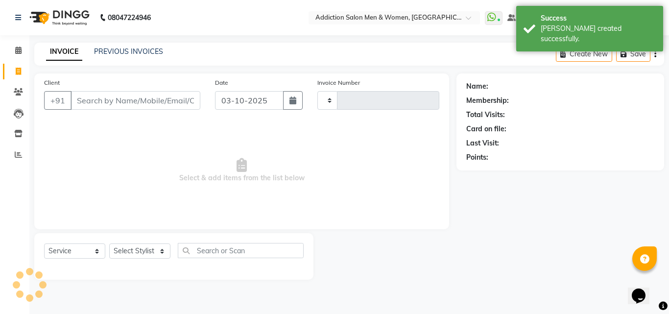
type input "4450"
select select "6595"
click at [145, 49] on link "PREVIOUS INVOICES" at bounding box center [128, 51] width 69 height 9
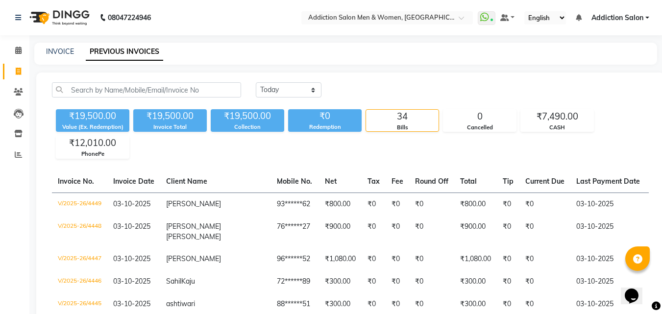
click at [626, 15] on span "Addiction Salon" at bounding box center [617, 18] width 52 height 10
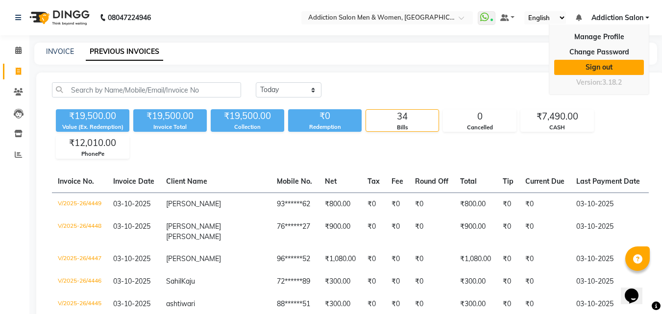
click at [608, 62] on link "Sign out" at bounding box center [599, 67] width 90 height 15
